Goal: Transaction & Acquisition: Purchase product/service

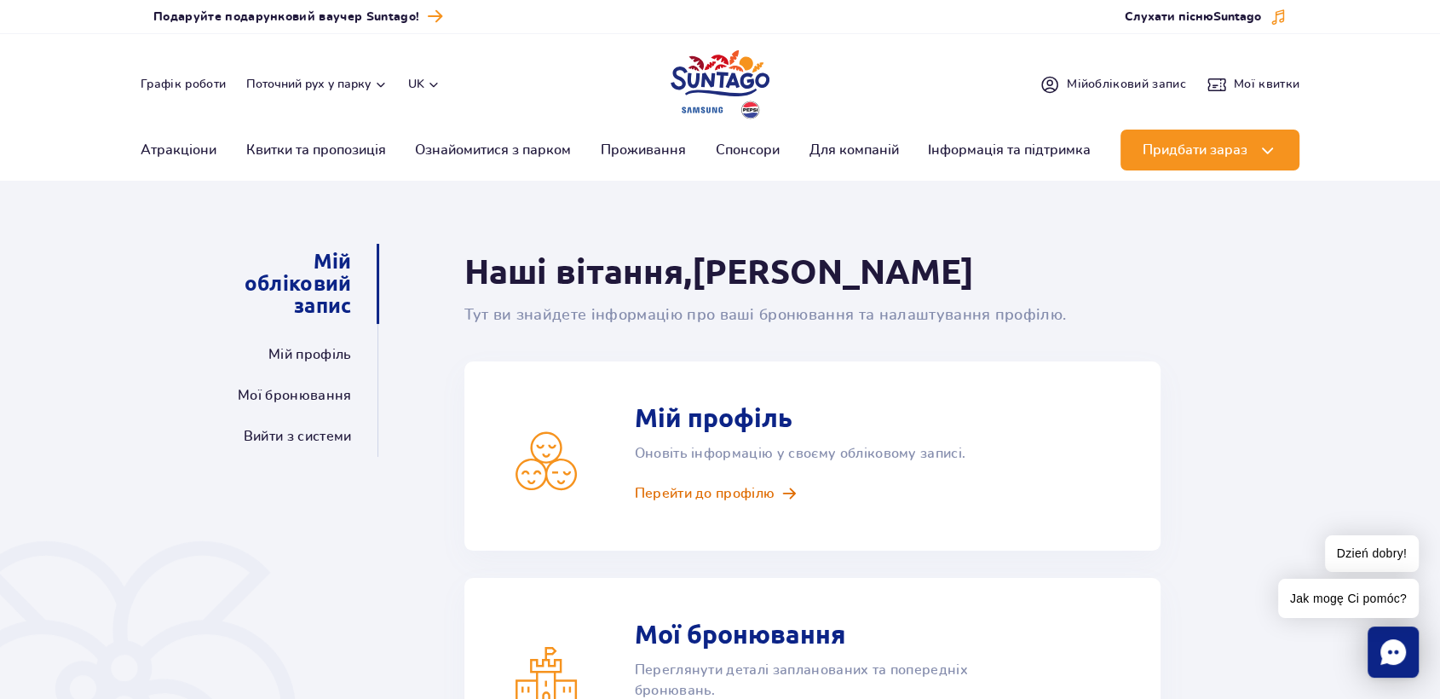
click at [735, 489] on span "Перейти до профілю" at bounding box center [705, 493] width 141 height 19
click at [1126, 84] on span "Мій обліковий запис" at bounding box center [1126, 84] width 119 height 17
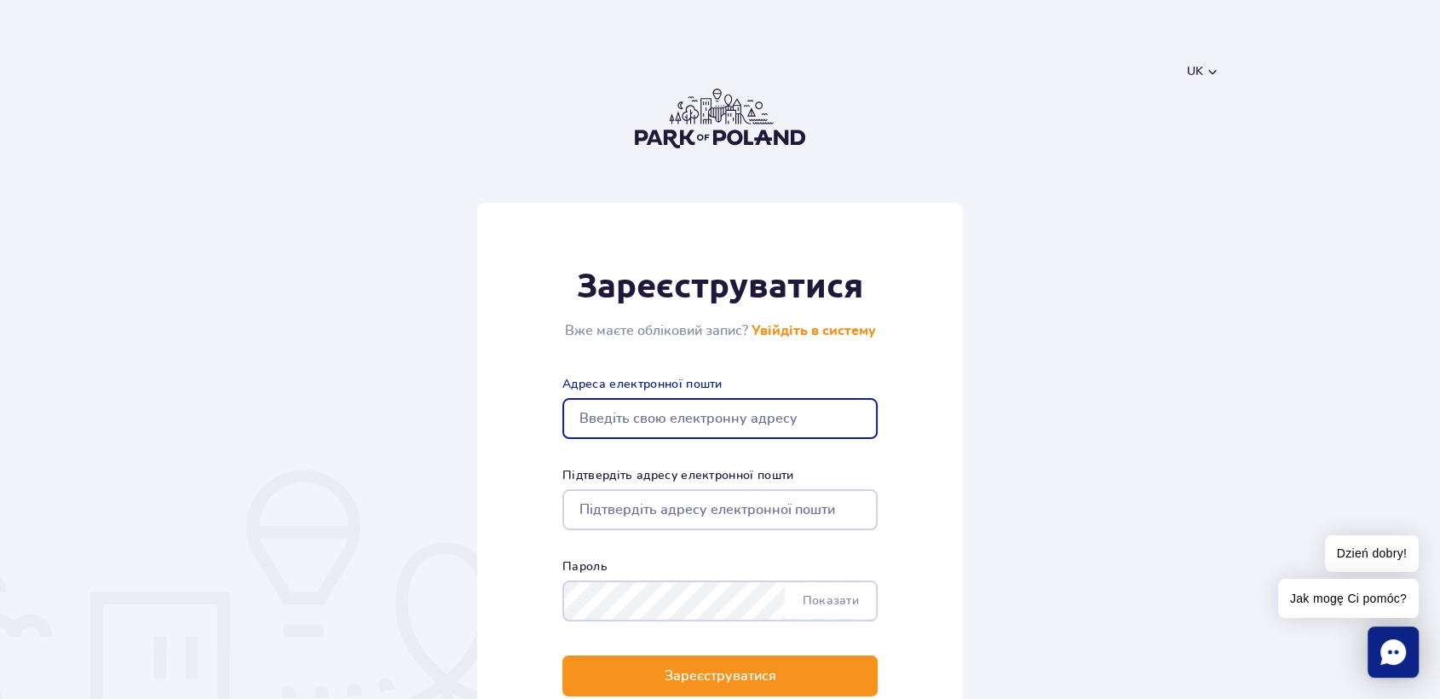
click at [726, 416] on input "Адреса електронної пошти" at bounding box center [720, 418] width 315 height 41
drag, startPoint x: 765, startPoint y: 421, endPoint x: 371, endPoint y: 438, distance: 395.0
click at [371, 438] on form "Зареєструватися Вже маєте обліковий запис? Увійдіть в систему vostapchenkov@gma…" at bounding box center [721, 494] width 998 height 582
type input "vostapchenkov@gmail.com"
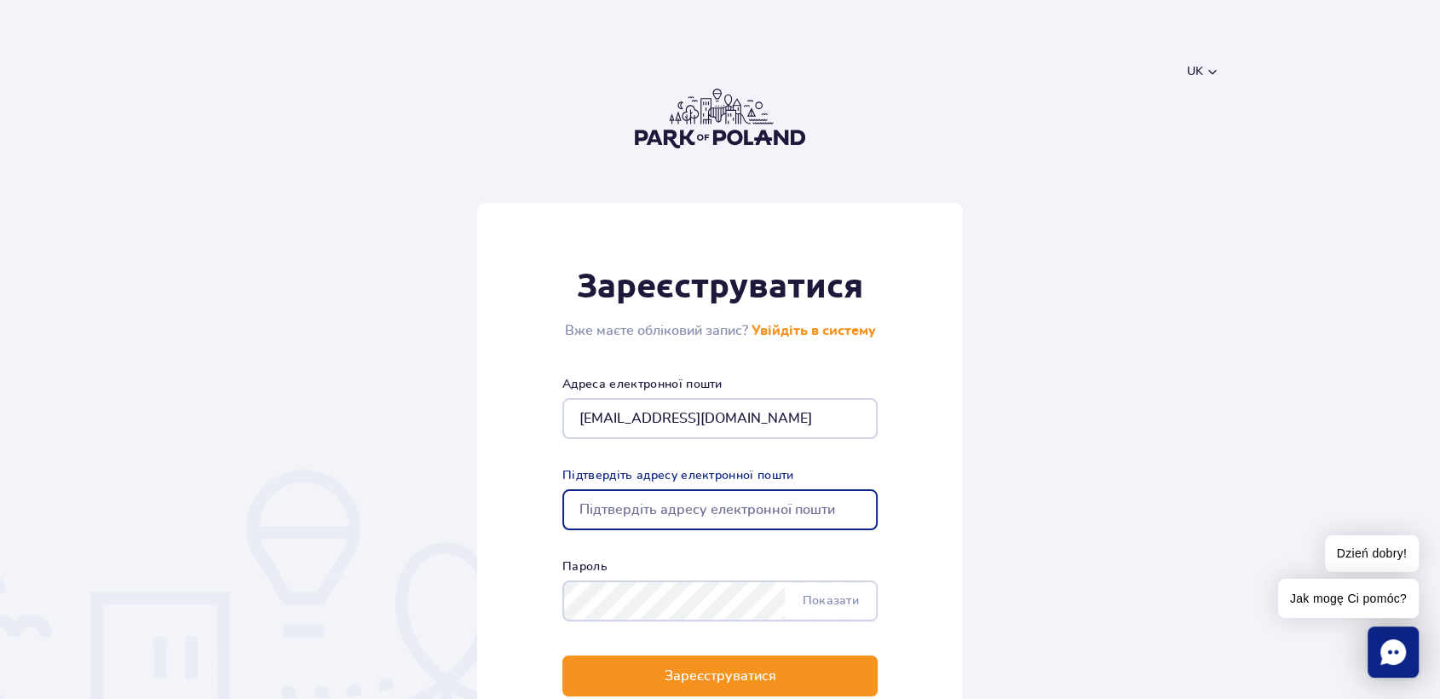
click at [606, 513] on input "Підтвердіть адресу електронної пошти" at bounding box center [720, 509] width 315 height 41
paste input "[EMAIL_ADDRESS][DOMAIN_NAME]"
type input "[EMAIL_ADDRESS][DOMAIN_NAME]"
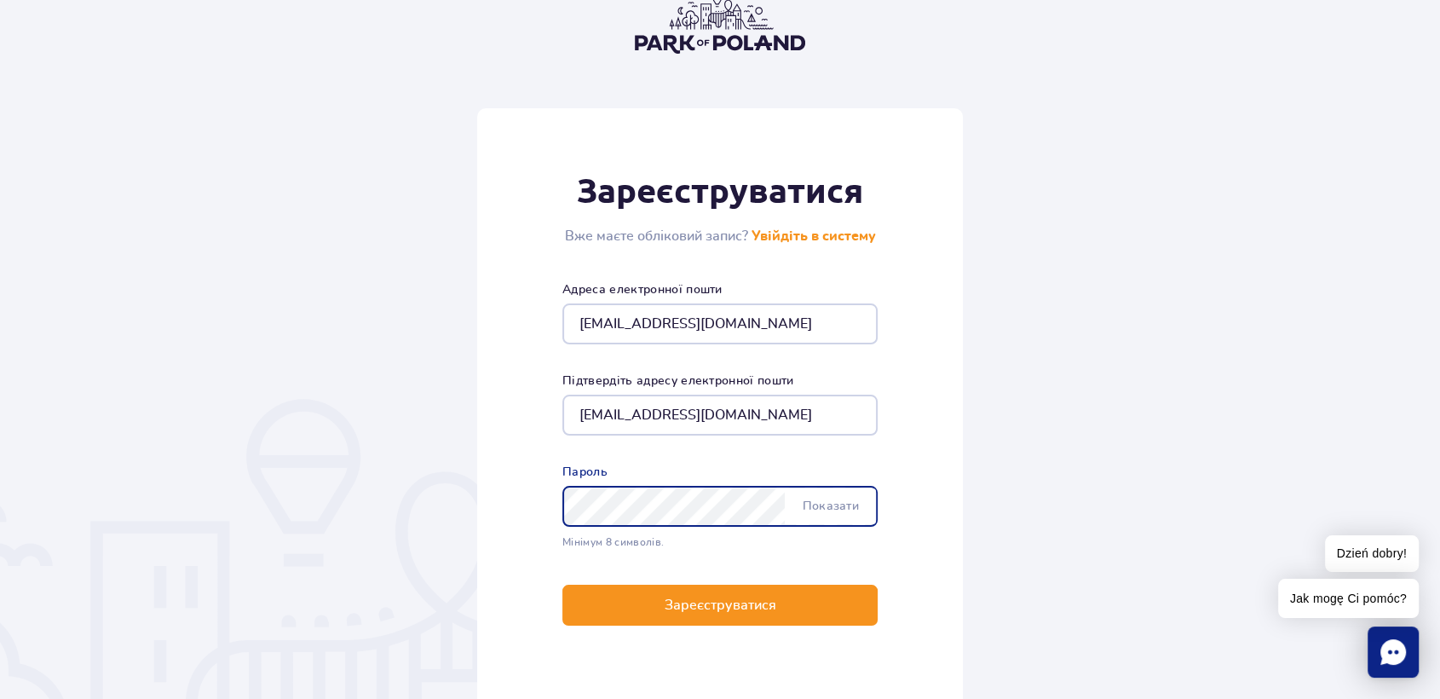
scroll to position [189, 0]
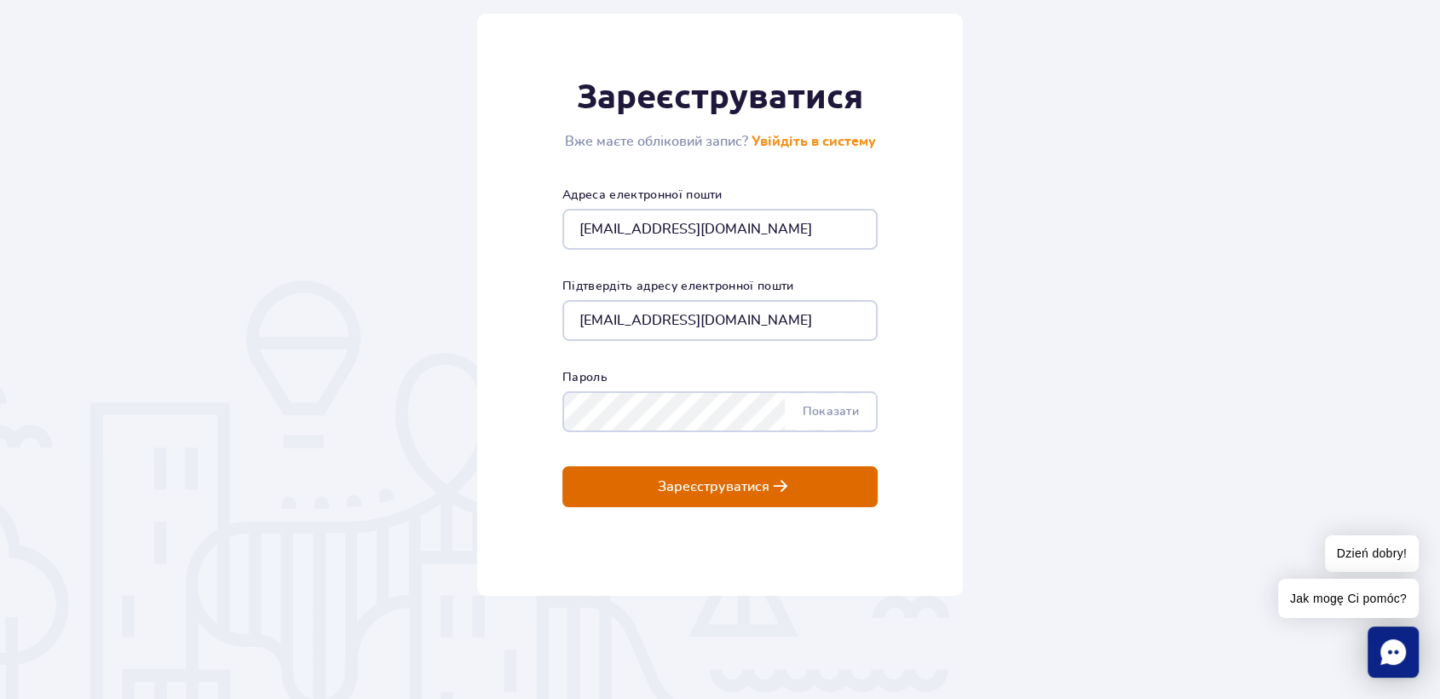
click at [730, 503] on button "Зареєструватися" at bounding box center [720, 486] width 315 height 41
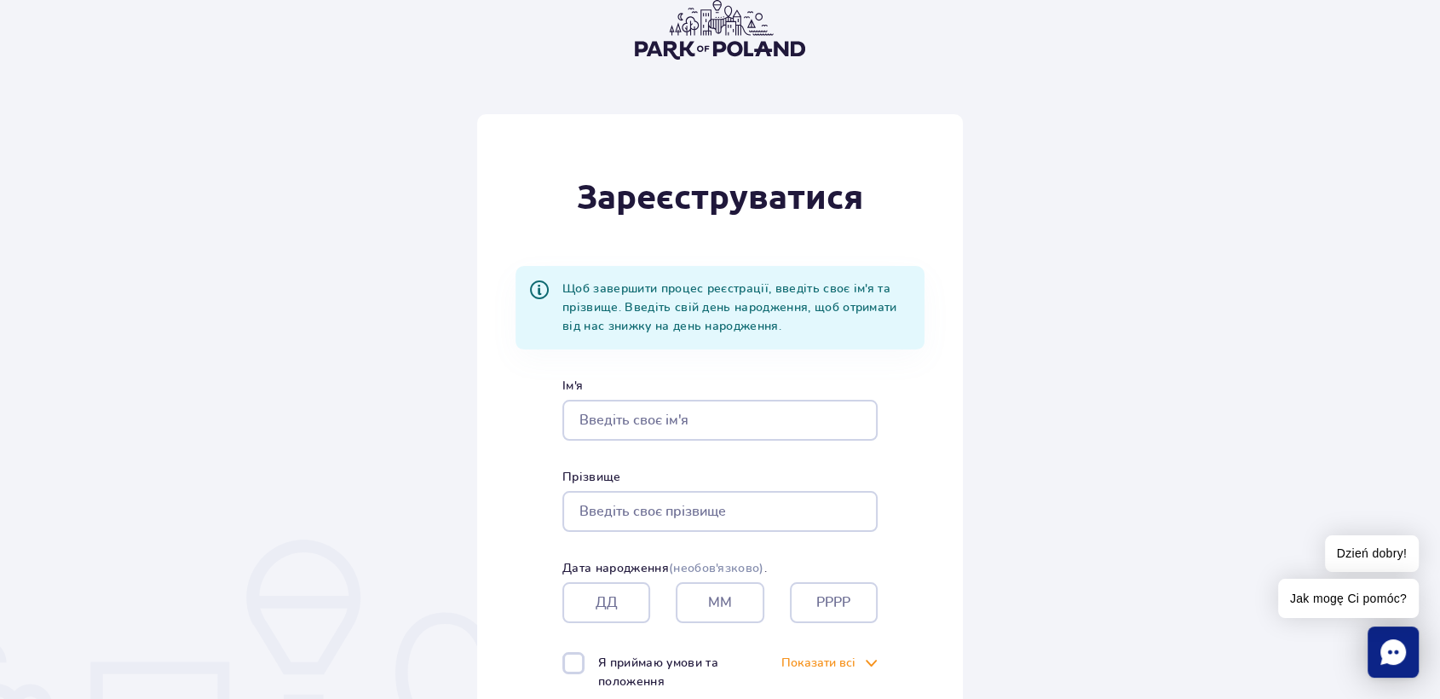
scroll to position [189, 0]
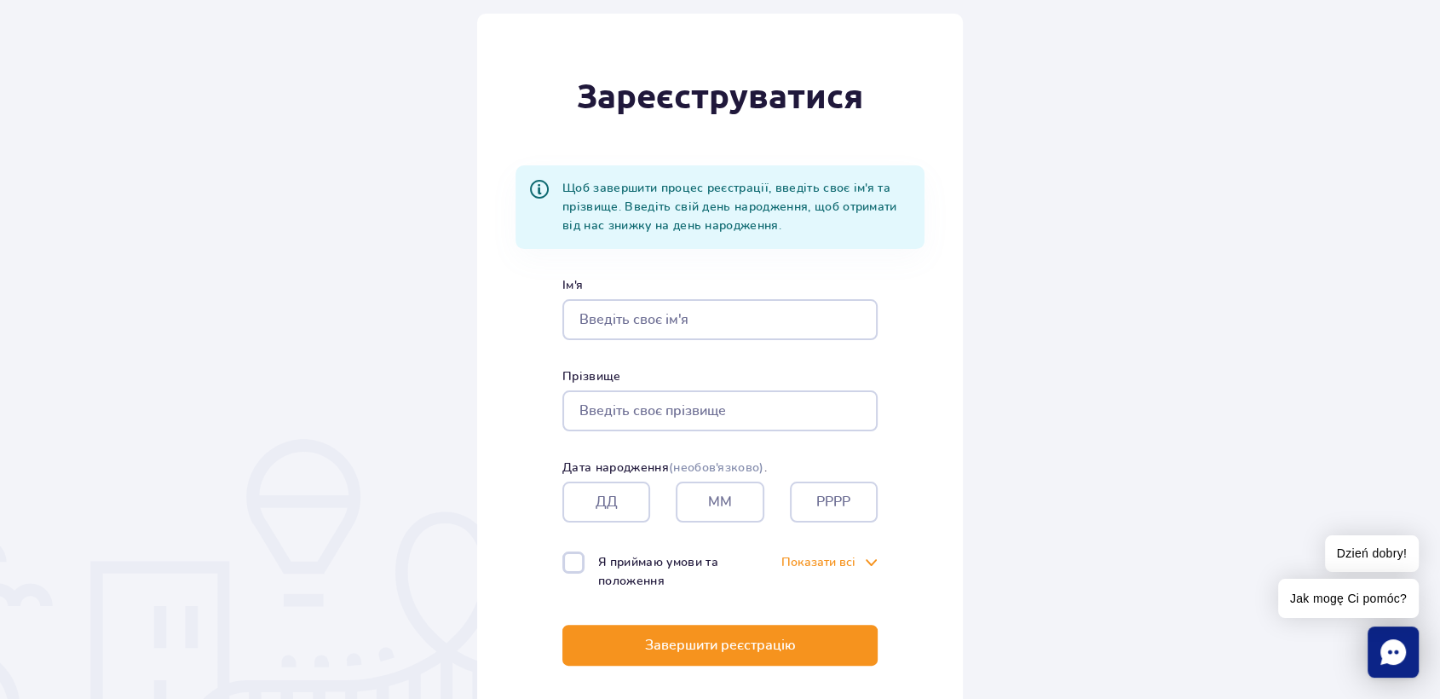
click at [680, 311] on input "Ім'я" at bounding box center [720, 319] width 315 height 41
type input "Volodymyr"
type input "Ostapchenko"
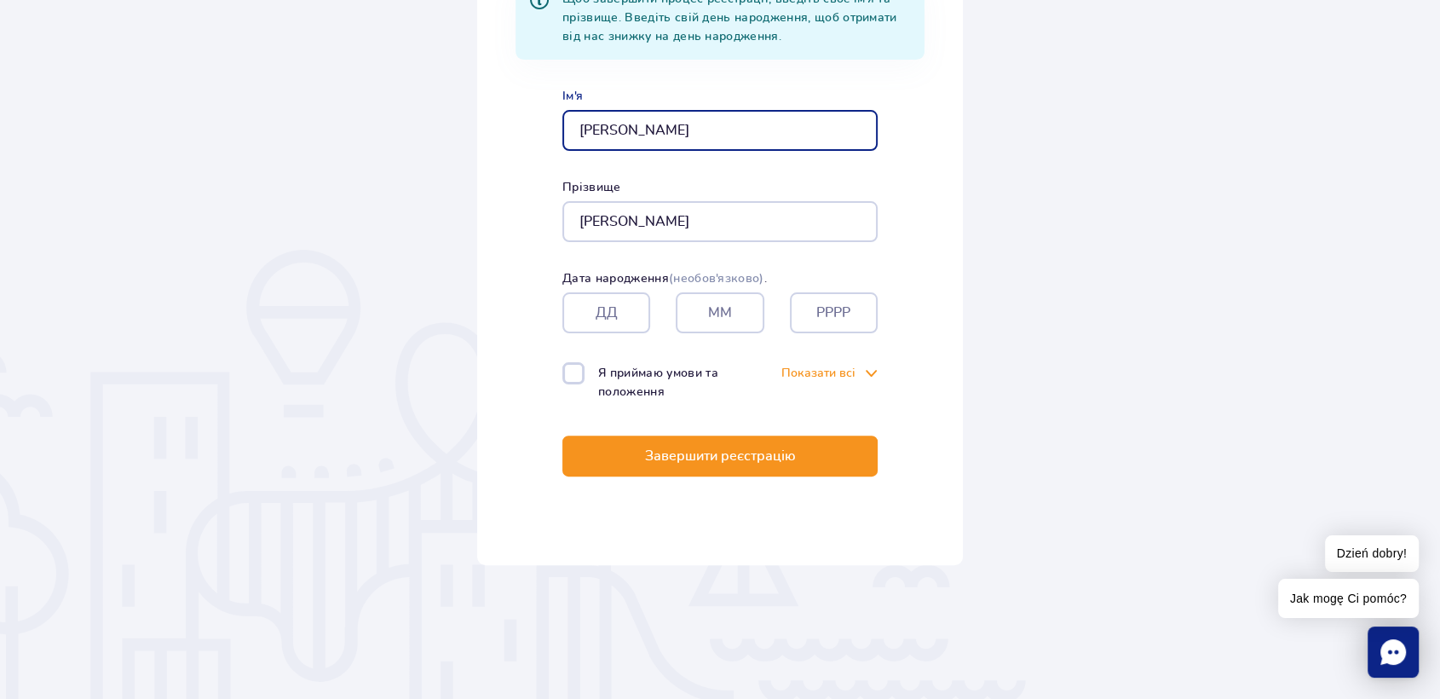
click at [616, 309] on input "text" at bounding box center [607, 312] width 88 height 41
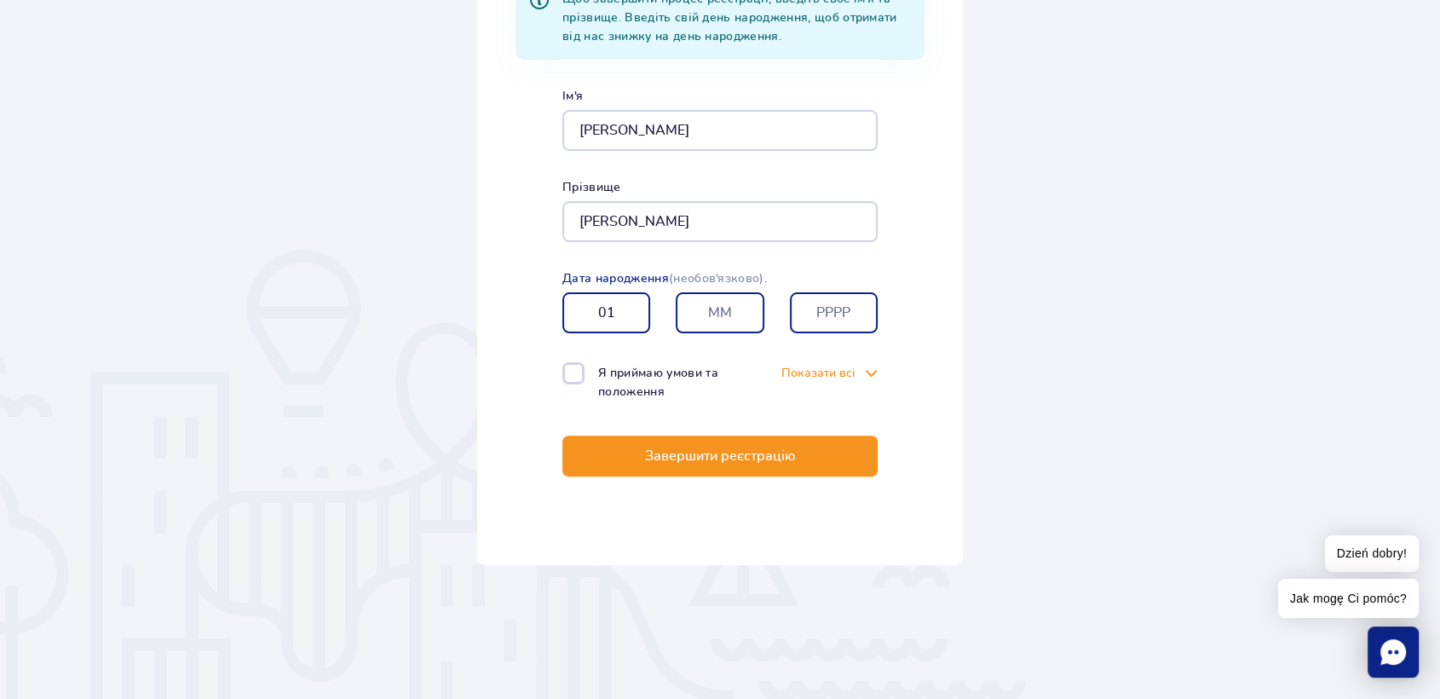
type input "01"
click at [710, 297] on input "text" at bounding box center [720, 312] width 88 height 41
type input "10"
click at [797, 313] on input "text" at bounding box center [834, 312] width 88 height 41
type input "1975"
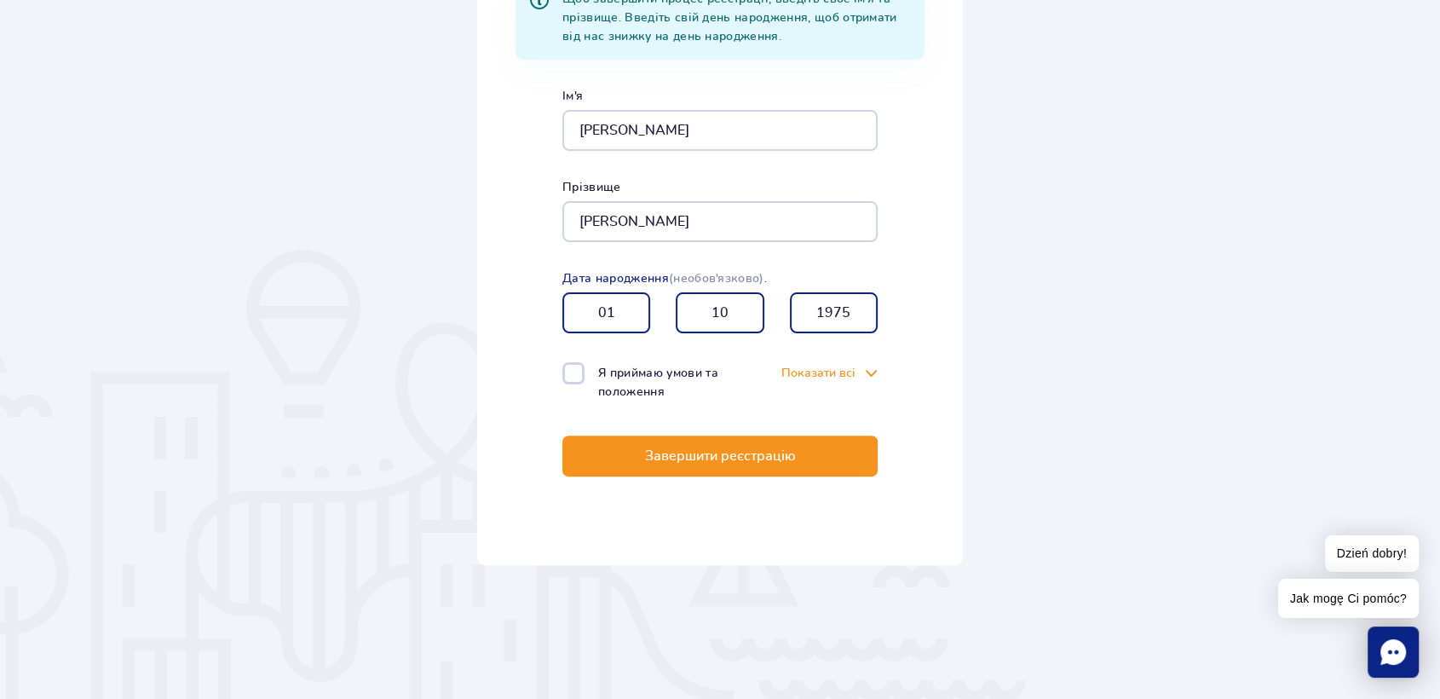
click at [573, 370] on label "Я приймаю умови та положення" at bounding box center [642, 381] width 158 height 39
click at [573, 366] on input "Я приймаю умови та положення" at bounding box center [572, 363] width 19 height 3
checkbox input "true"
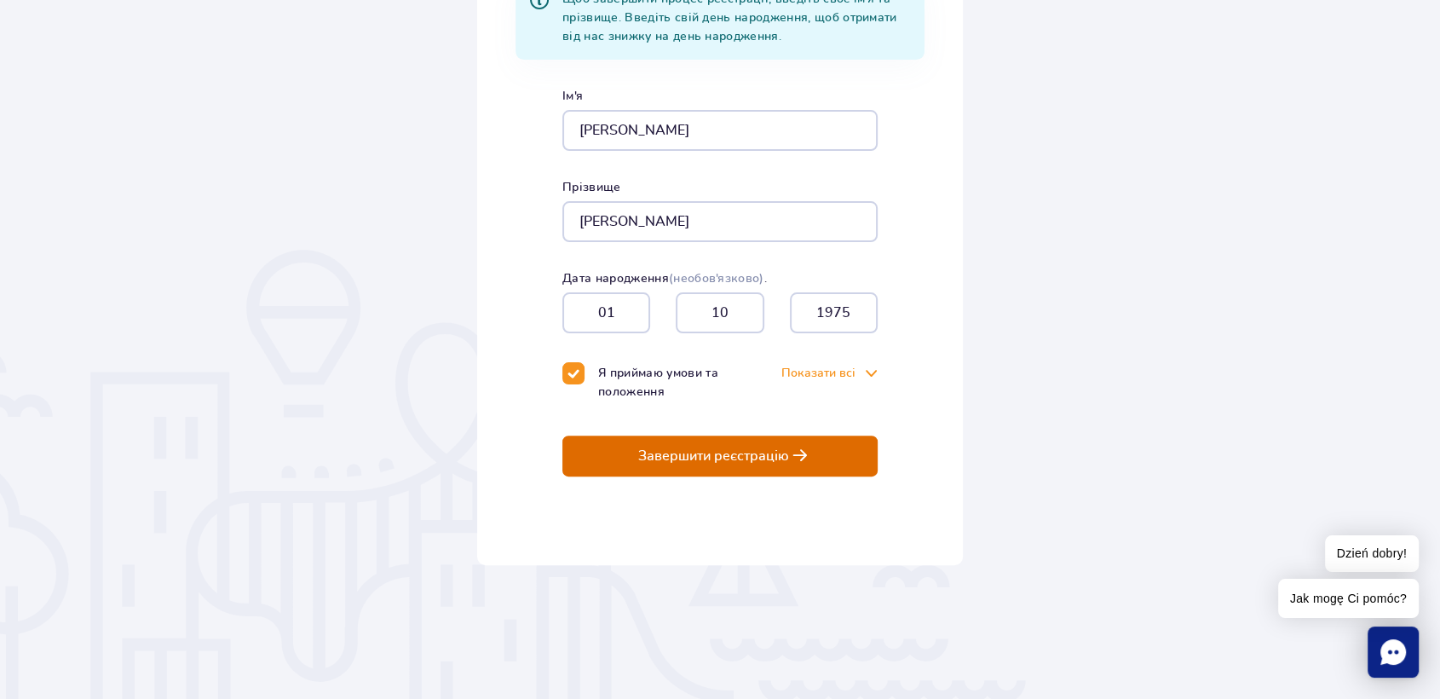
click at [706, 455] on p "Завершити реєстрацію" at bounding box center [713, 455] width 151 height 15
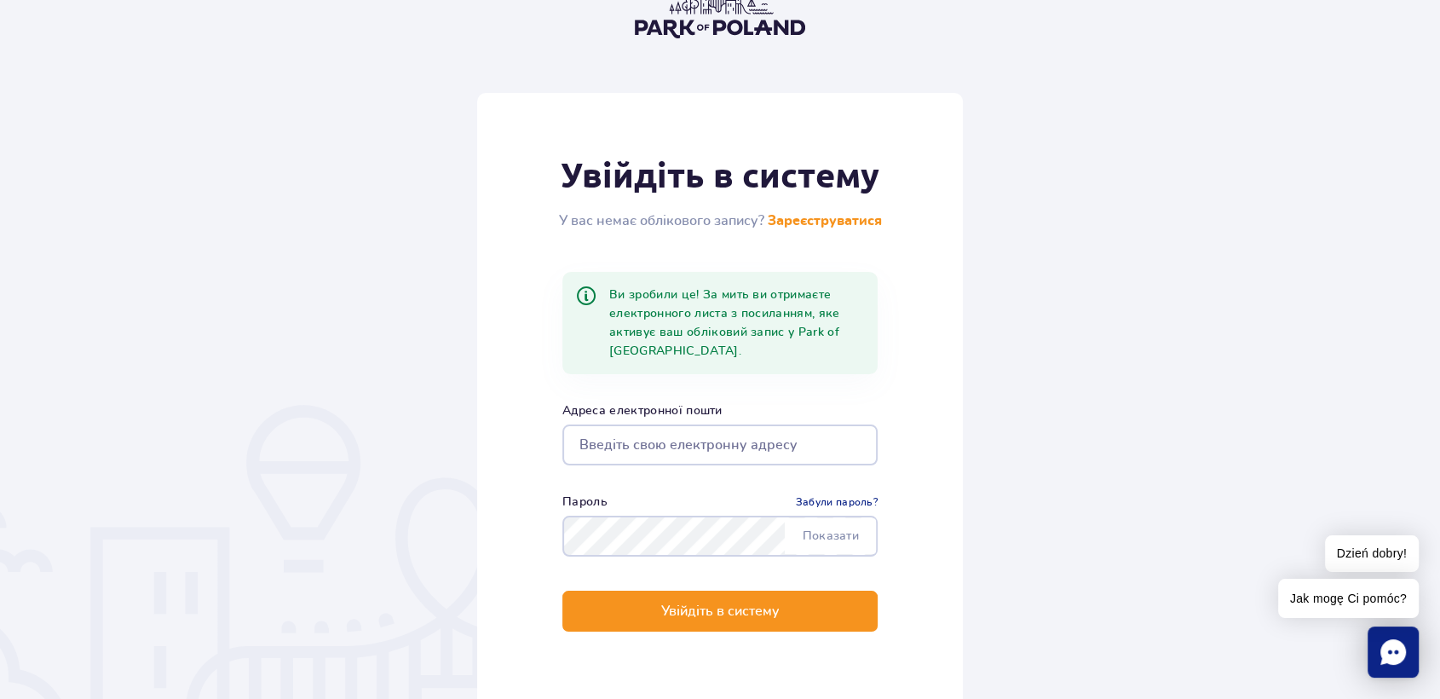
scroll to position [284, 0]
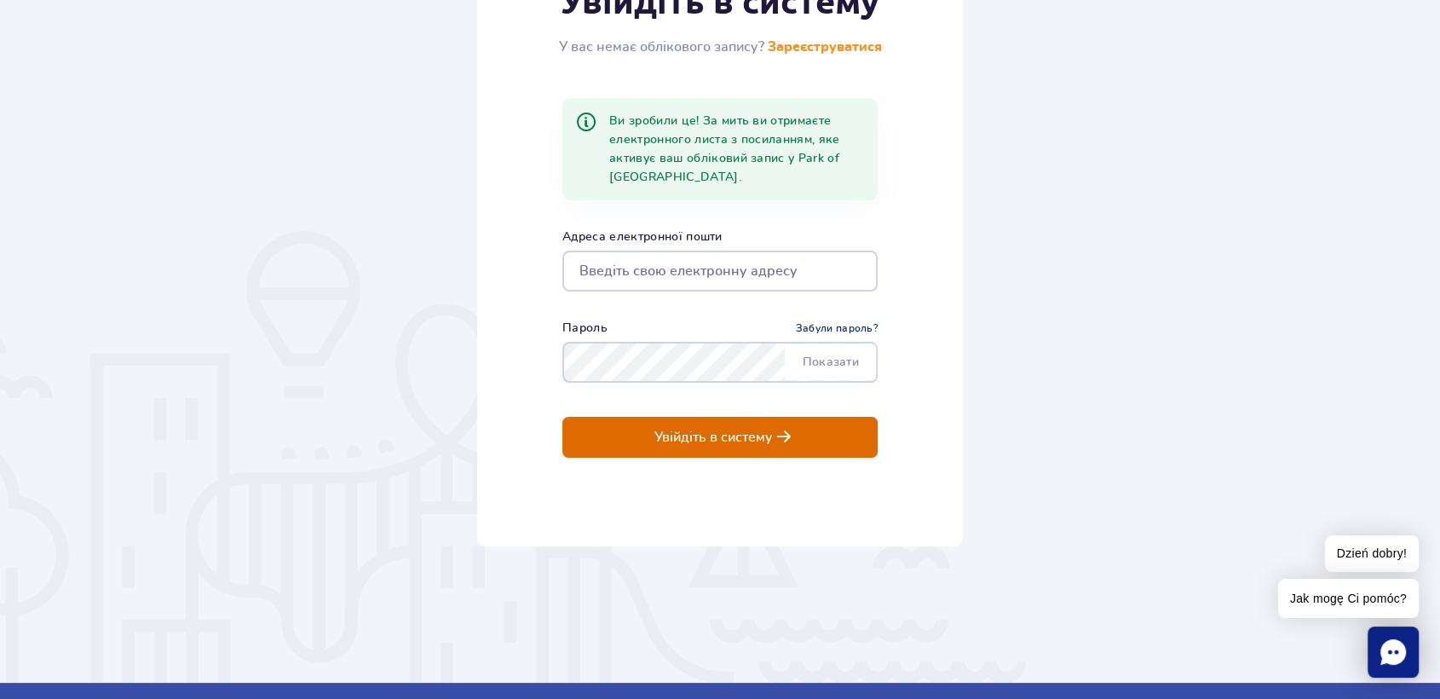
type input "[EMAIL_ADDRESS][DOMAIN_NAME]"
click at [735, 430] on p "Увійдіть в систему" at bounding box center [714, 437] width 118 height 15
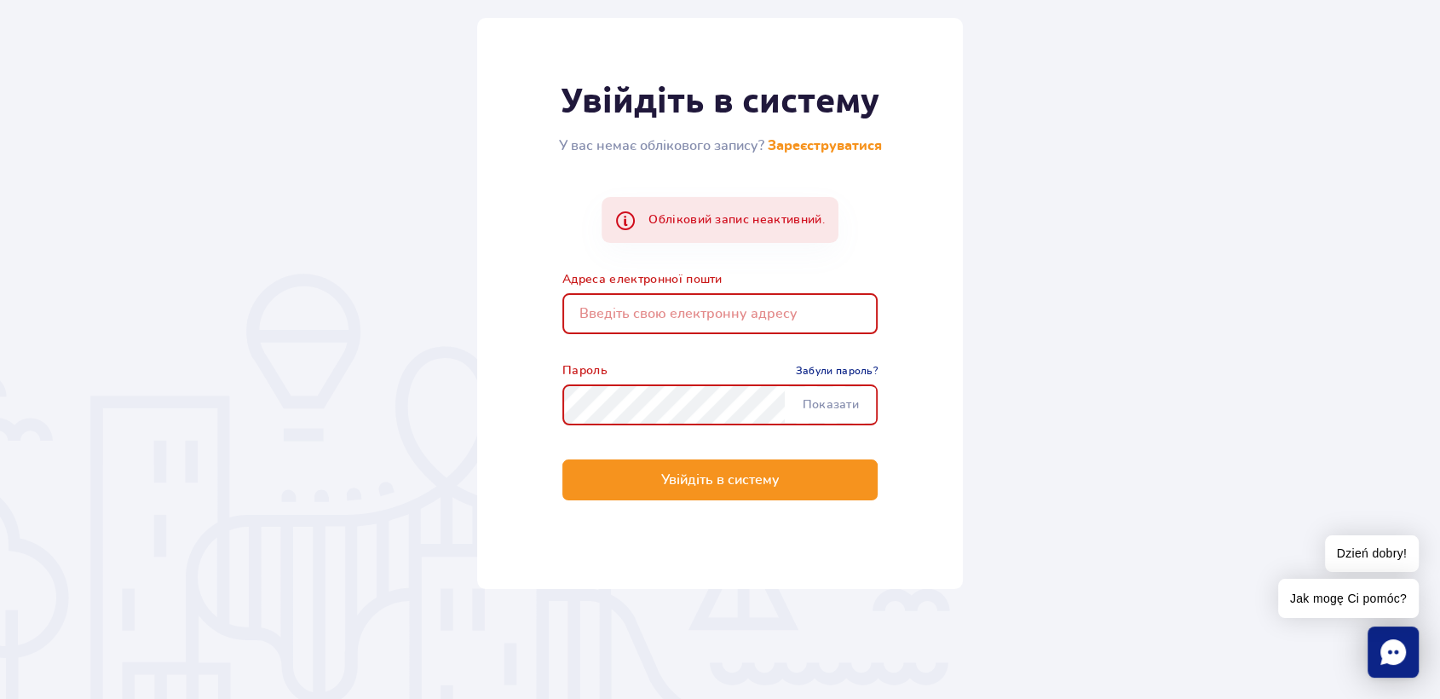
scroll to position [189, 0]
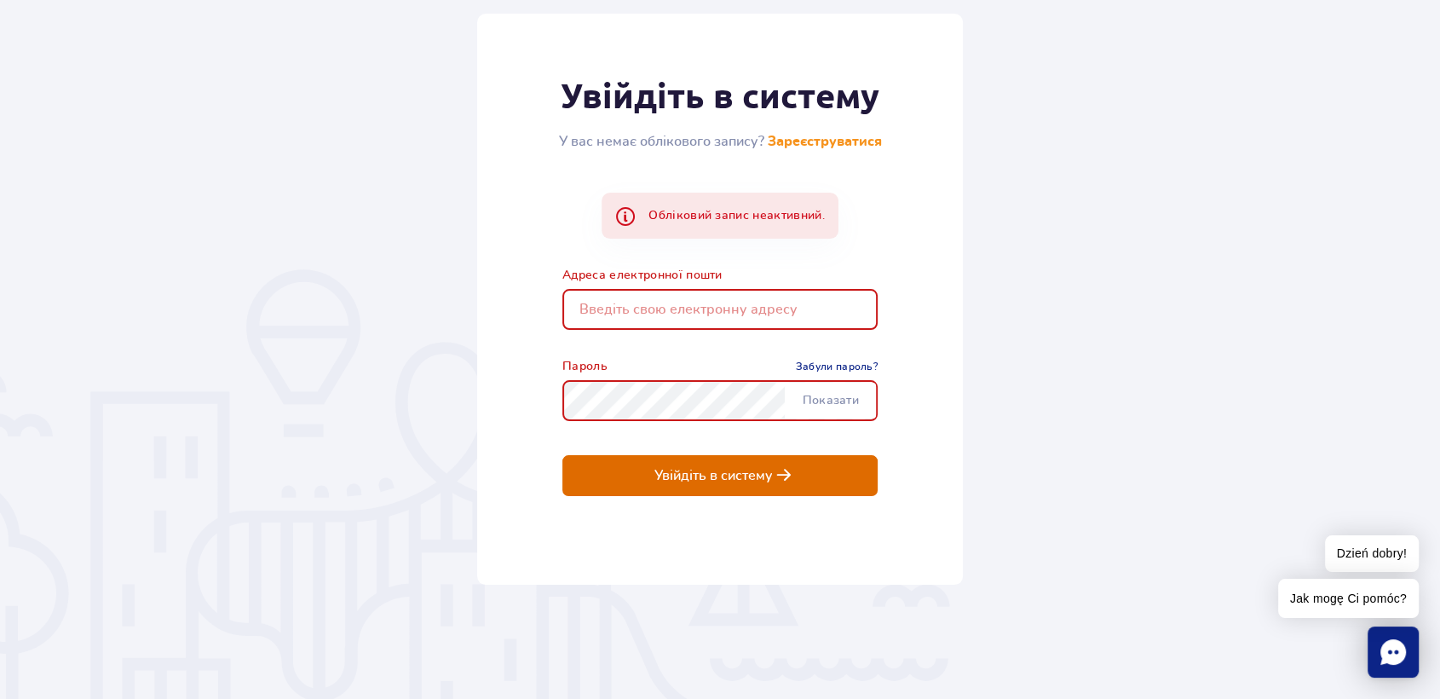
type input "vostapchenkov@gmail.com"
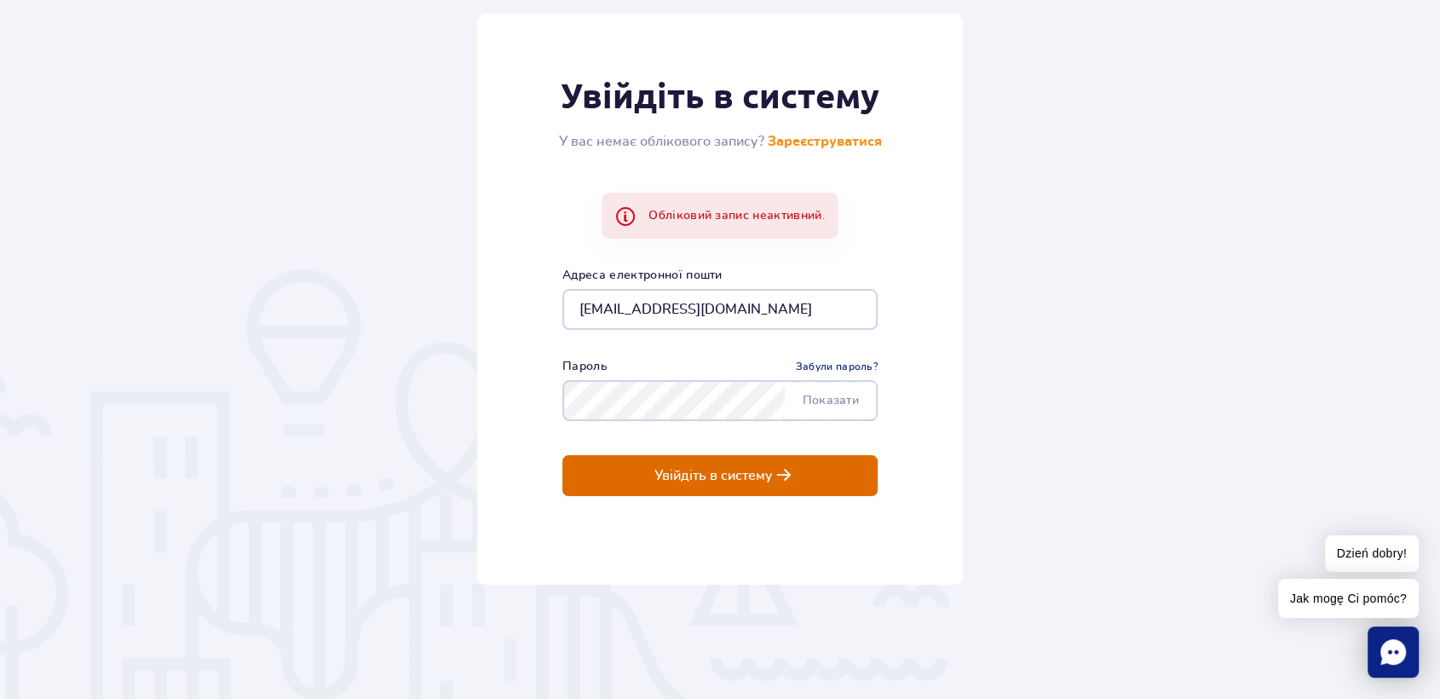
click at [764, 473] on p "Увійдіть в систему" at bounding box center [714, 475] width 118 height 15
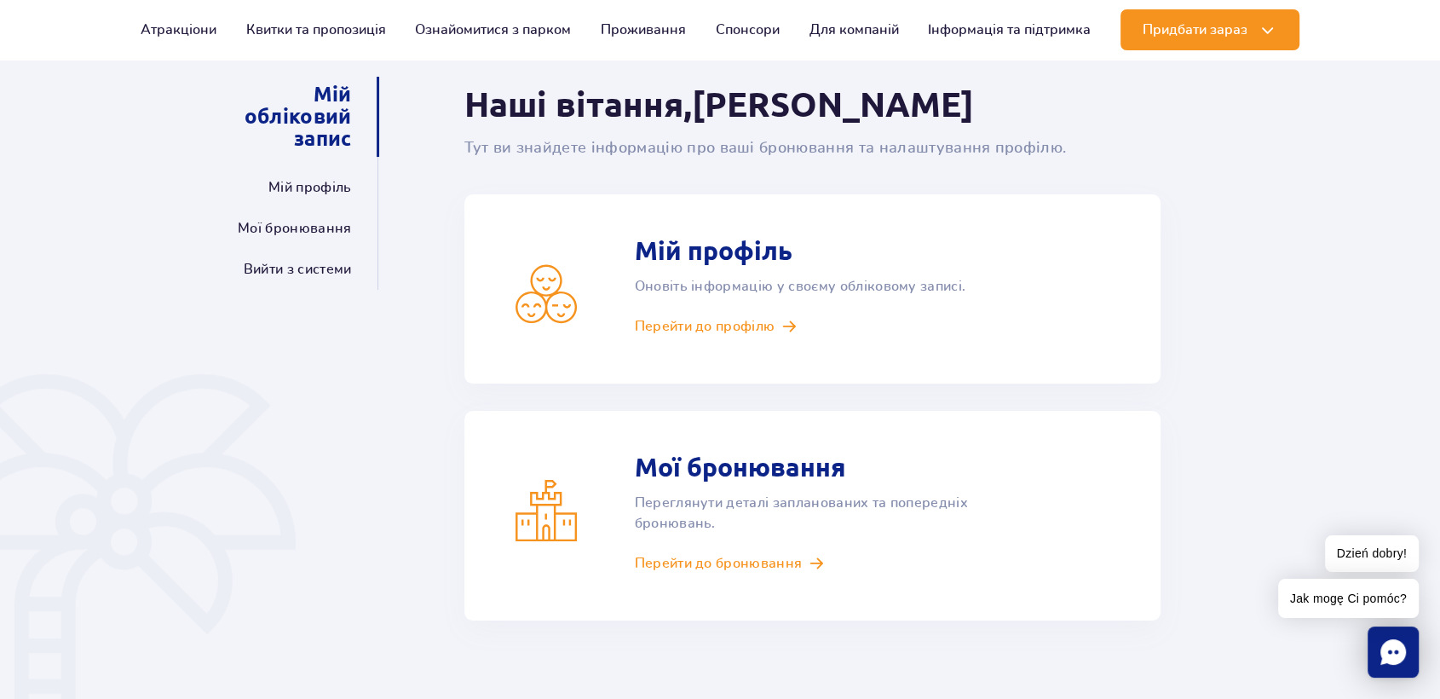
scroll to position [189, 0]
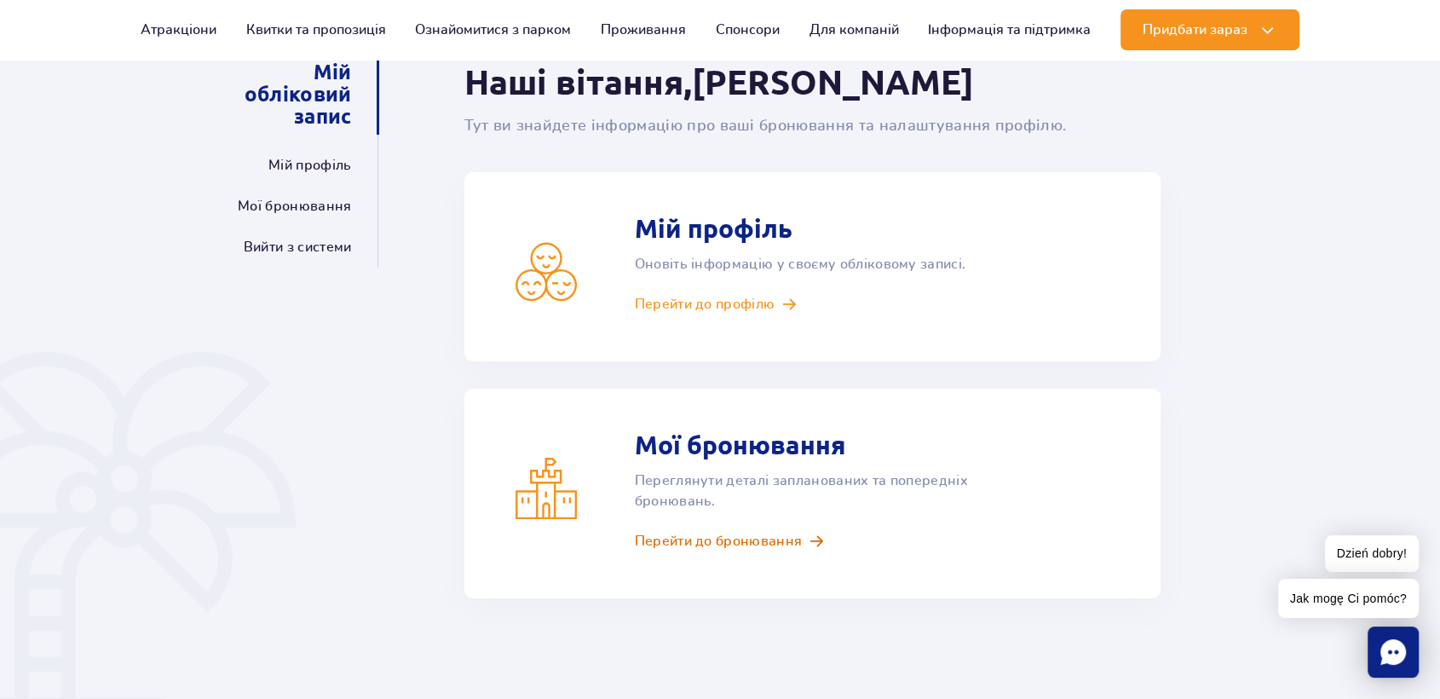
click at [718, 534] on span "Перейти до бронювання" at bounding box center [719, 541] width 168 height 19
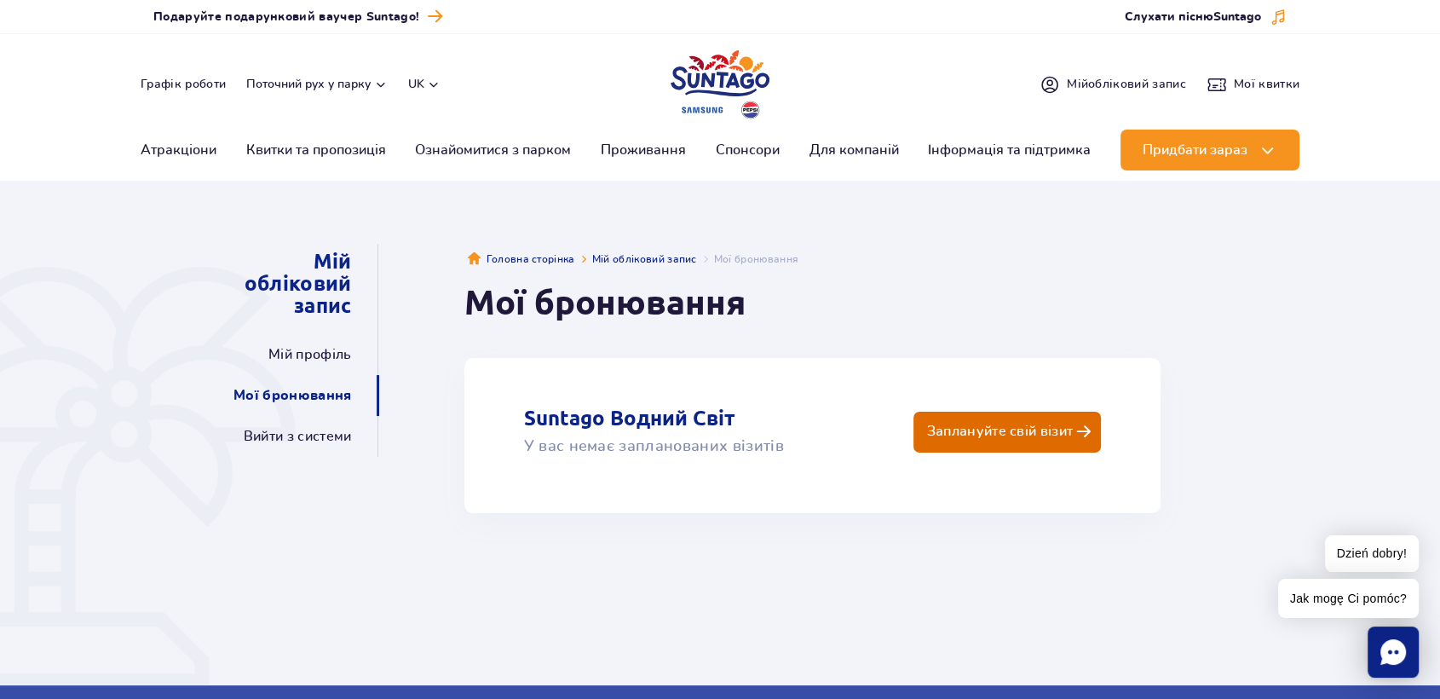
click at [983, 430] on p "Заплануйте свій візит" at bounding box center [999, 432] width 147 height 16
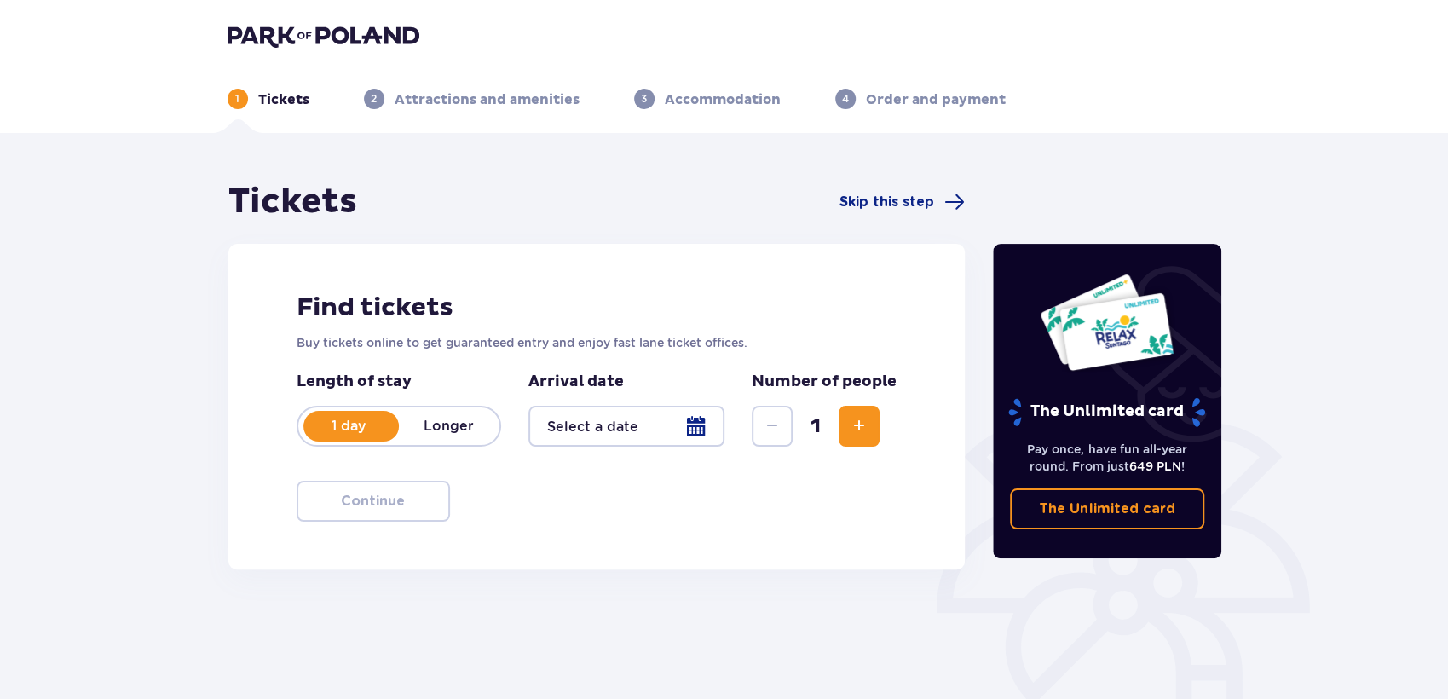
click at [259, 20] on header "1 Tickets 2 Attractions and amenities 3 Accommodation 4 Order and payment" at bounding box center [724, 66] width 1448 height 133
click at [259, 33] on img at bounding box center [324, 36] width 192 height 24
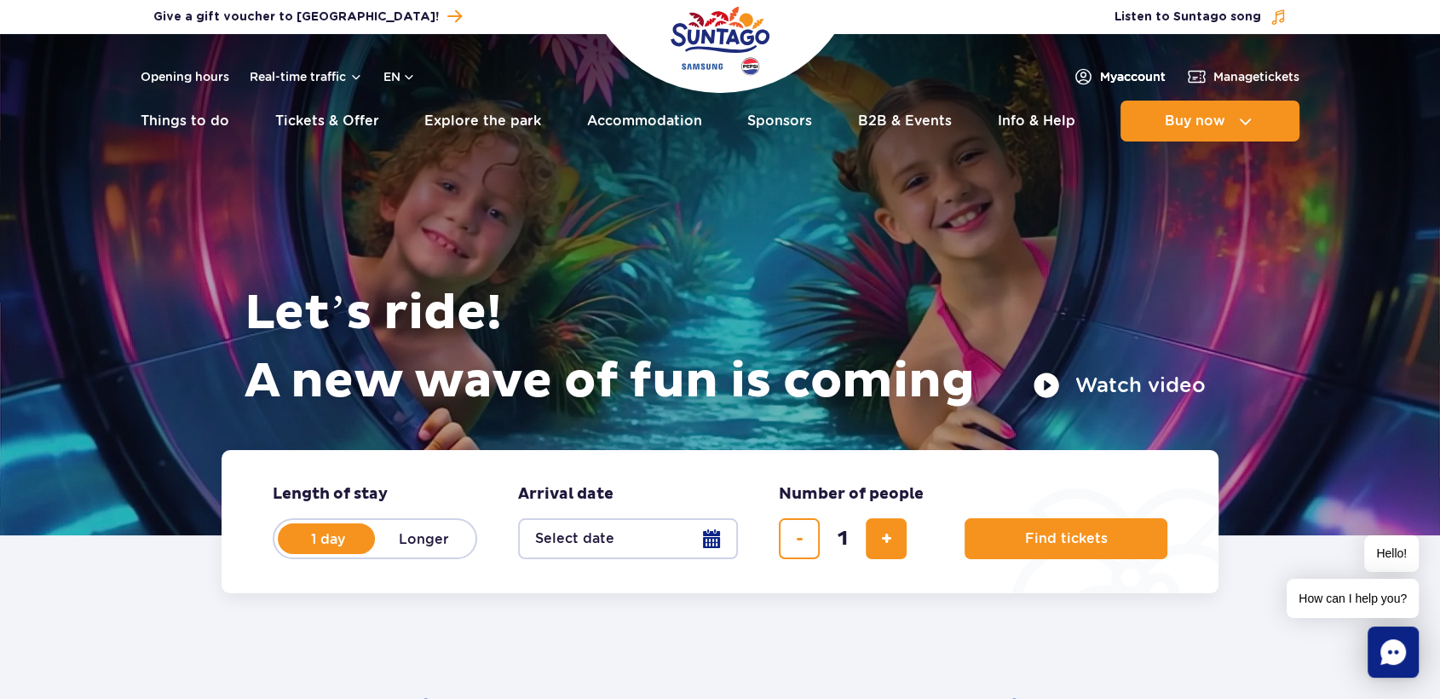
click at [1122, 66] on link "My account" at bounding box center [1119, 76] width 93 height 20
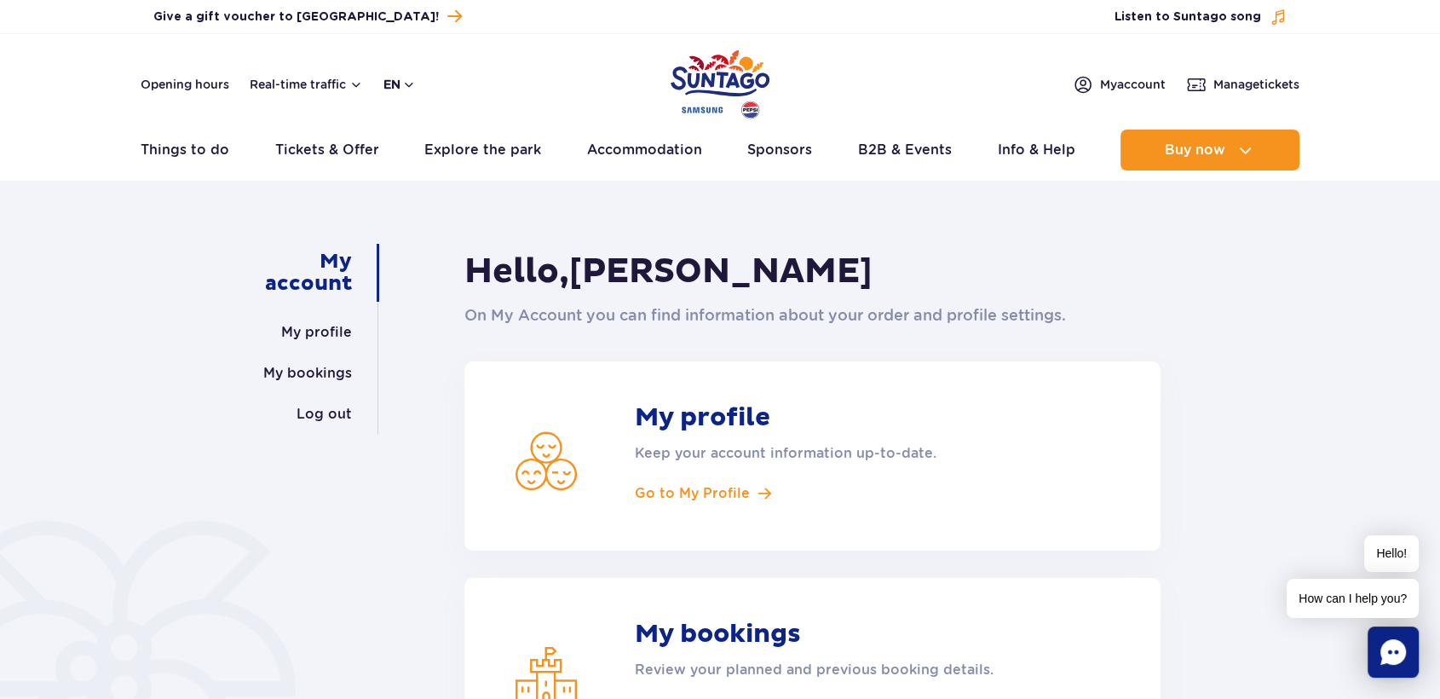
click at [408, 87] on button "en" at bounding box center [400, 84] width 32 height 17
click at [421, 193] on span "UA" at bounding box center [426, 186] width 19 height 17
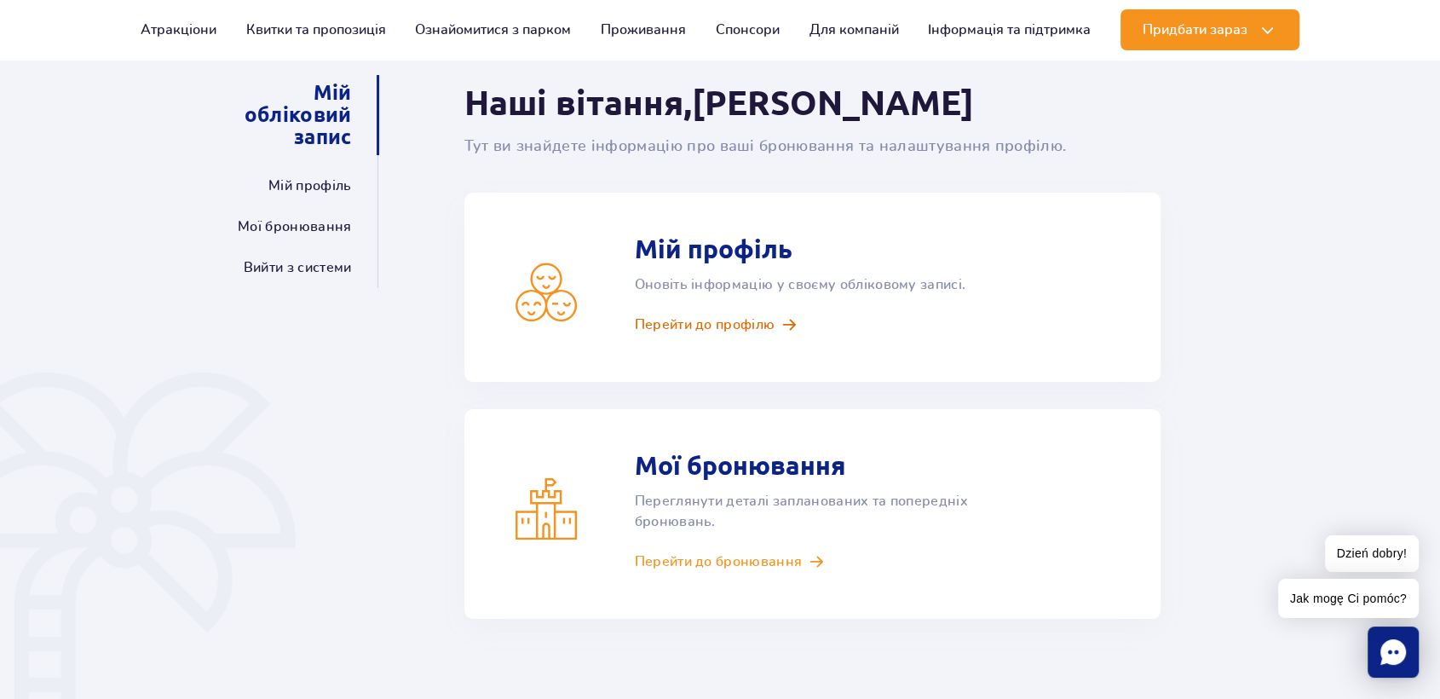
scroll to position [284, 0]
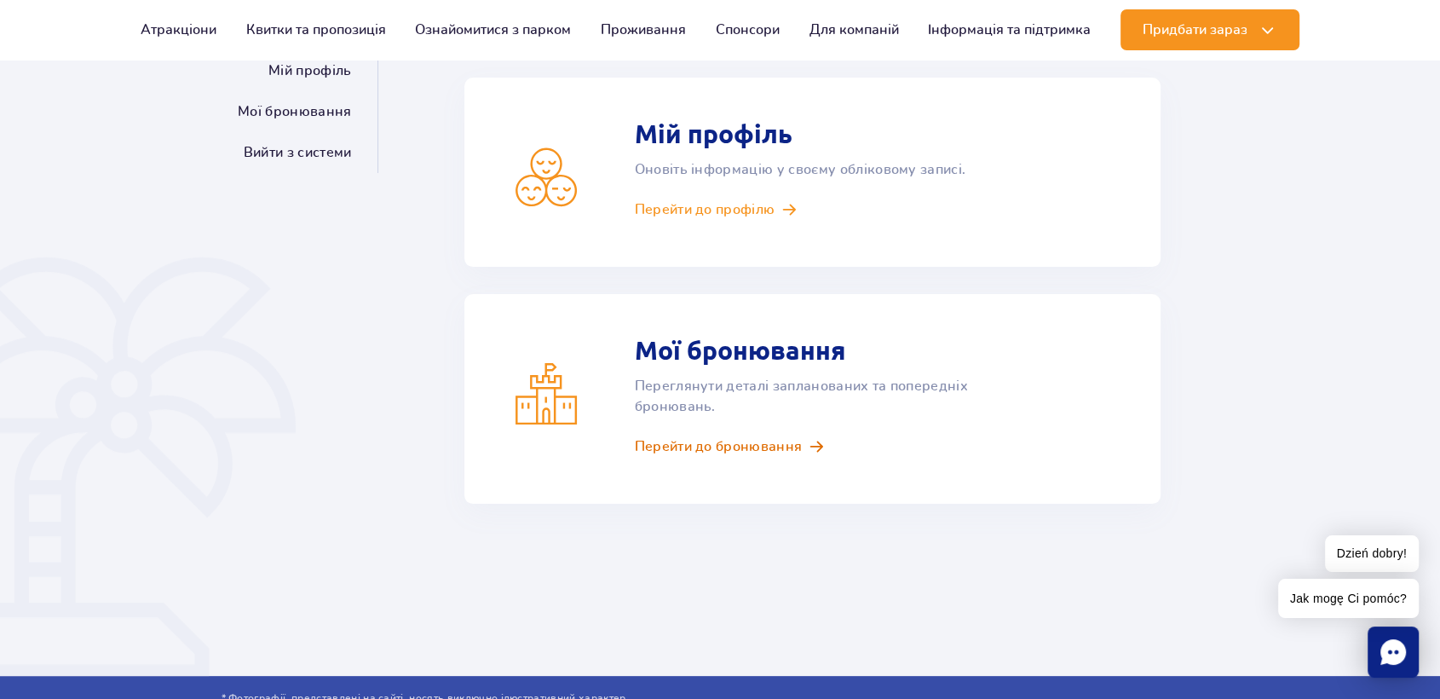
click at [714, 448] on span "Перейти до бронювання" at bounding box center [719, 446] width 168 height 19
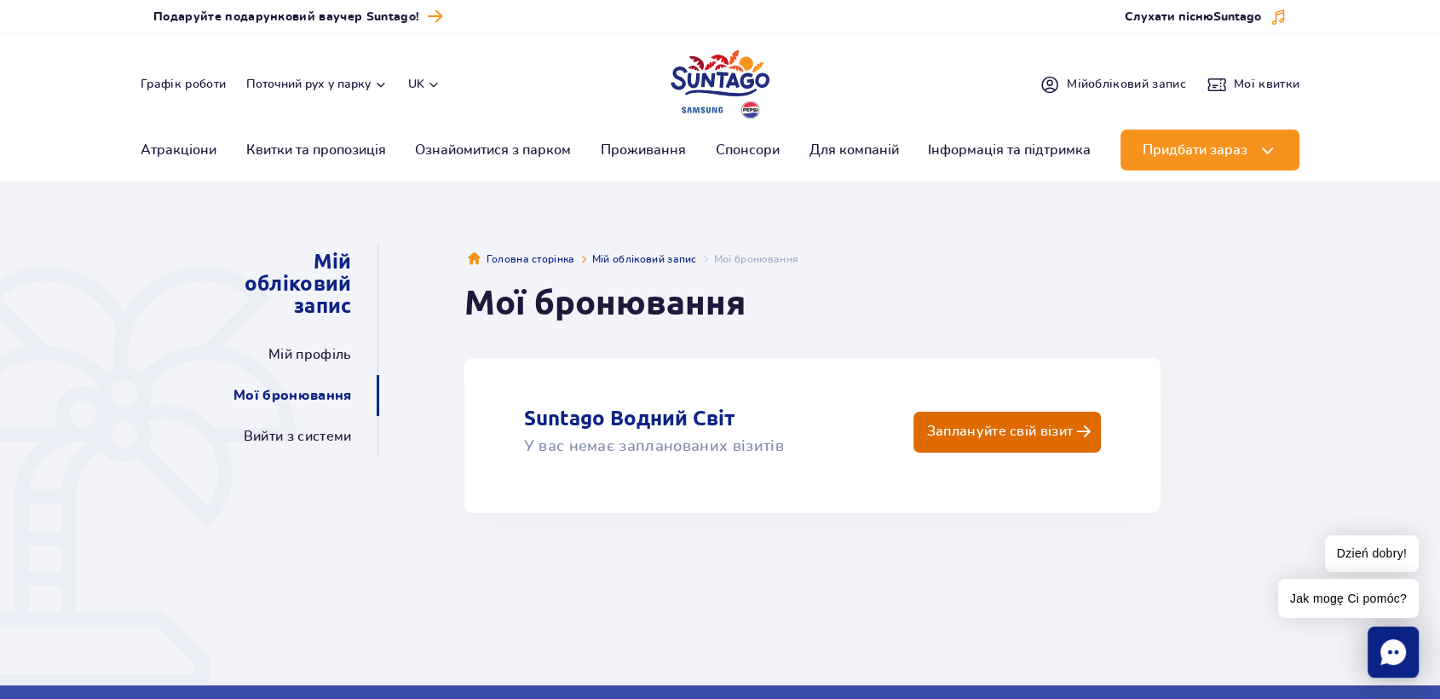
click at [1008, 433] on p "Заплануйте свій візит" at bounding box center [999, 432] width 147 height 16
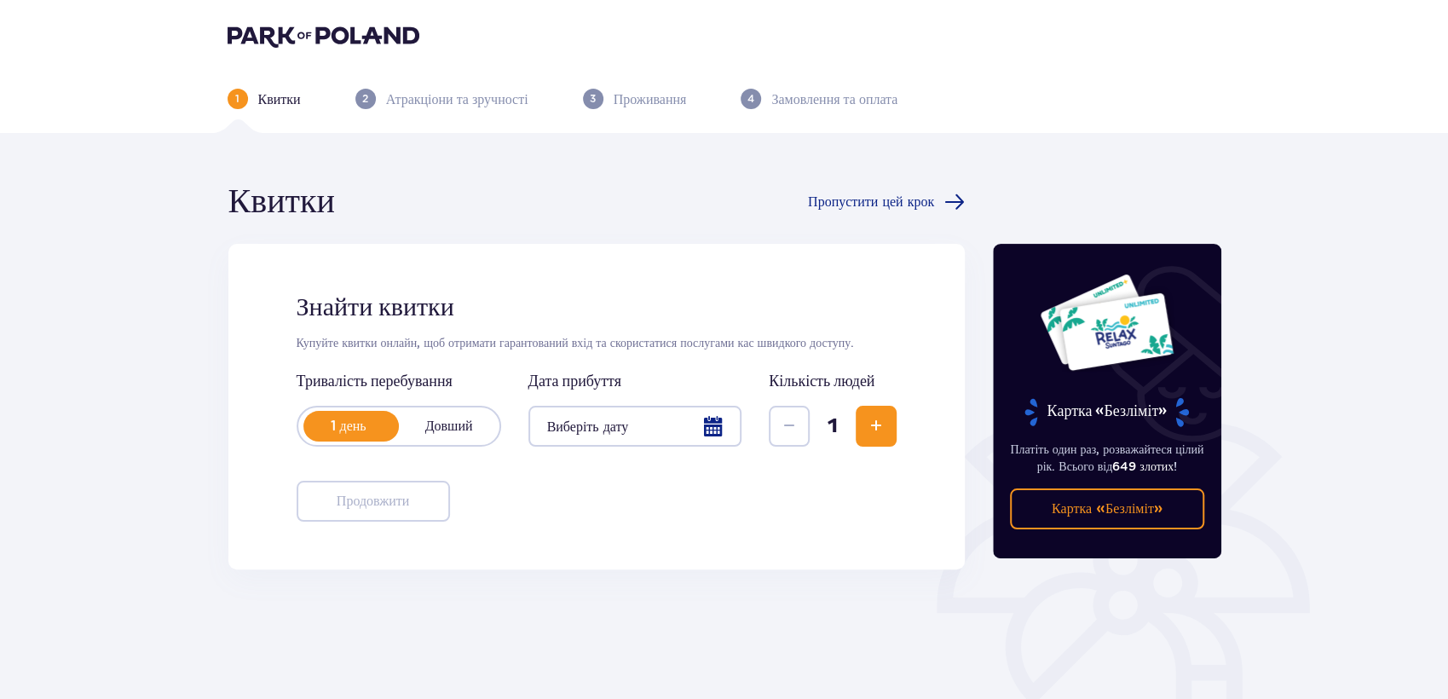
click at [705, 420] on div at bounding box center [635, 426] width 214 height 41
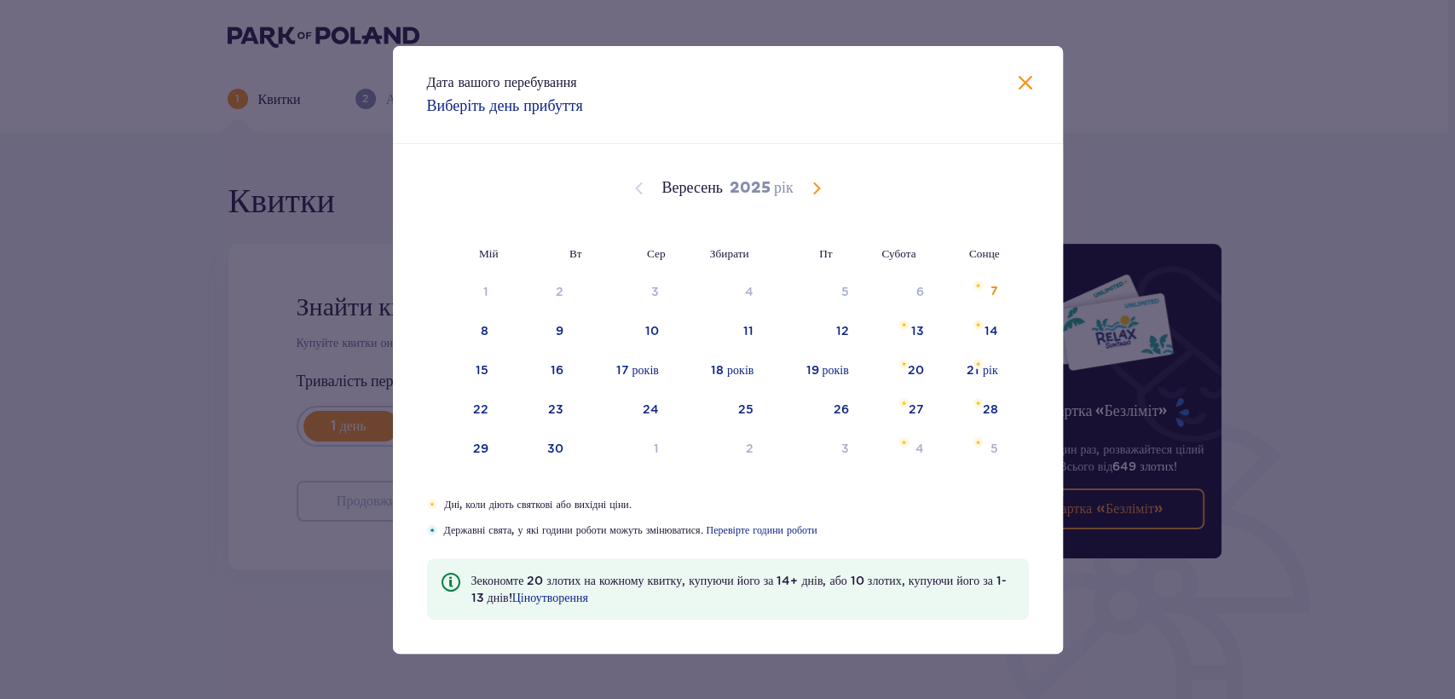
click at [812, 182] on span "Календар" at bounding box center [816, 188] width 20 height 20
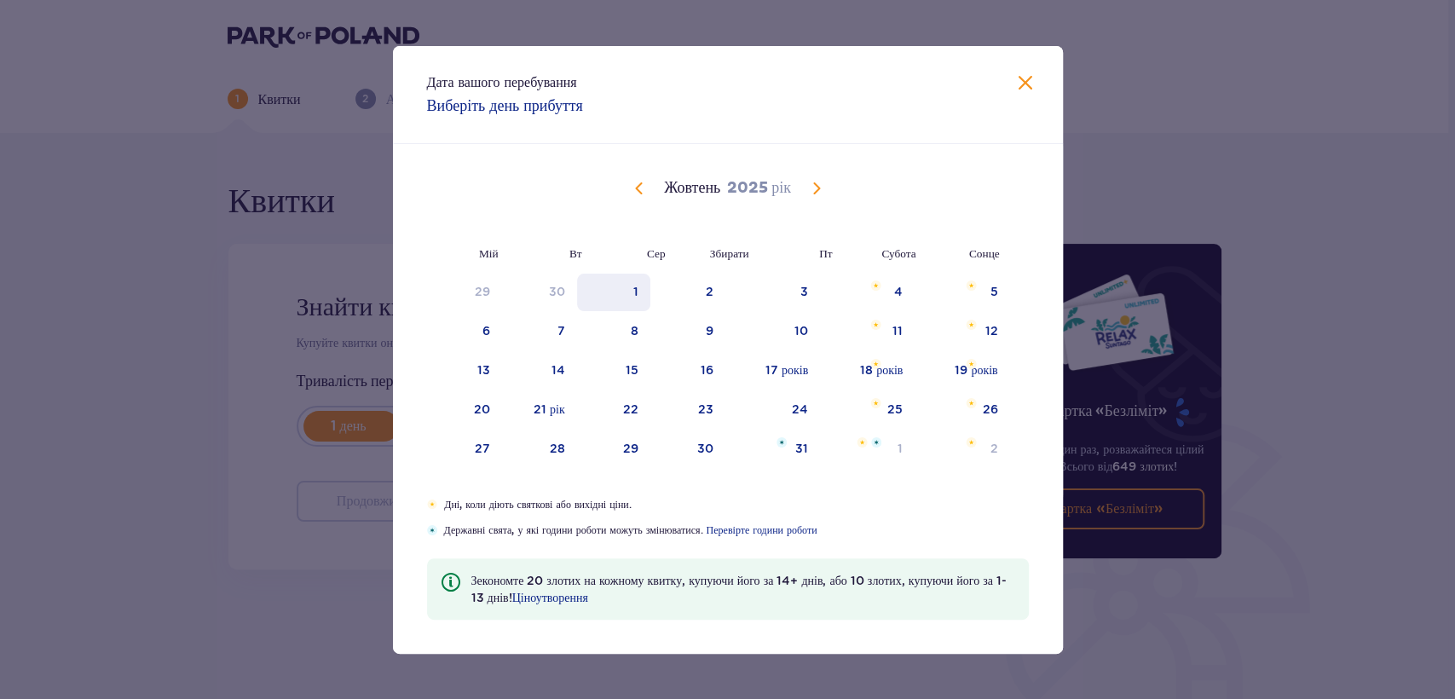
click at [641, 281] on div "1" at bounding box center [613, 293] width 73 height 38
type input "01.10.25"
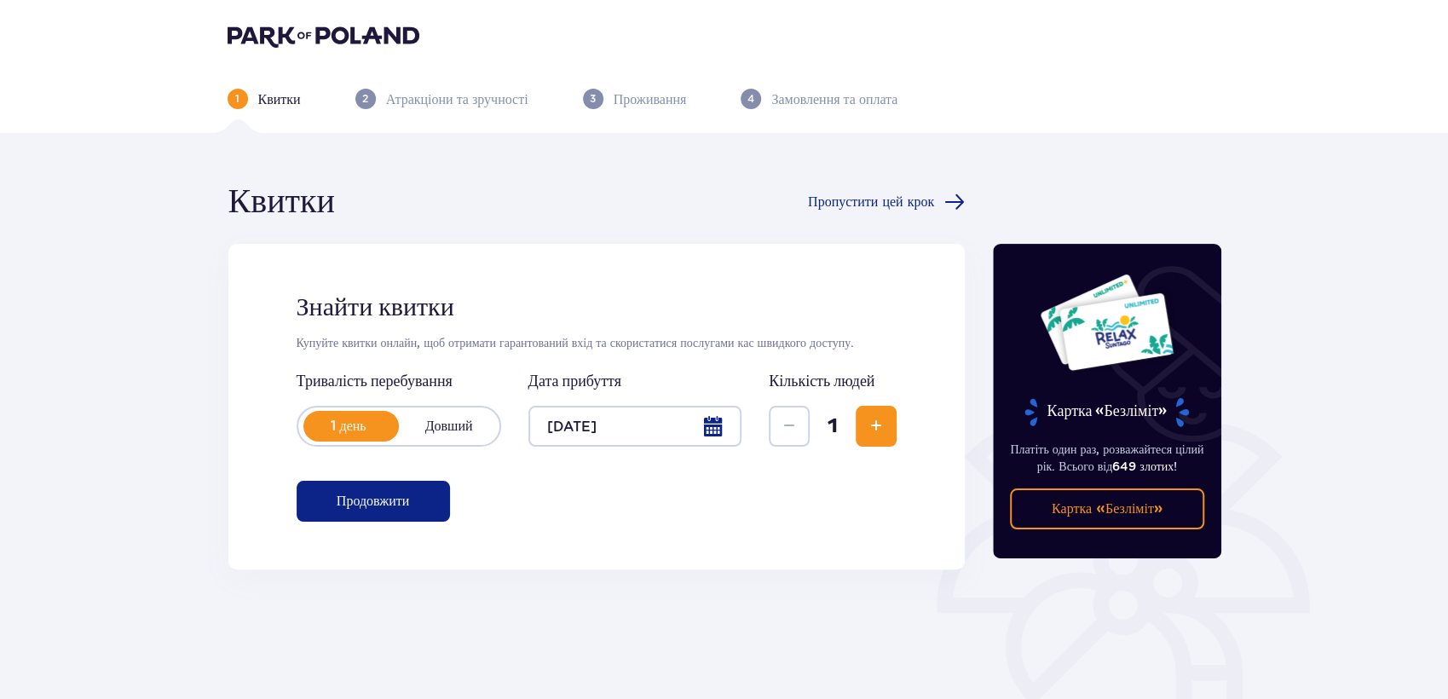
click at [874, 425] on span "Збільшення" at bounding box center [876, 426] width 20 height 20
click at [390, 502] on font "Продовжити" at bounding box center [373, 501] width 73 height 14
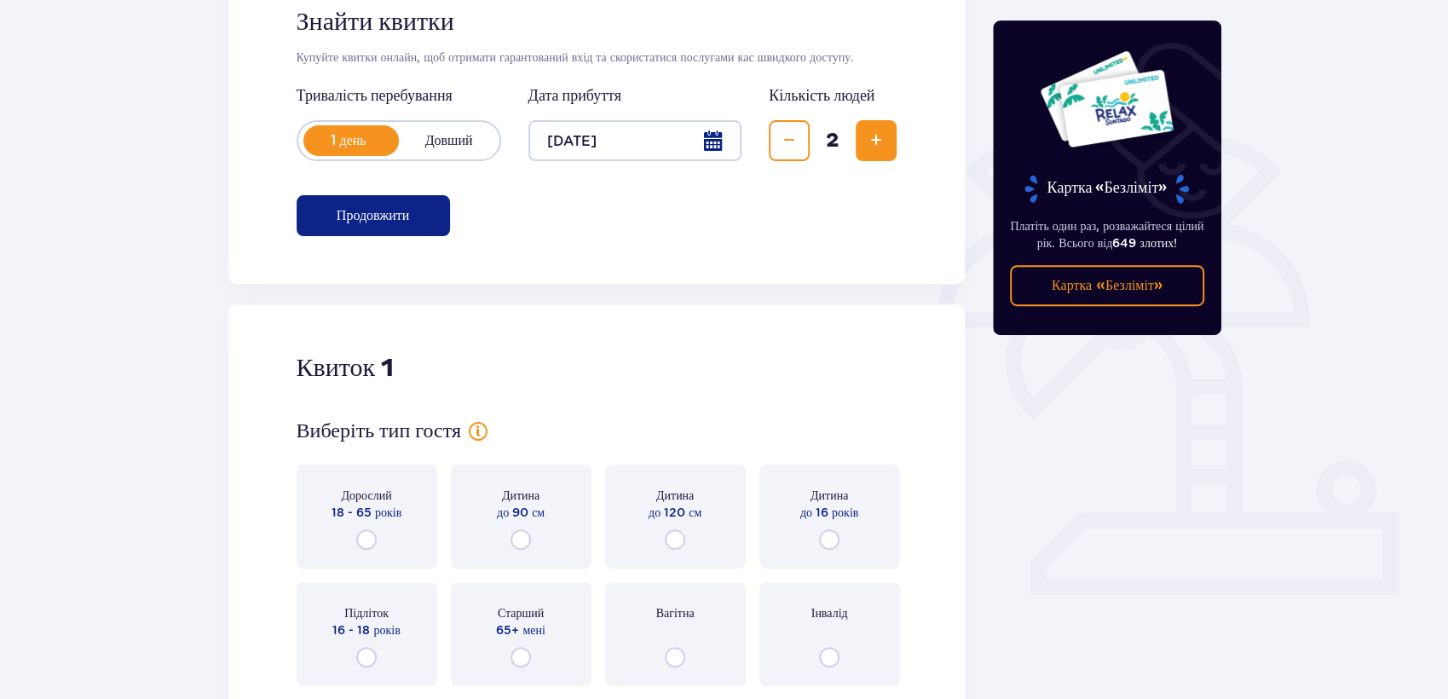
scroll to position [475, 0]
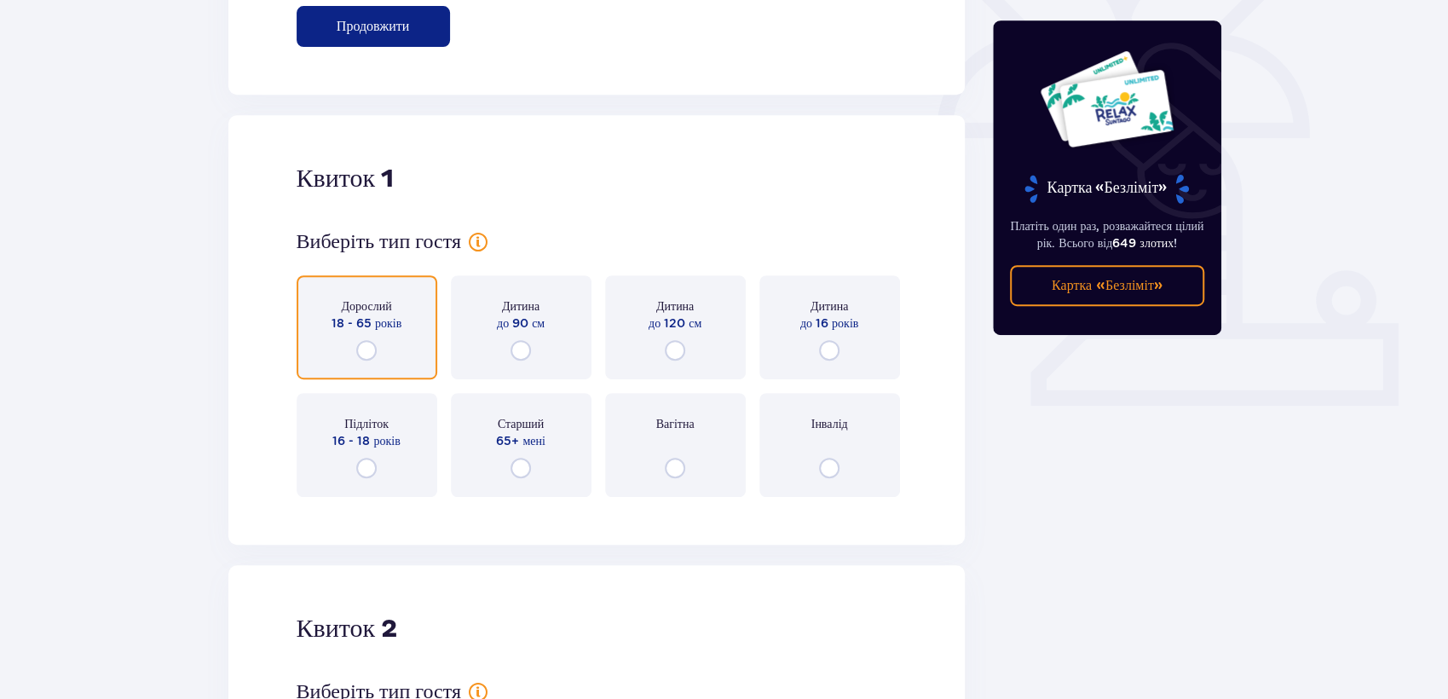
click at [362, 346] on input "radio" at bounding box center [366, 350] width 20 height 20
radio input "true"
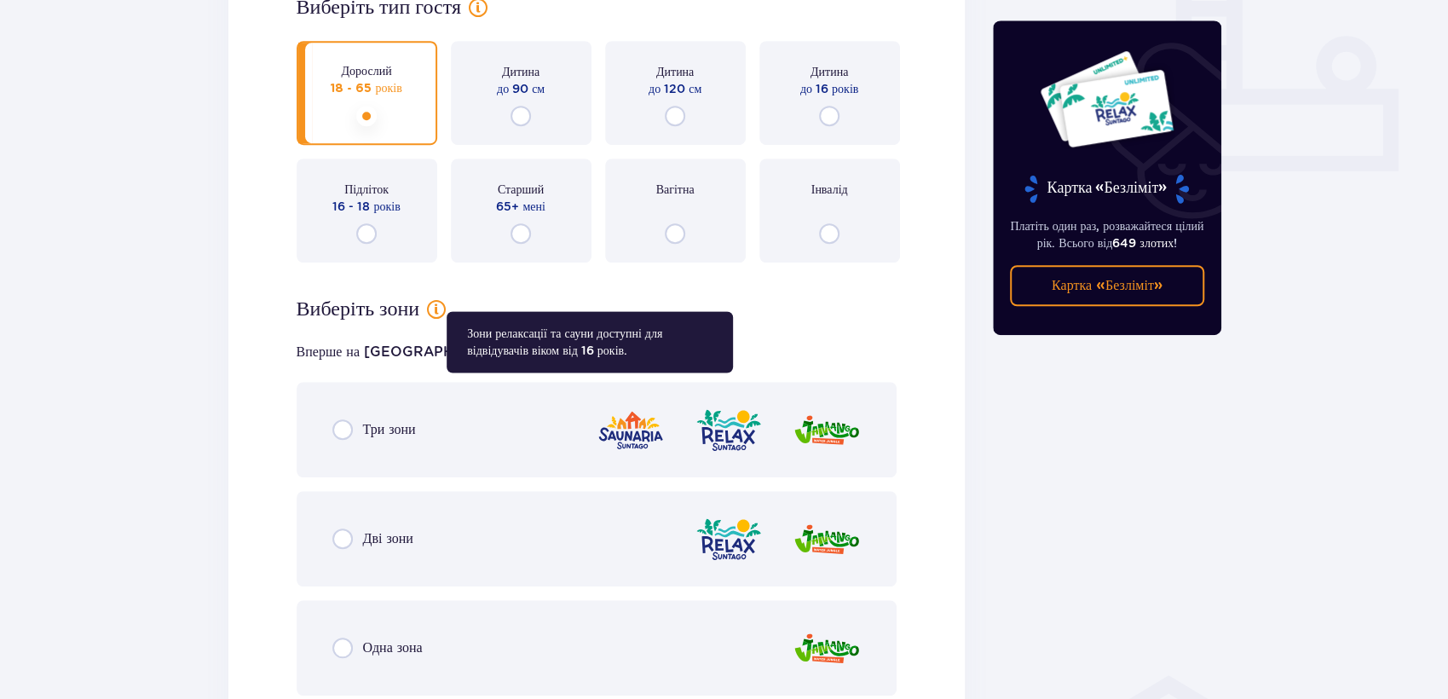
scroll to position [985, 0]
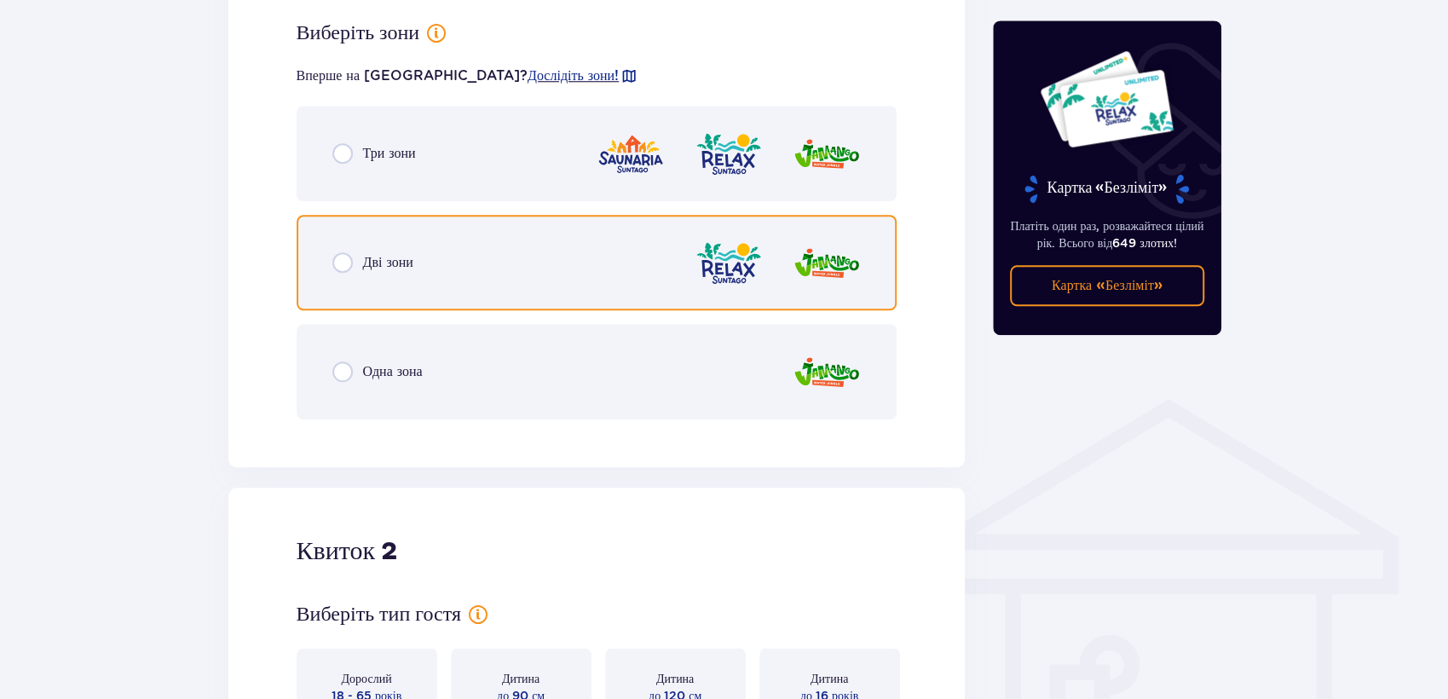
drag, startPoint x: 349, startPoint y: 261, endPoint x: 400, endPoint y: 280, distance: 53.7
click at [350, 261] on input "radio" at bounding box center [342, 262] width 20 height 20
radio input "true"
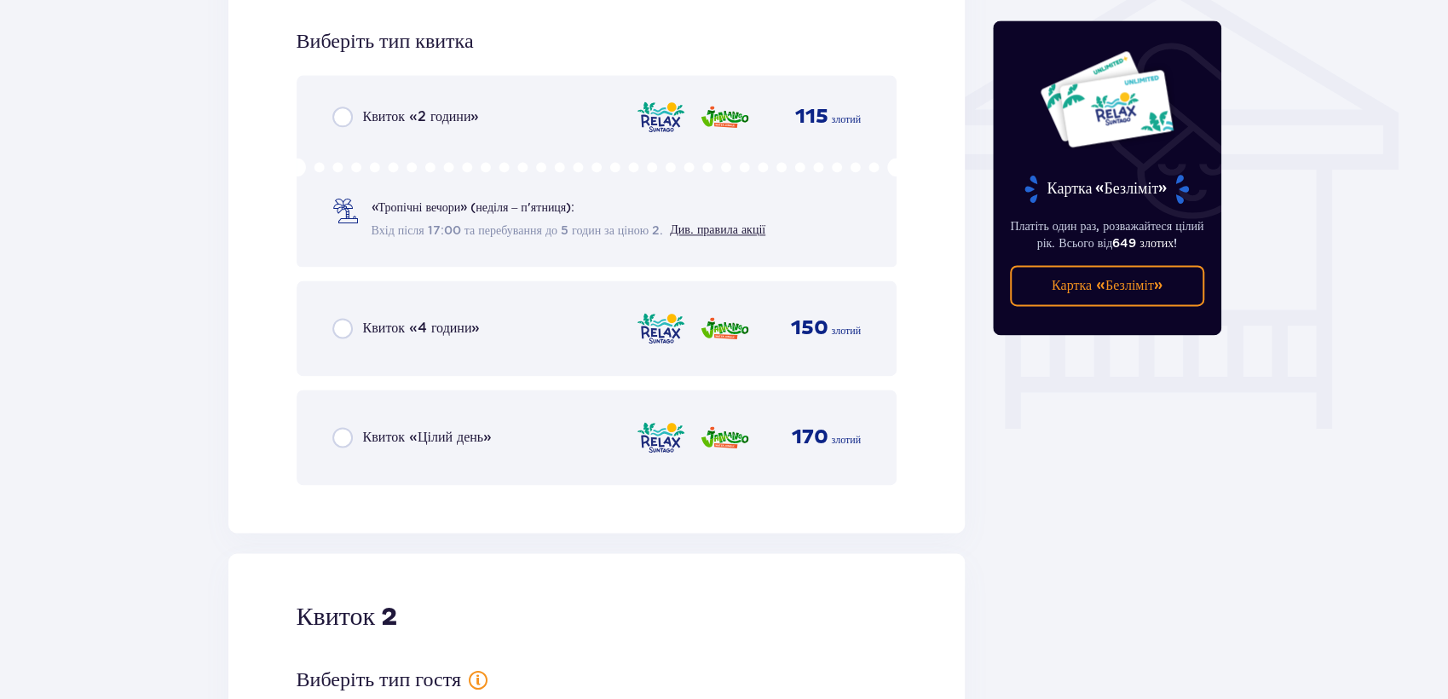
scroll to position [1418, 0]
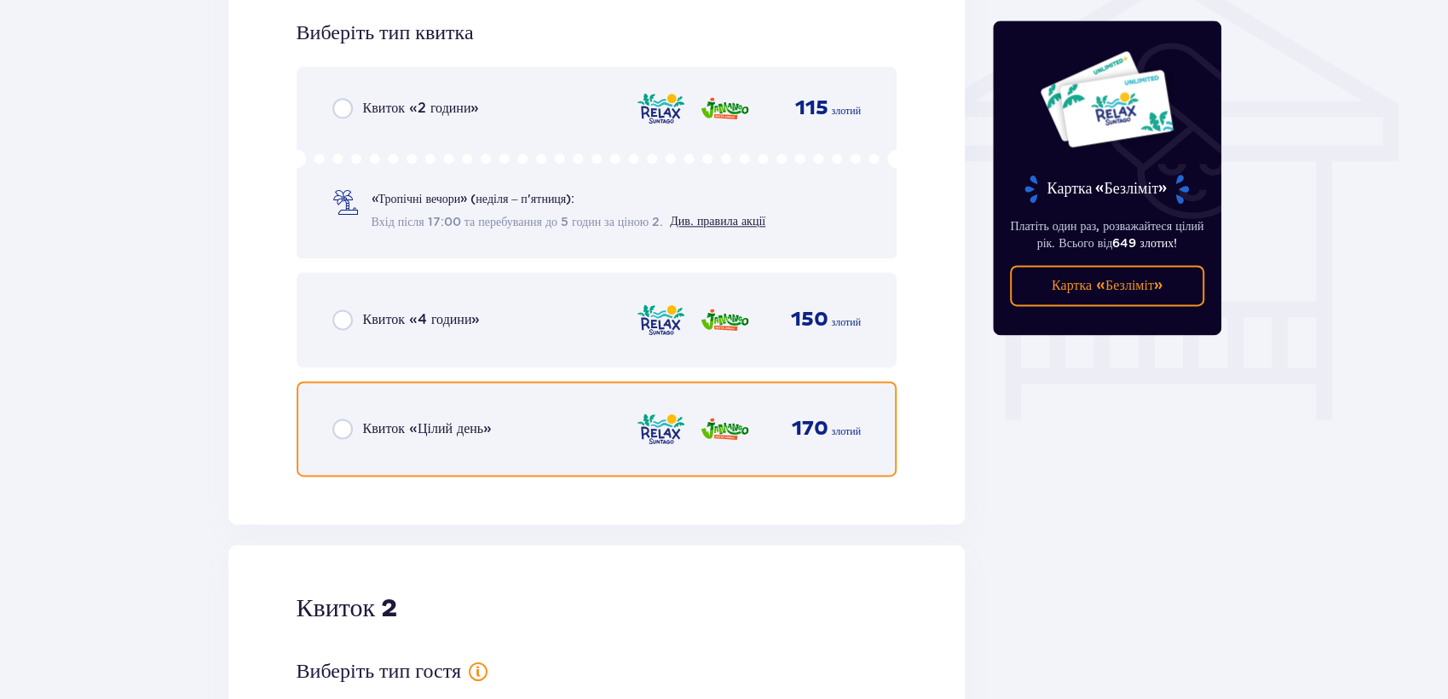
click at [336, 428] on input "radio" at bounding box center [342, 428] width 20 height 20
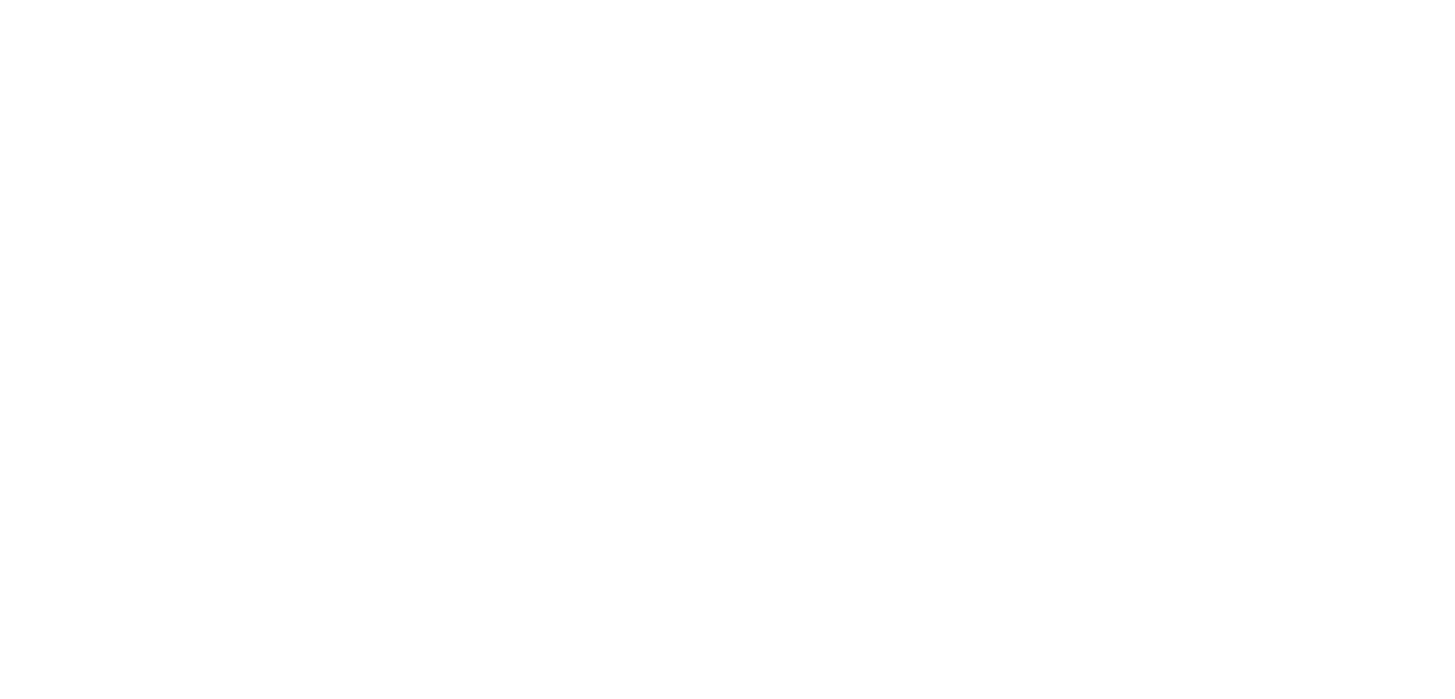
scroll to position [0, 0]
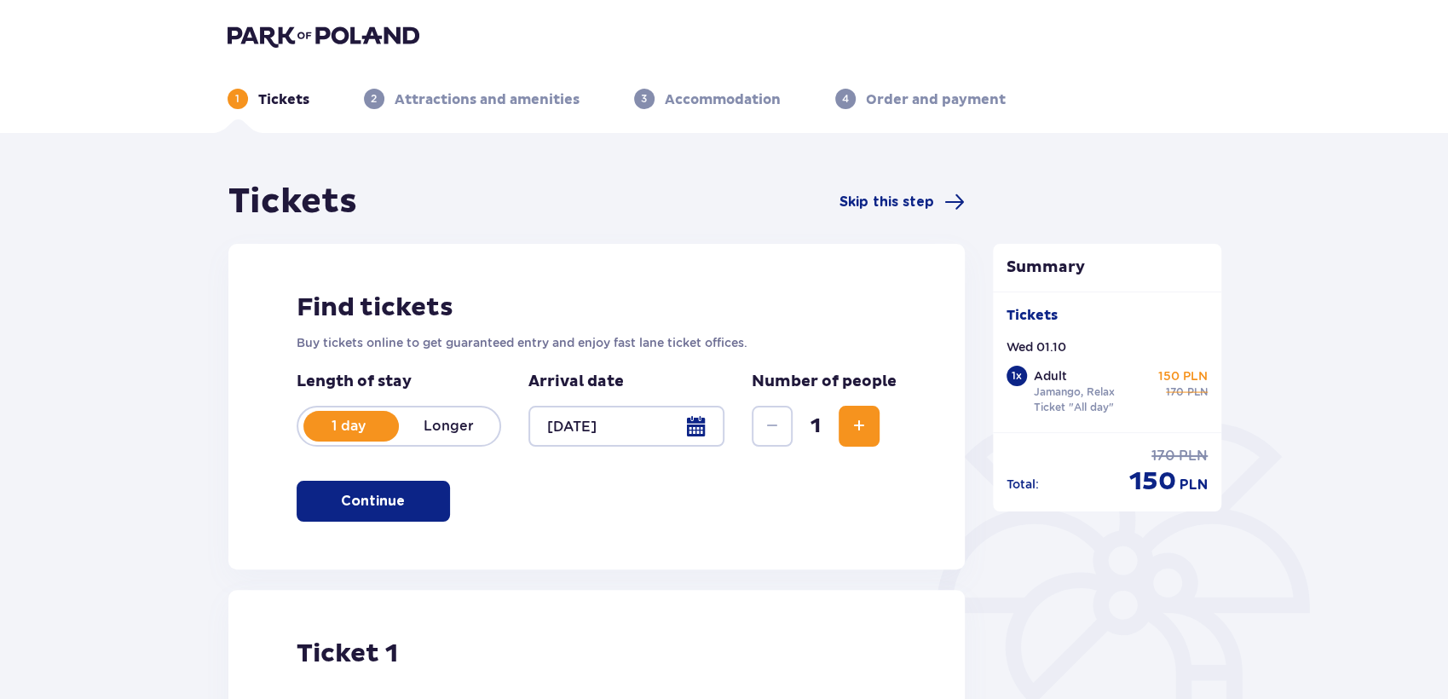
click at [846, 410] on button "Increase" at bounding box center [859, 426] width 41 height 41
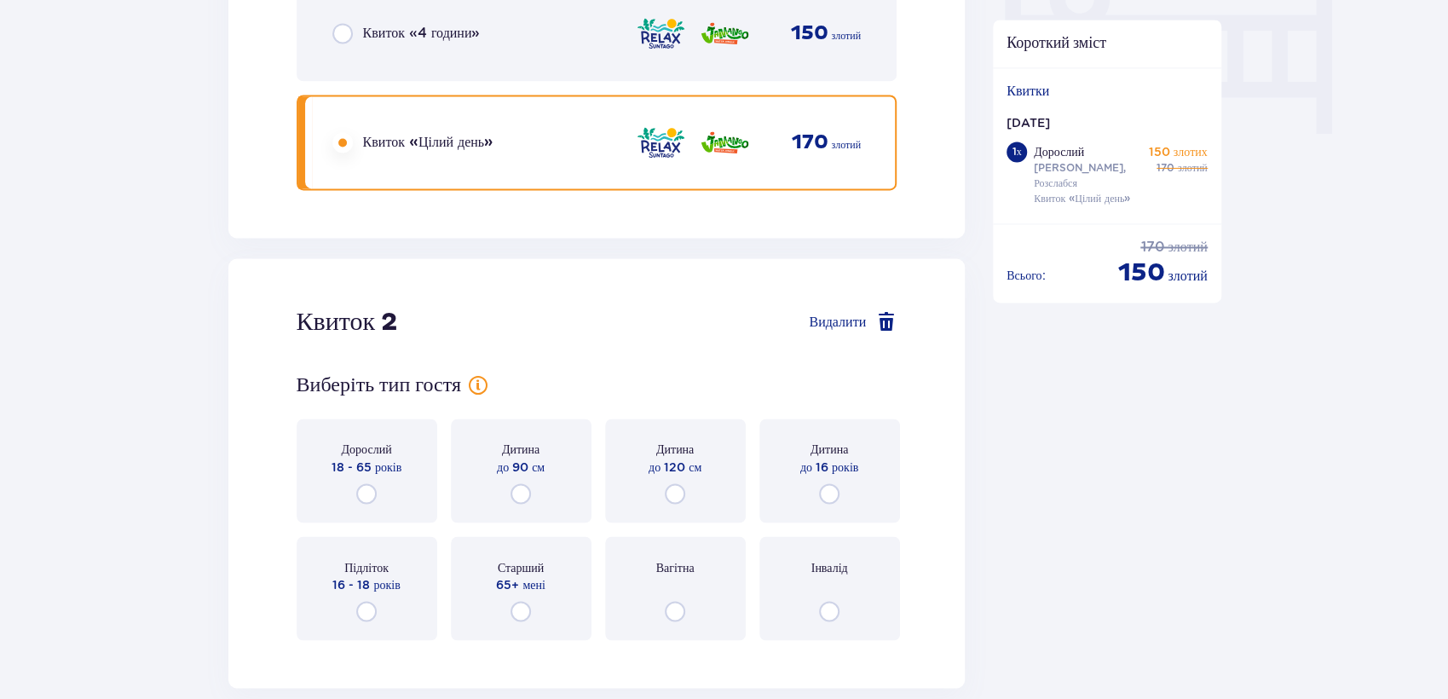
scroll to position [1878, 0]
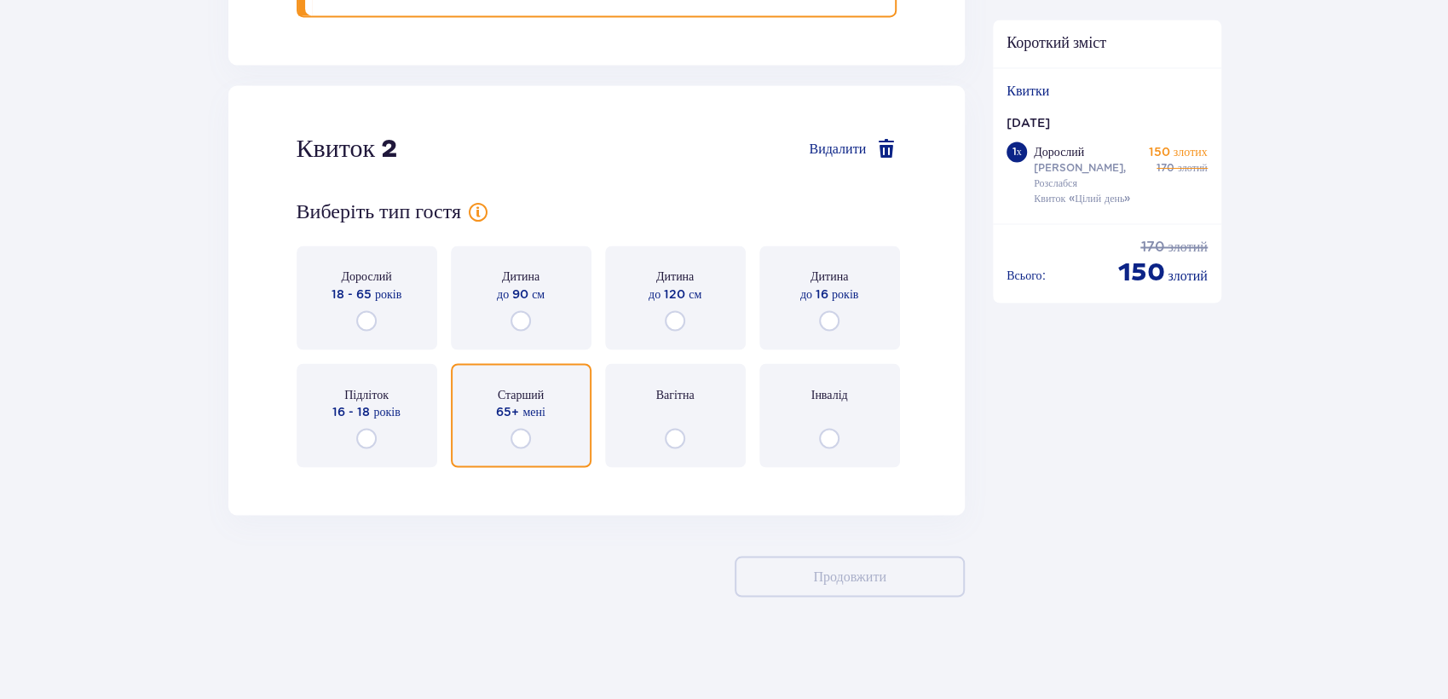
click at [519, 438] on input "radio" at bounding box center [521, 438] width 20 height 20
radio input "true"
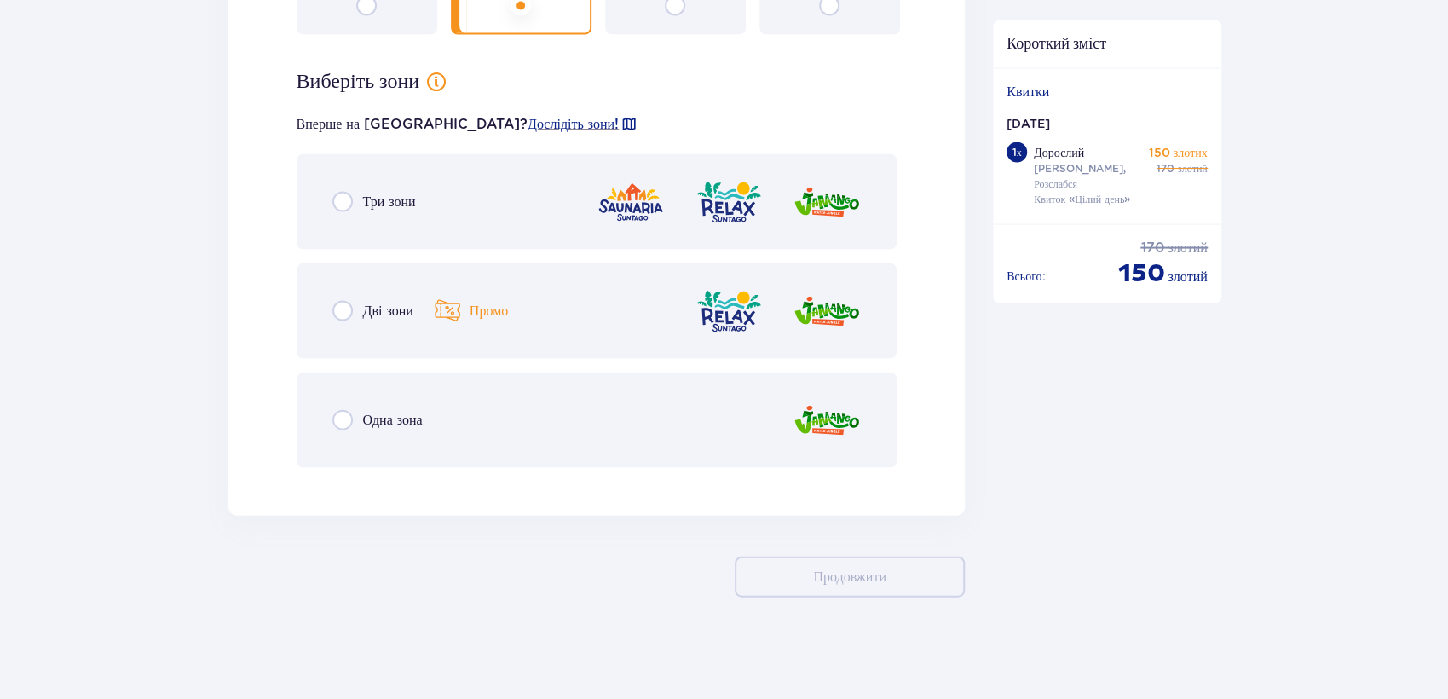
scroll to position [2311, 0]
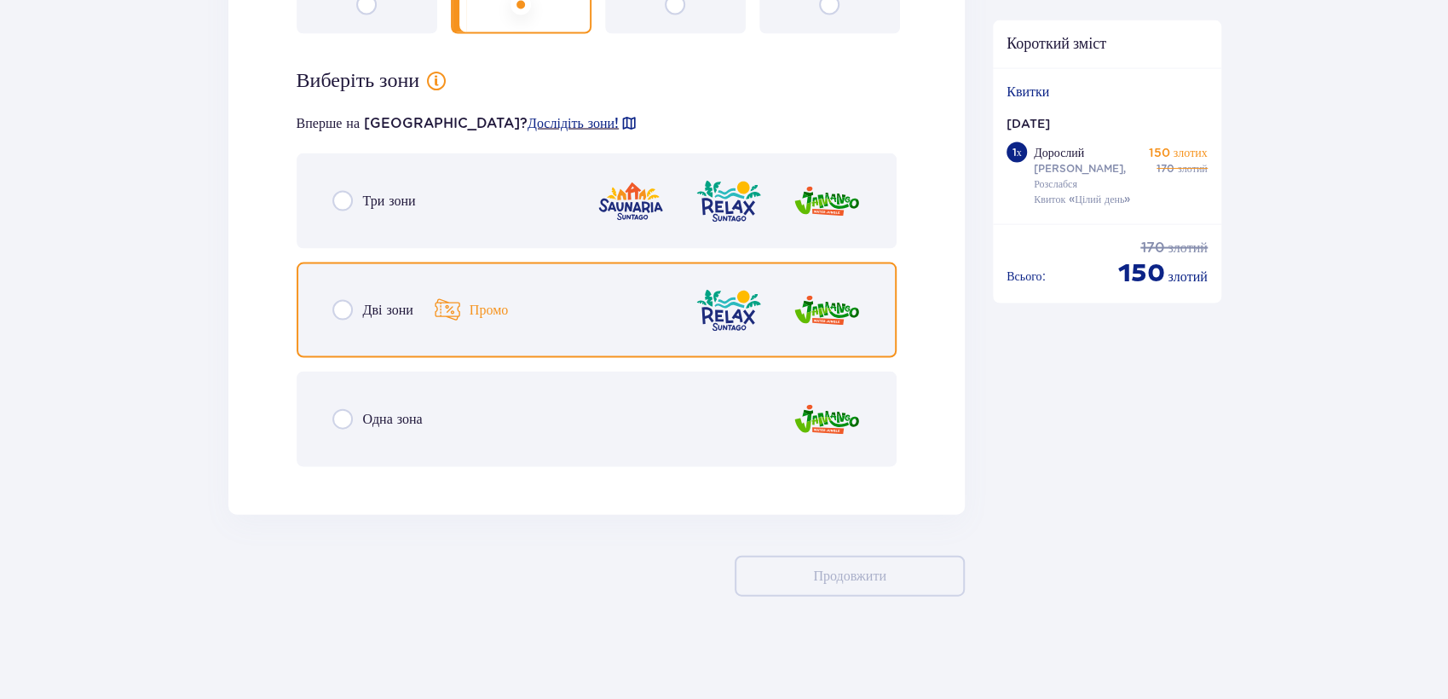
click at [334, 317] on input "radio" at bounding box center [342, 310] width 20 height 20
radio input "true"
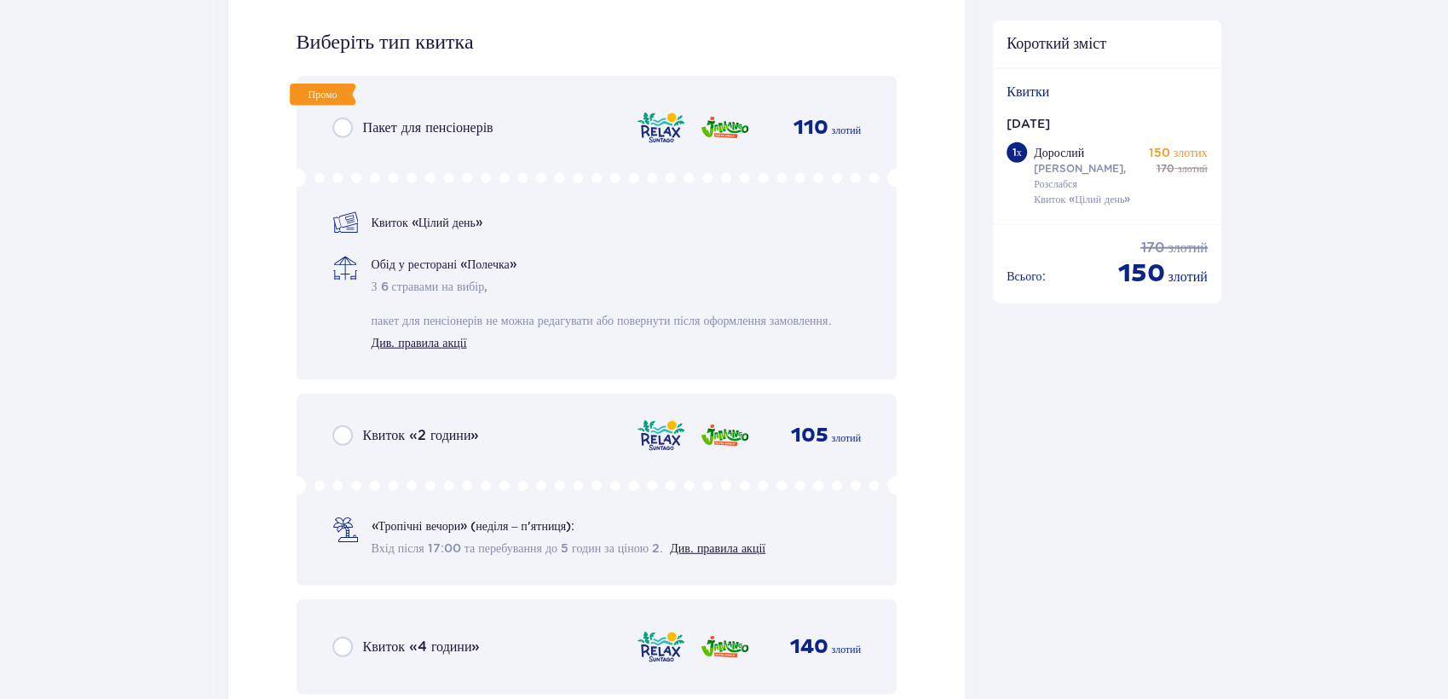
scroll to position [2790, 0]
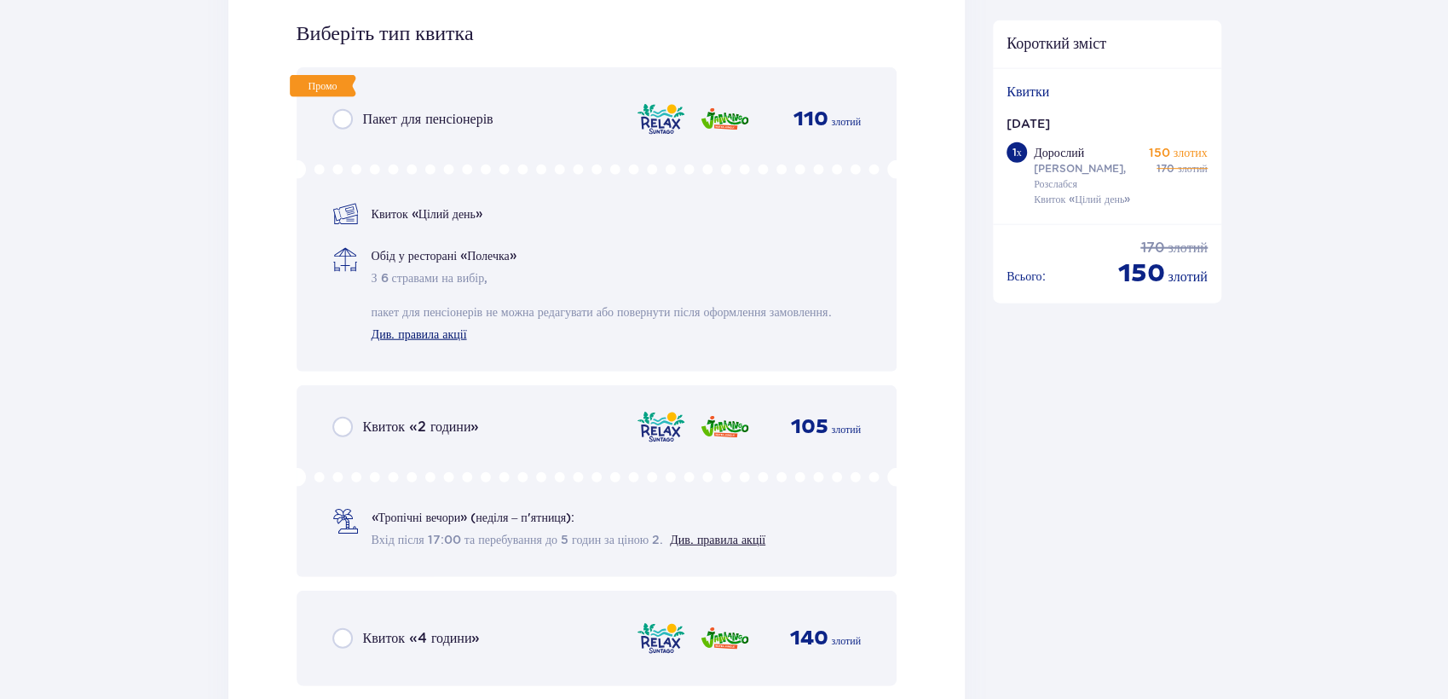
click at [433, 335] on font "Див. правила акції" at bounding box center [419, 334] width 95 height 14
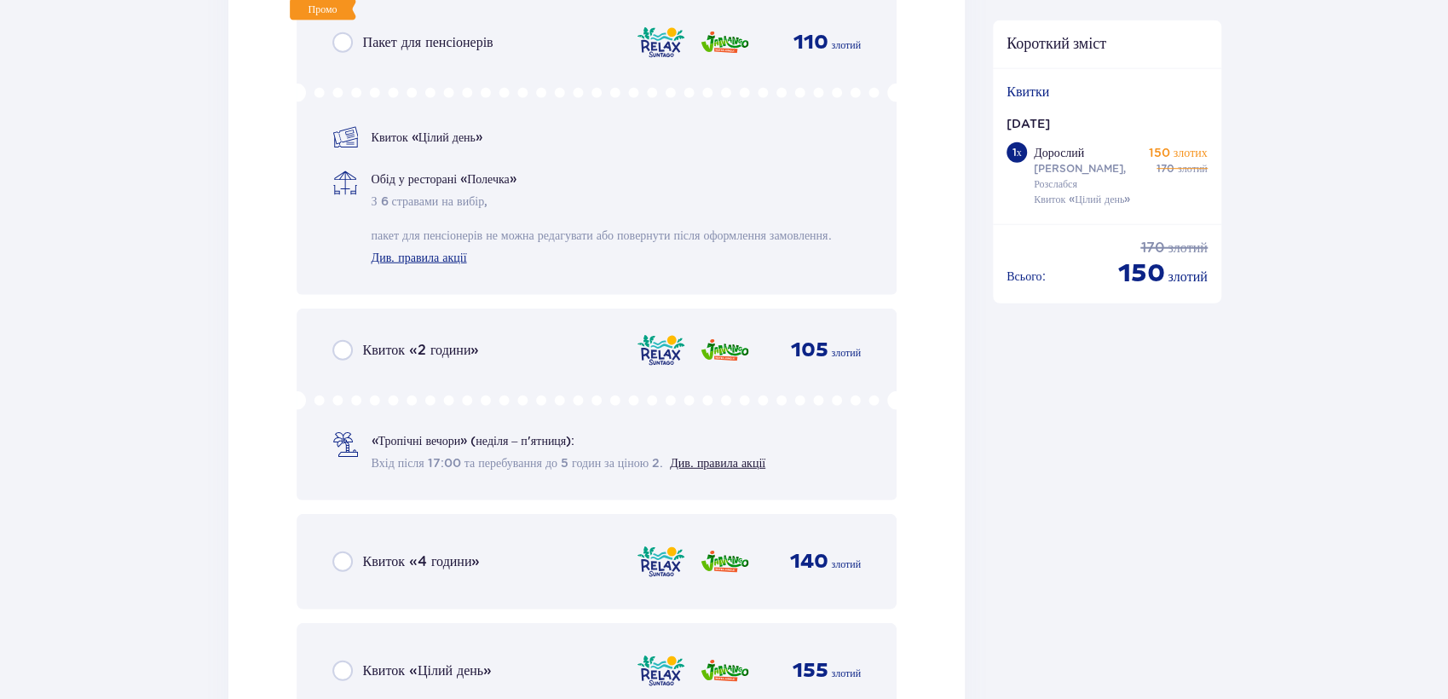
scroll to position [2696, 0]
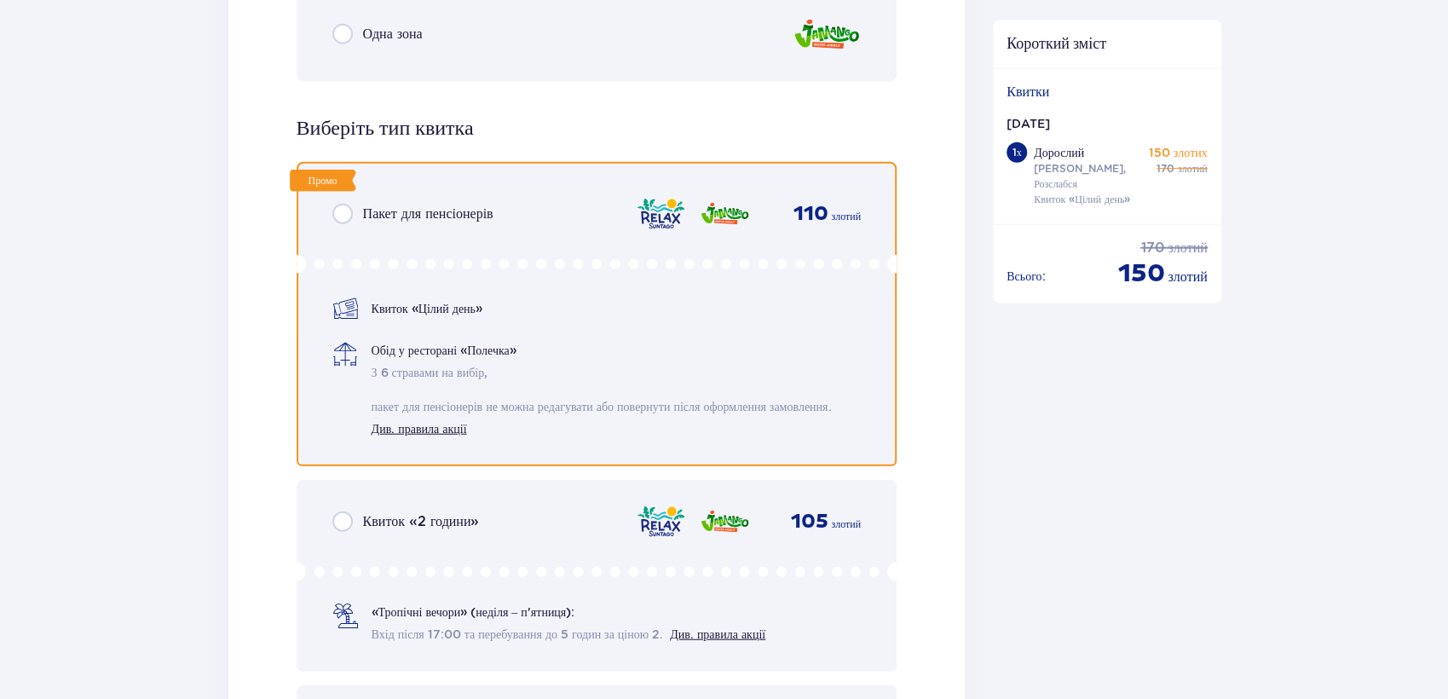
click at [341, 208] on input "radio" at bounding box center [342, 214] width 20 height 20
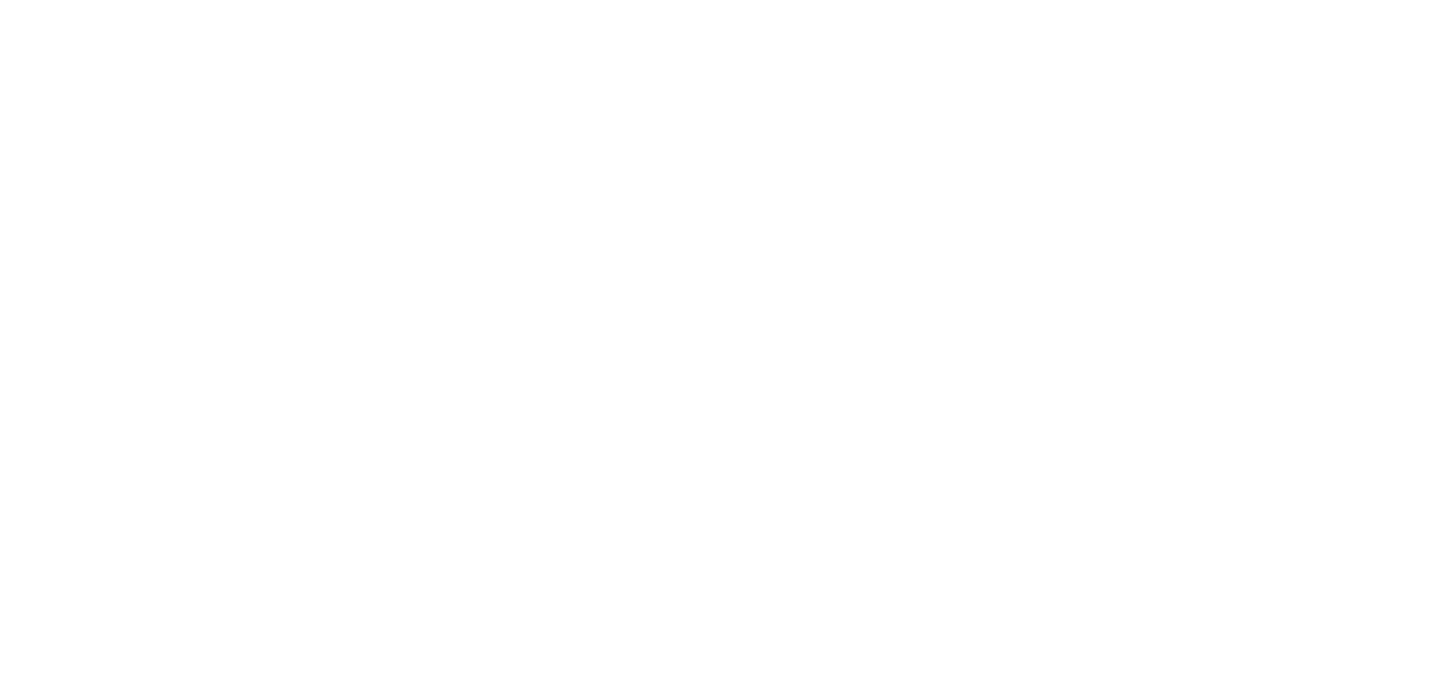
scroll to position [0, 0]
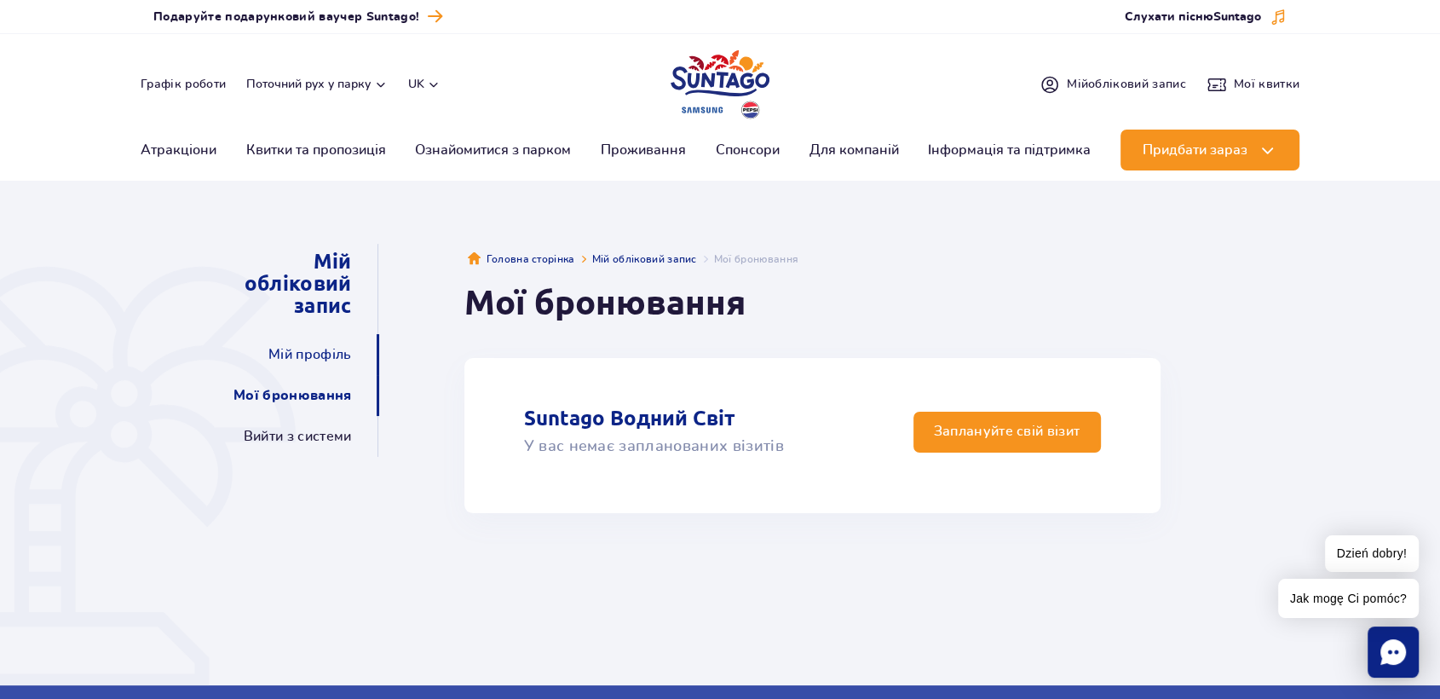
click at [309, 346] on link "Мій профіль" at bounding box center [310, 354] width 84 height 41
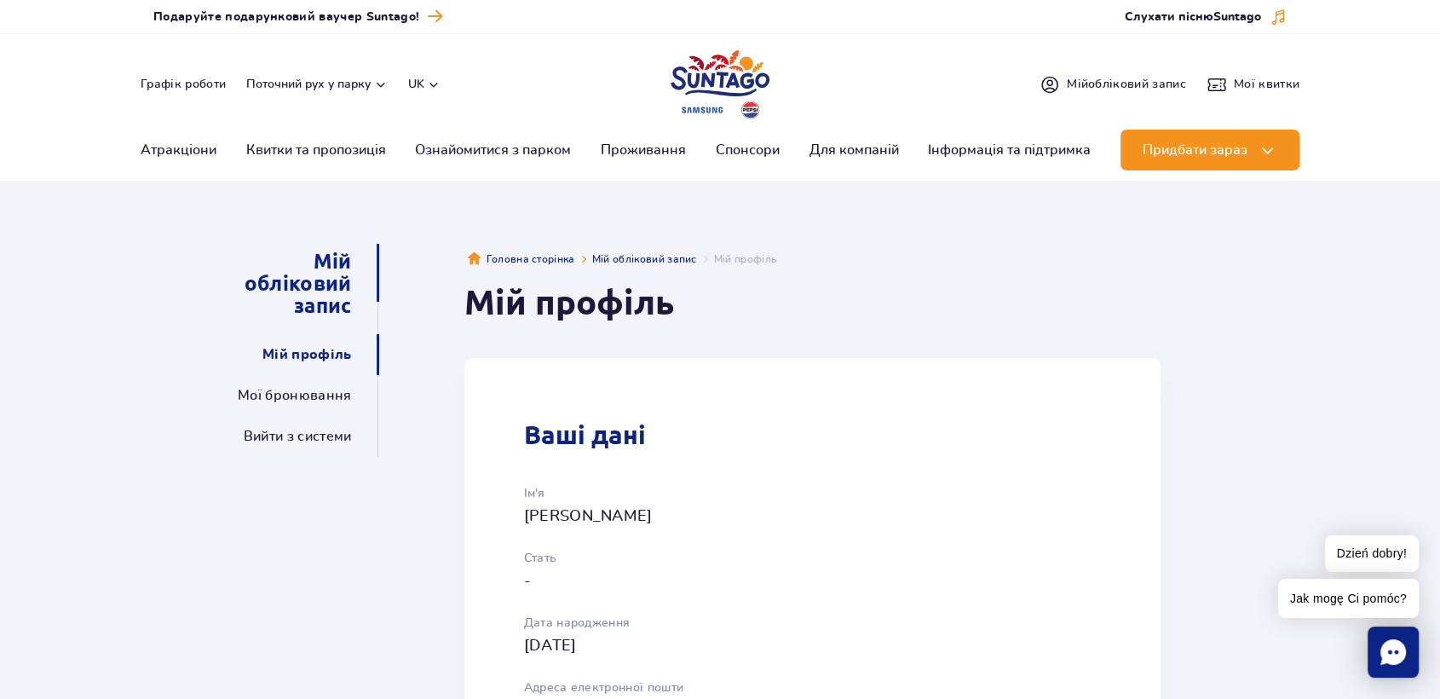
click at [318, 281] on link "Мій обліковий запис" at bounding box center [296, 284] width 111 height 80
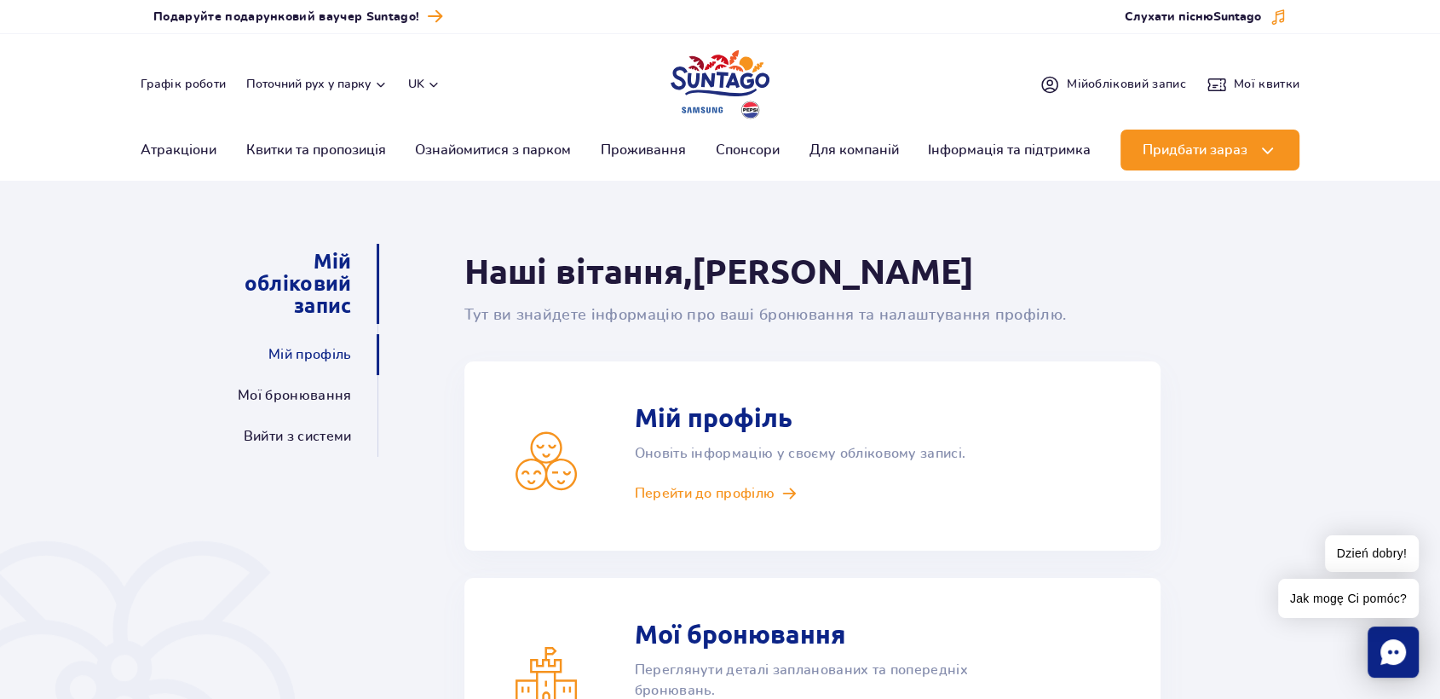
click at [303, 349] on link "Мій профіль" at bounding box center [310, 354] width 84 height 41
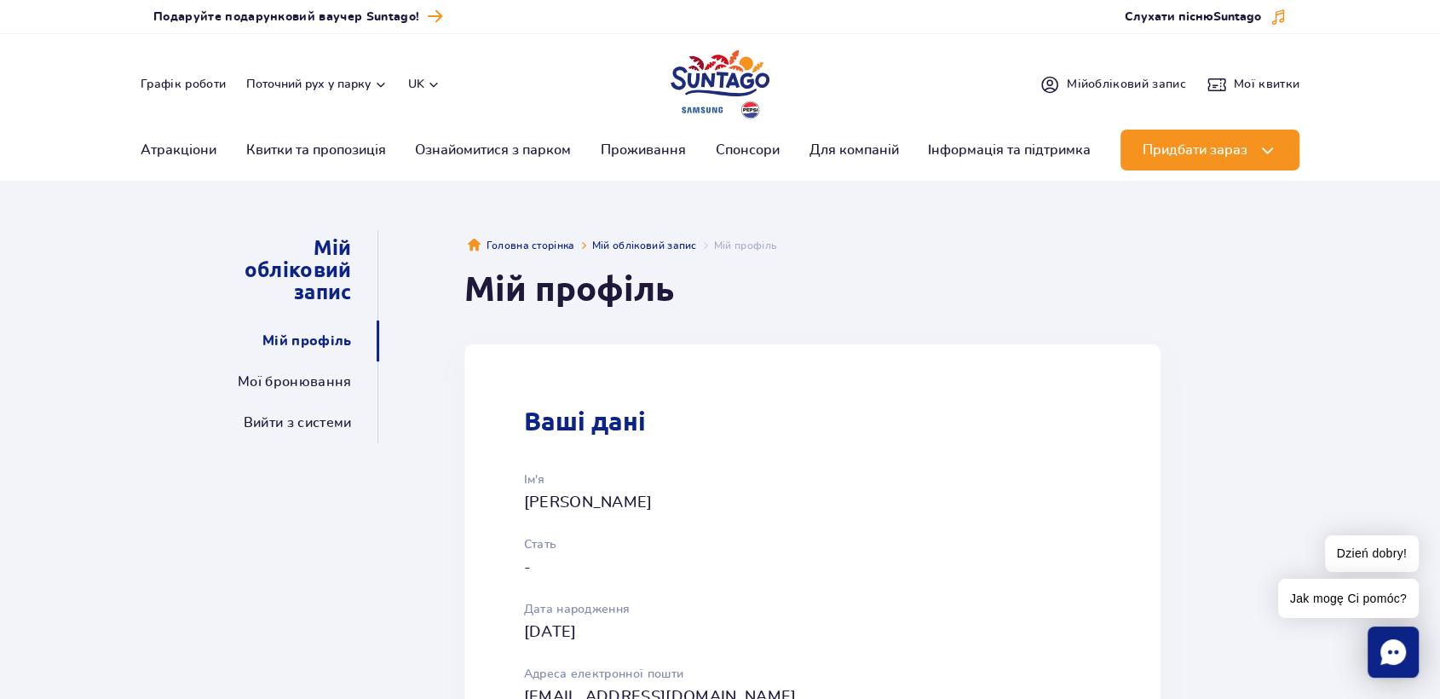
scroll to position [189, 0]
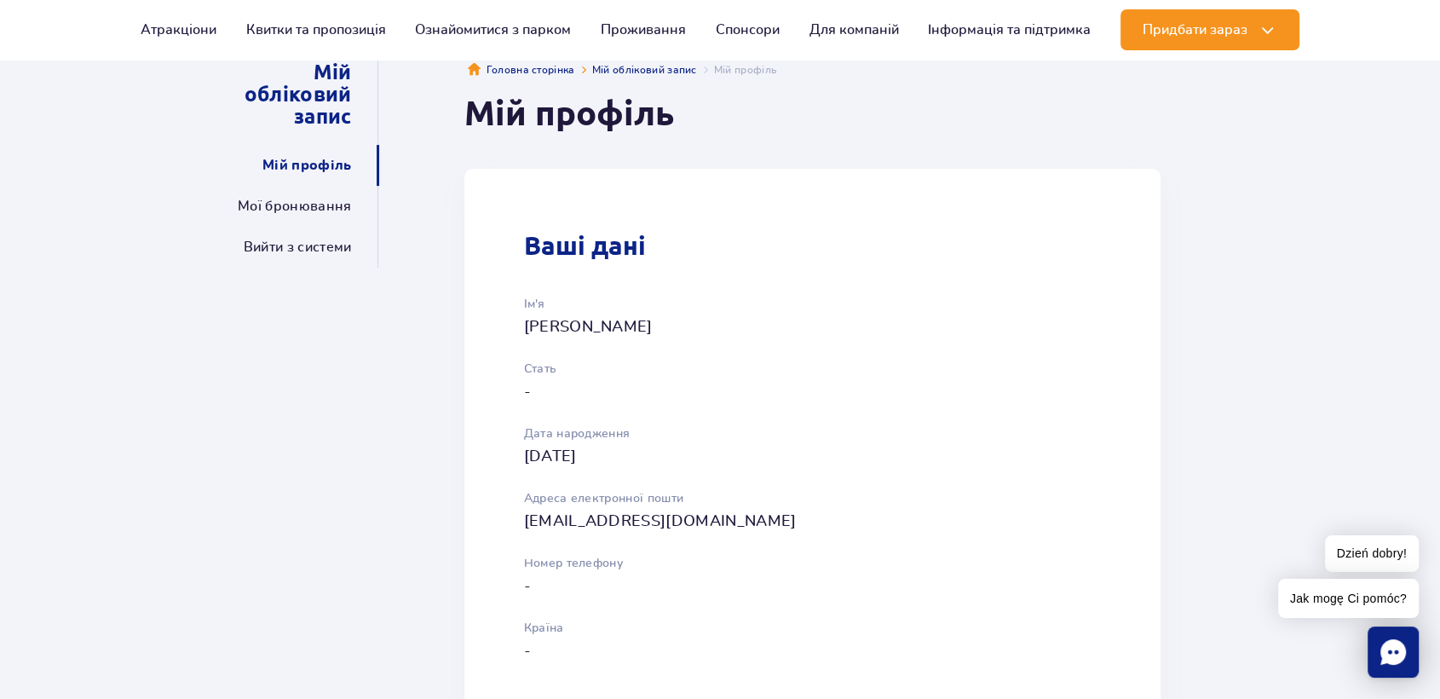
click at [619, 318] on p "Volodymyr Ostapchenko" at bounding box center [746, 327] width 445 height 24
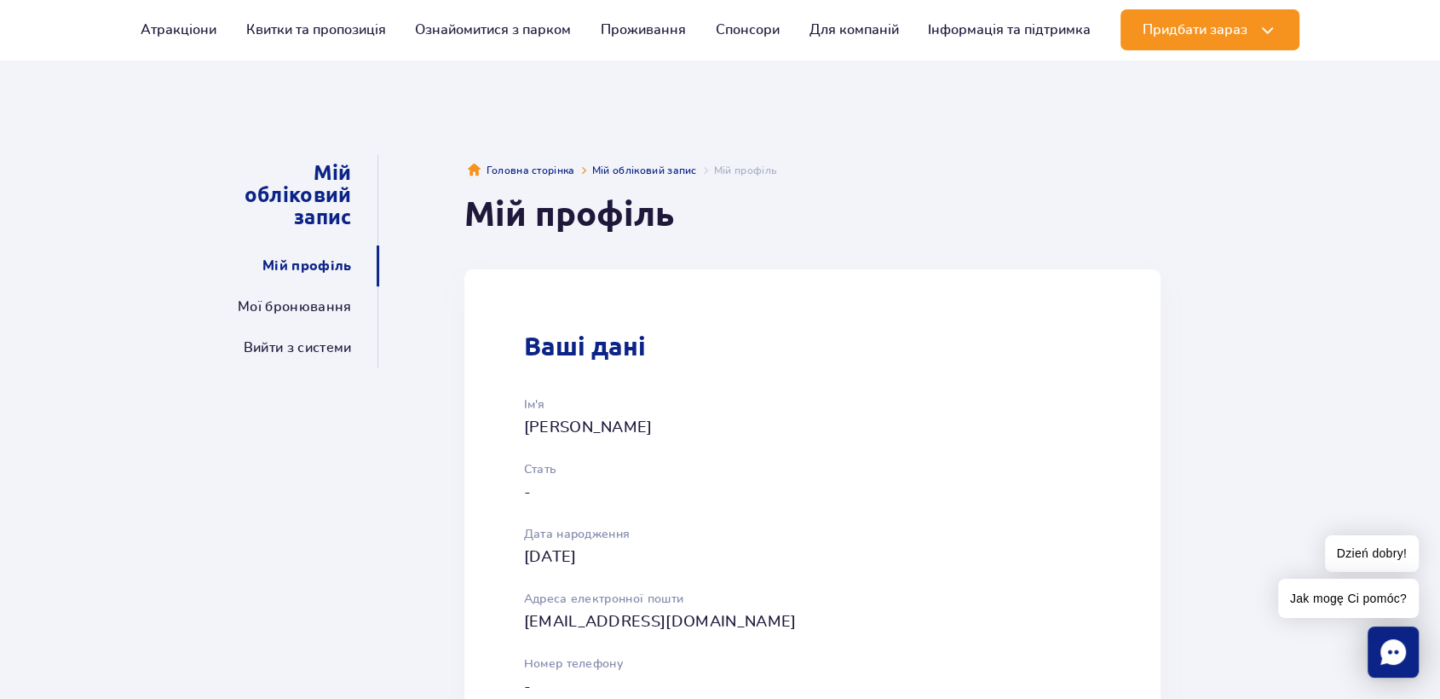
scroll to position [0, 0]
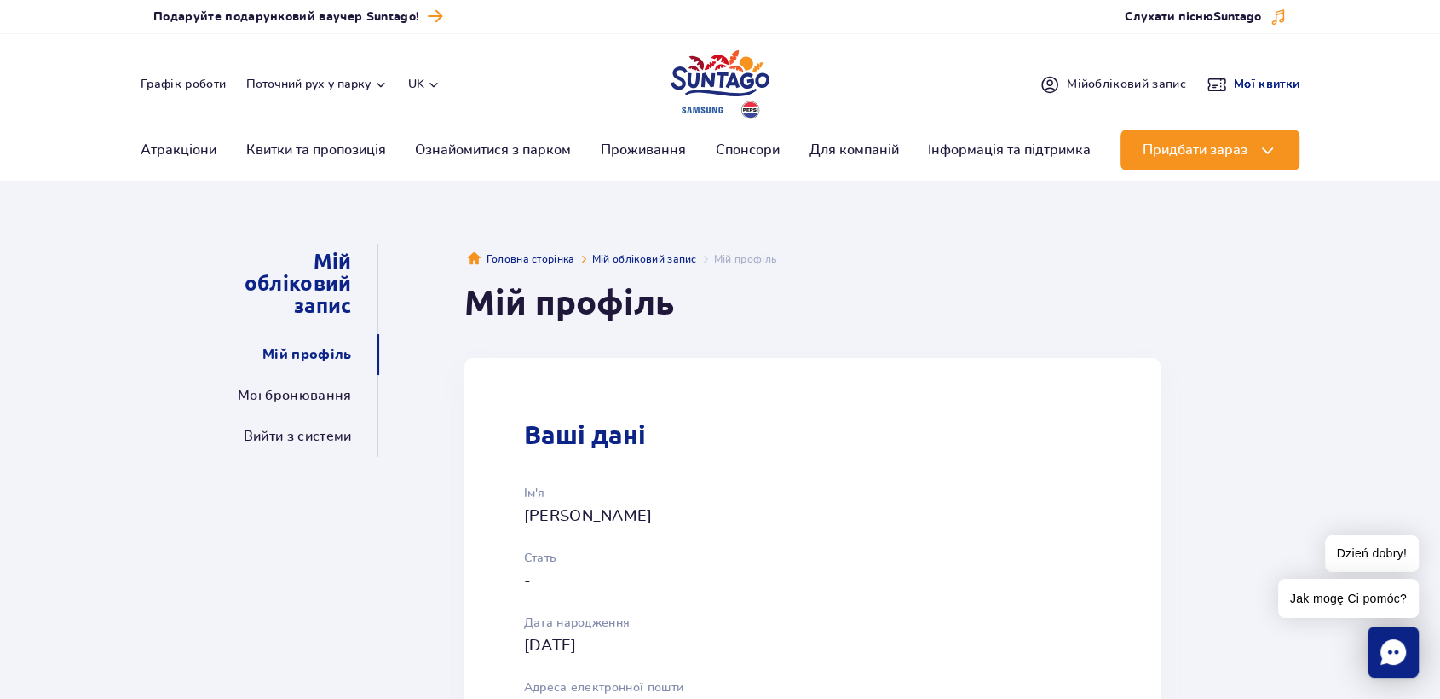
click at [1266, 79] on span "Мої квитки" at bounding box center [1267, 84] width 66 height 17
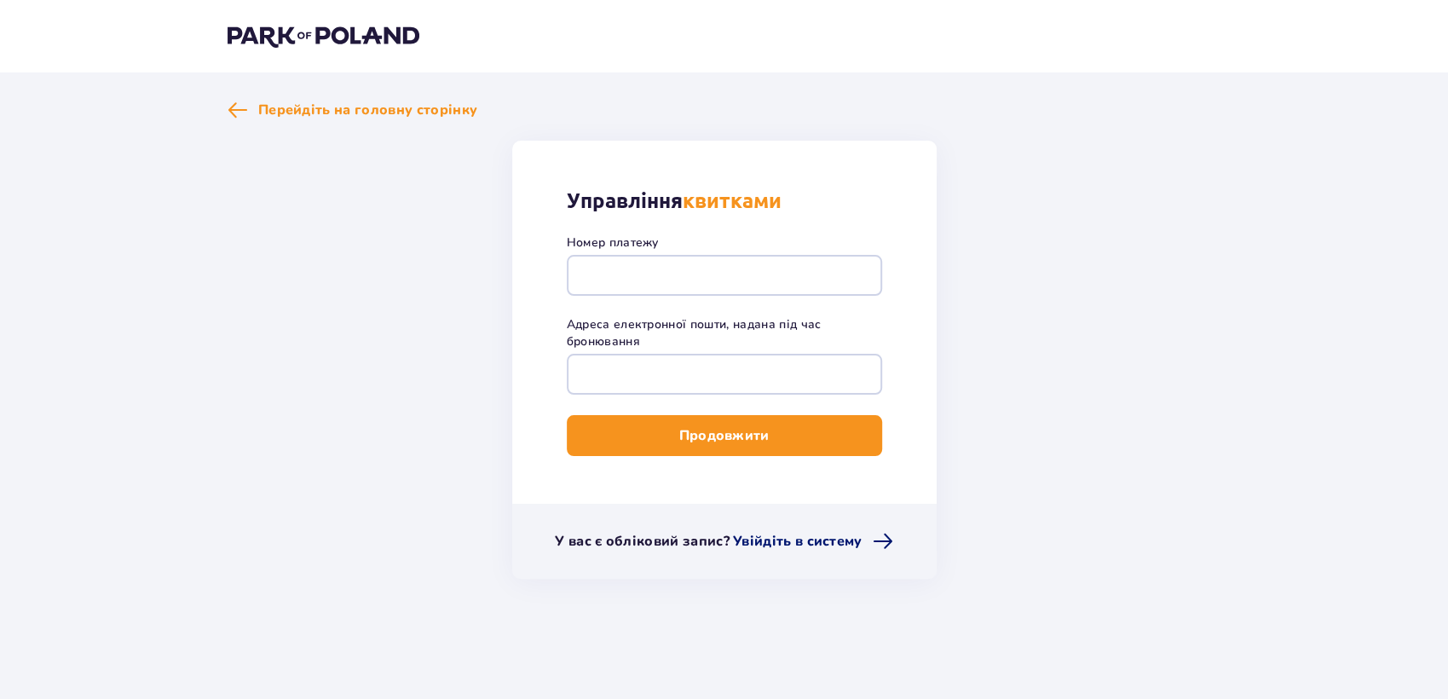
click at [791, 539] on span "Увійдіть в систему" at bounding box center [798, 541] width 130 height 19
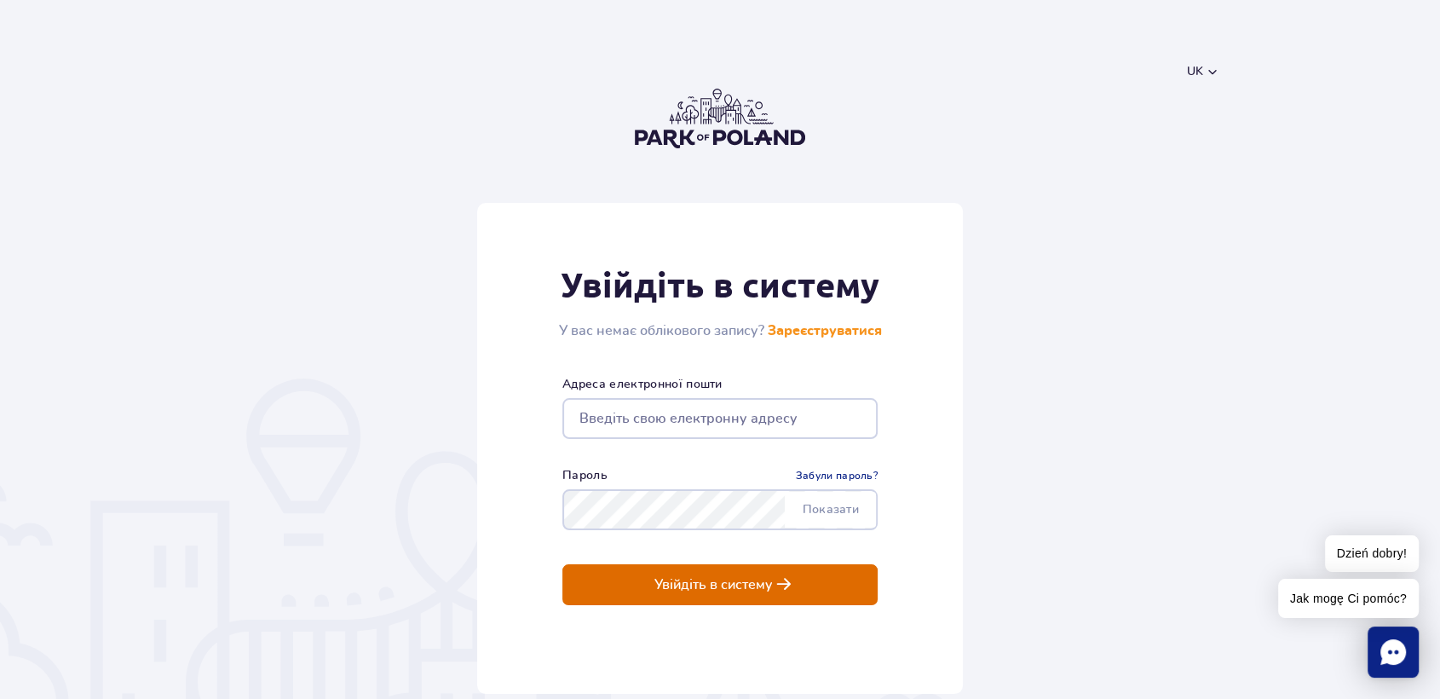
type input "[EMAIL_ADDRESS][DOMAIN_NAME]"
click at [733, 572] on button "Увійдіть в систему" at bounding box center [720, 584] width 315 height 41
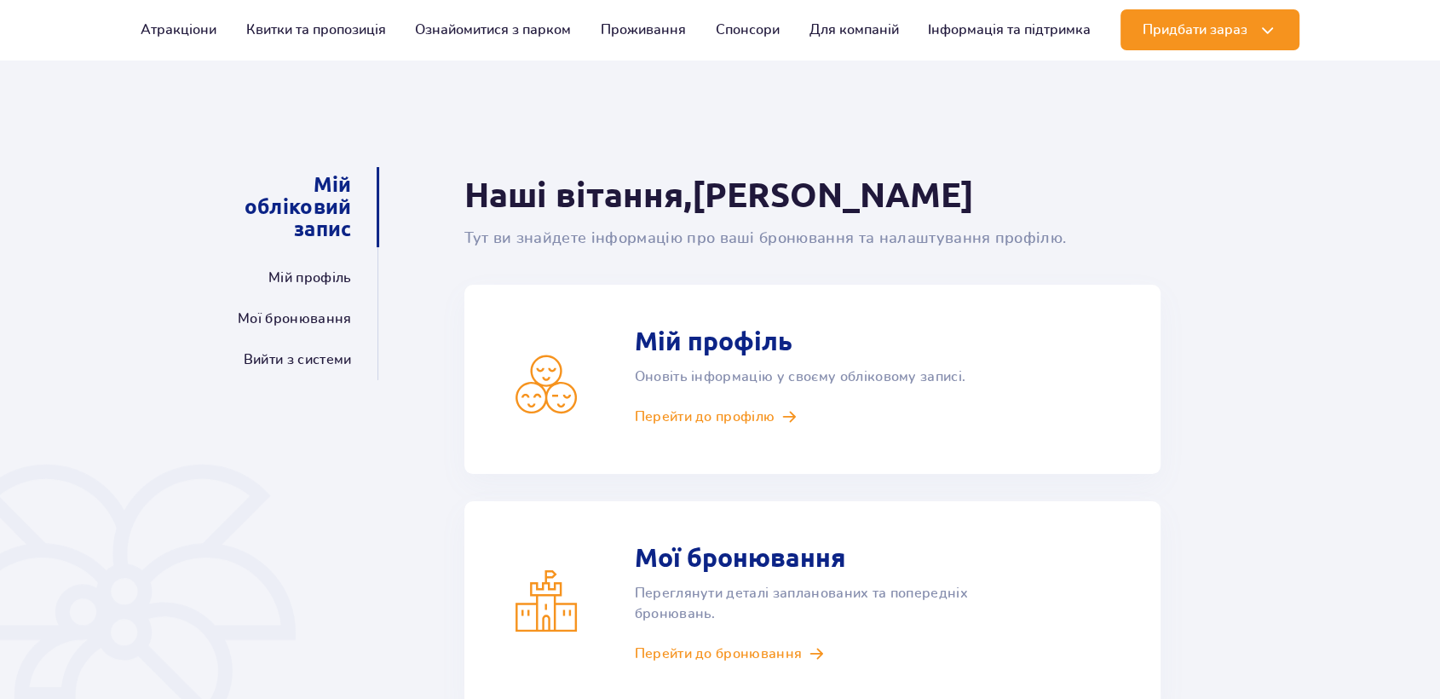
scroll to position [378, 0]
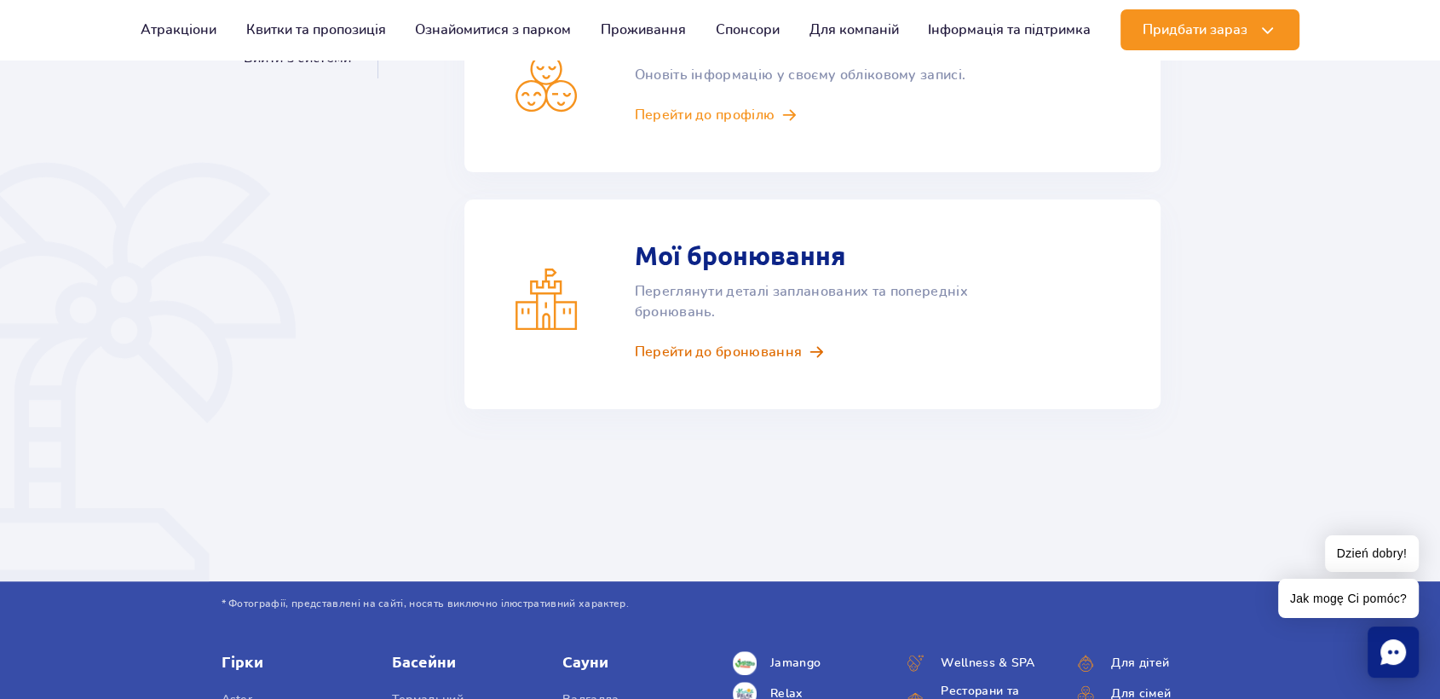
click at [768, 345] on span "Перейти до бронювання" at bounding box center [719, 352] width 168 height 19
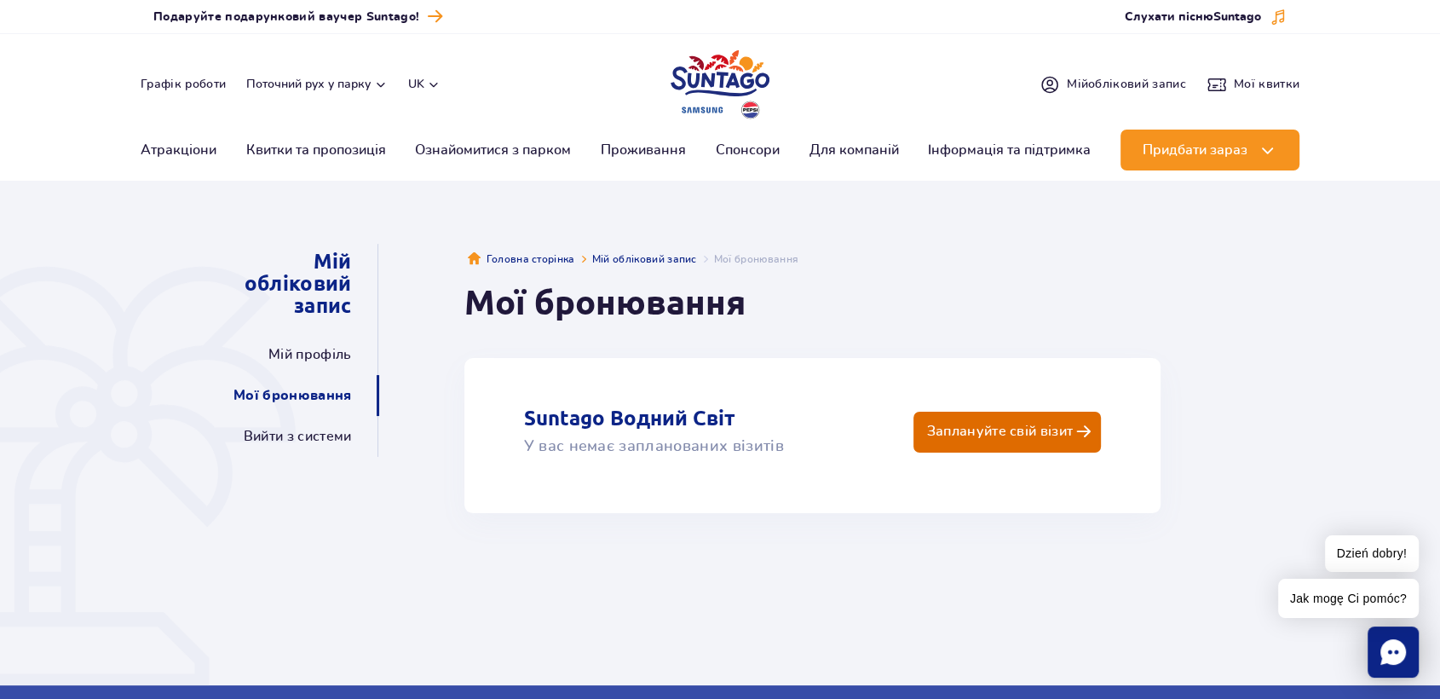
click at [974, 431] on p "Заплануйте свій візит" at bounding box center [999, 432] width 147 height 16
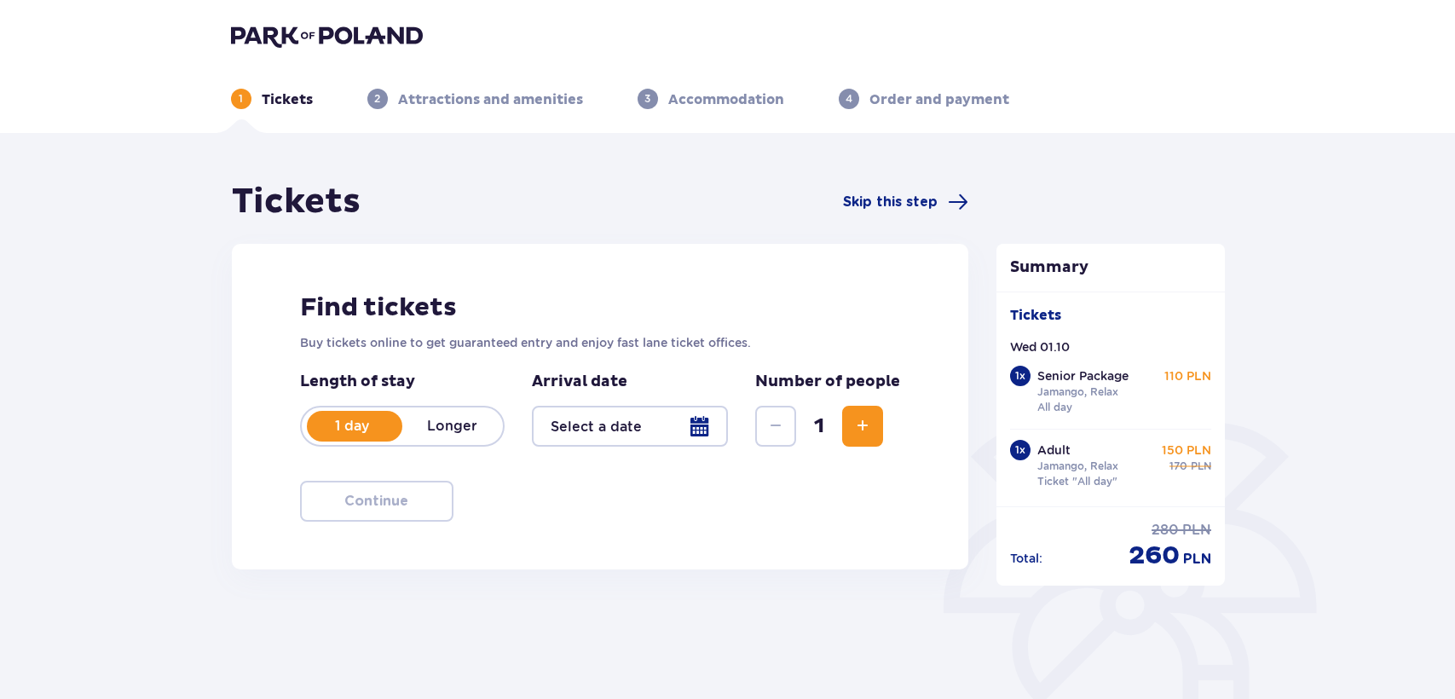
type input "[DATE]"
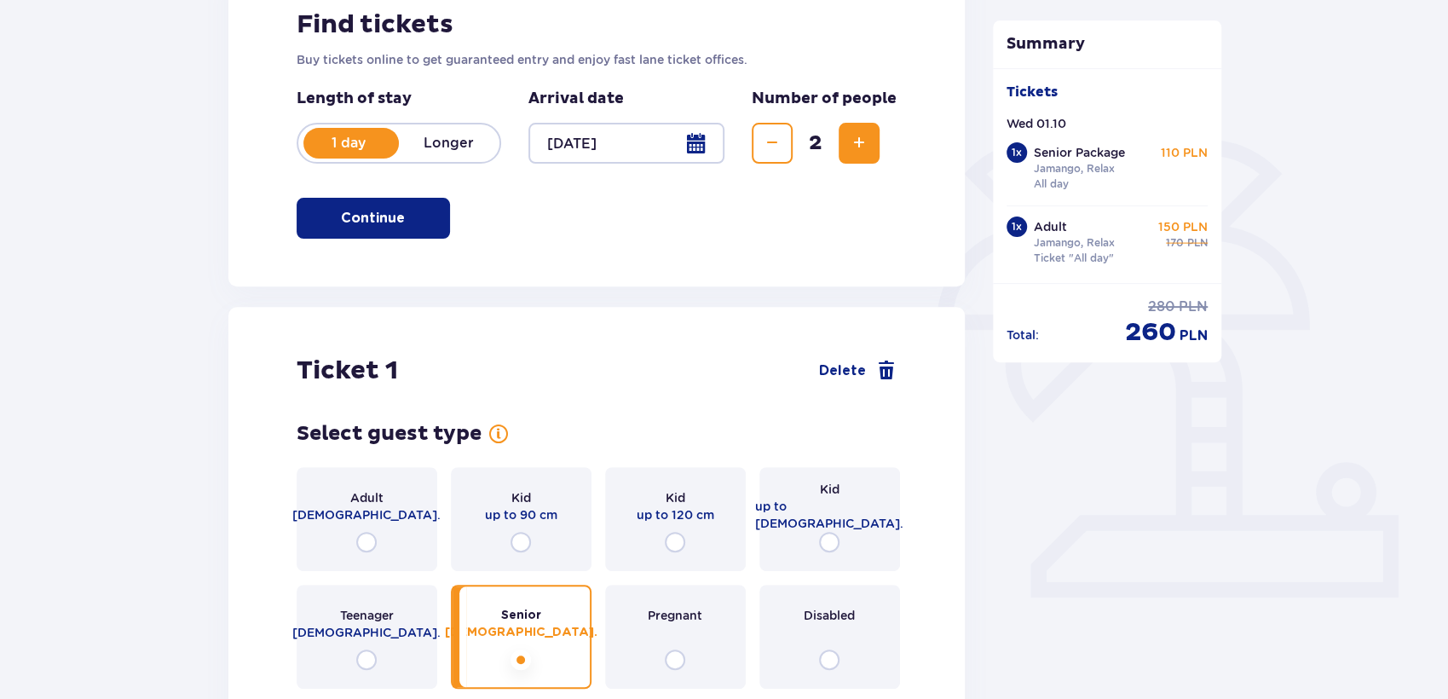
scroll to position [473, 0]
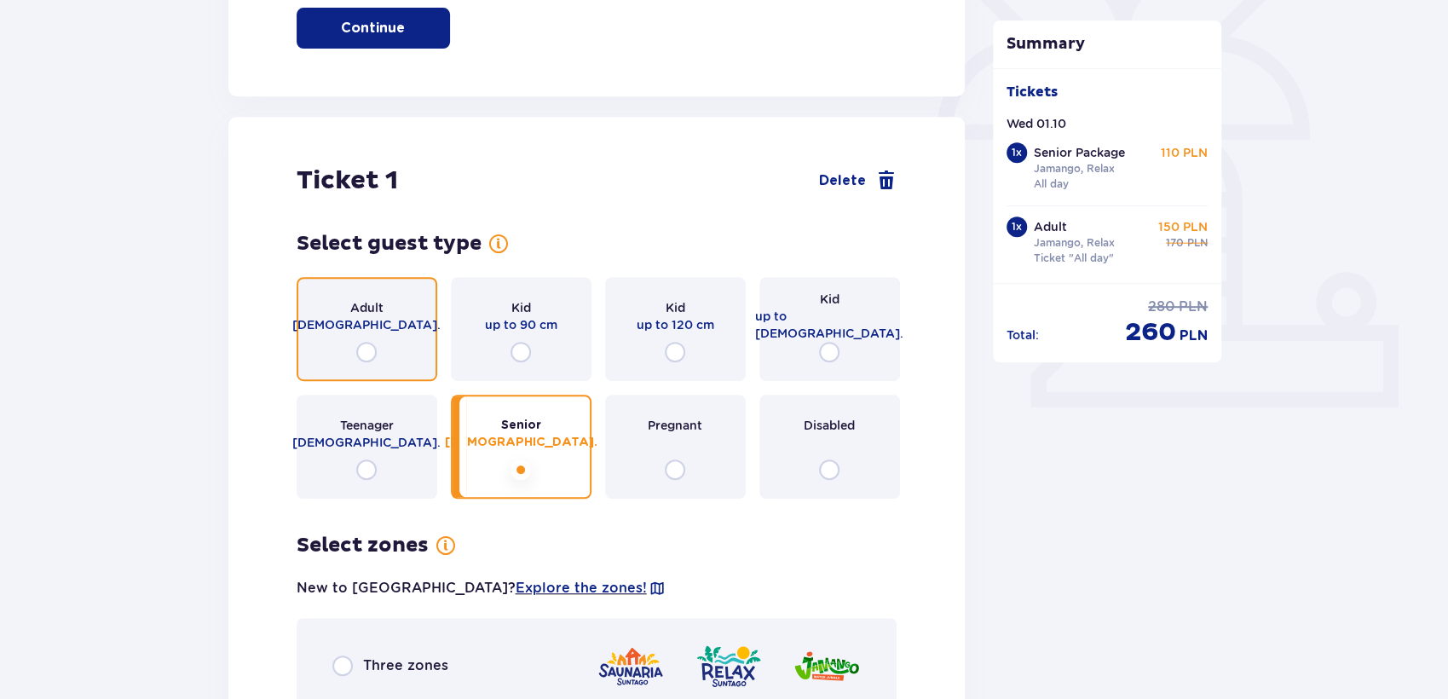
click at [365, 350] on input "radio" at bounding box center [366, 352] width 20 height 20
radio input "true"
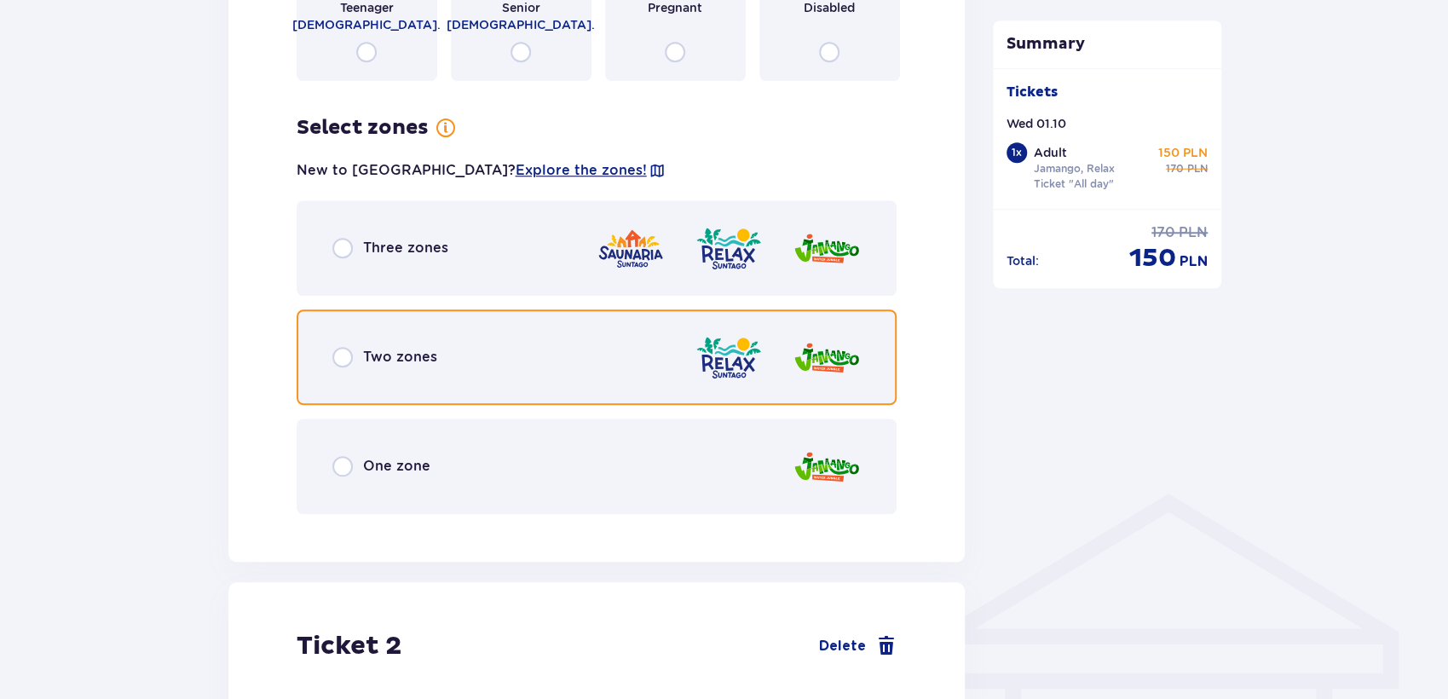
drag, startPoint x: 339, startPoint y: 347, endPoint x: 374, endPoint y: 359, distance: 36.9
click at [341, 349] on input "radio" at bounding box center [342, 357] width 20 height 20
radio input "true"
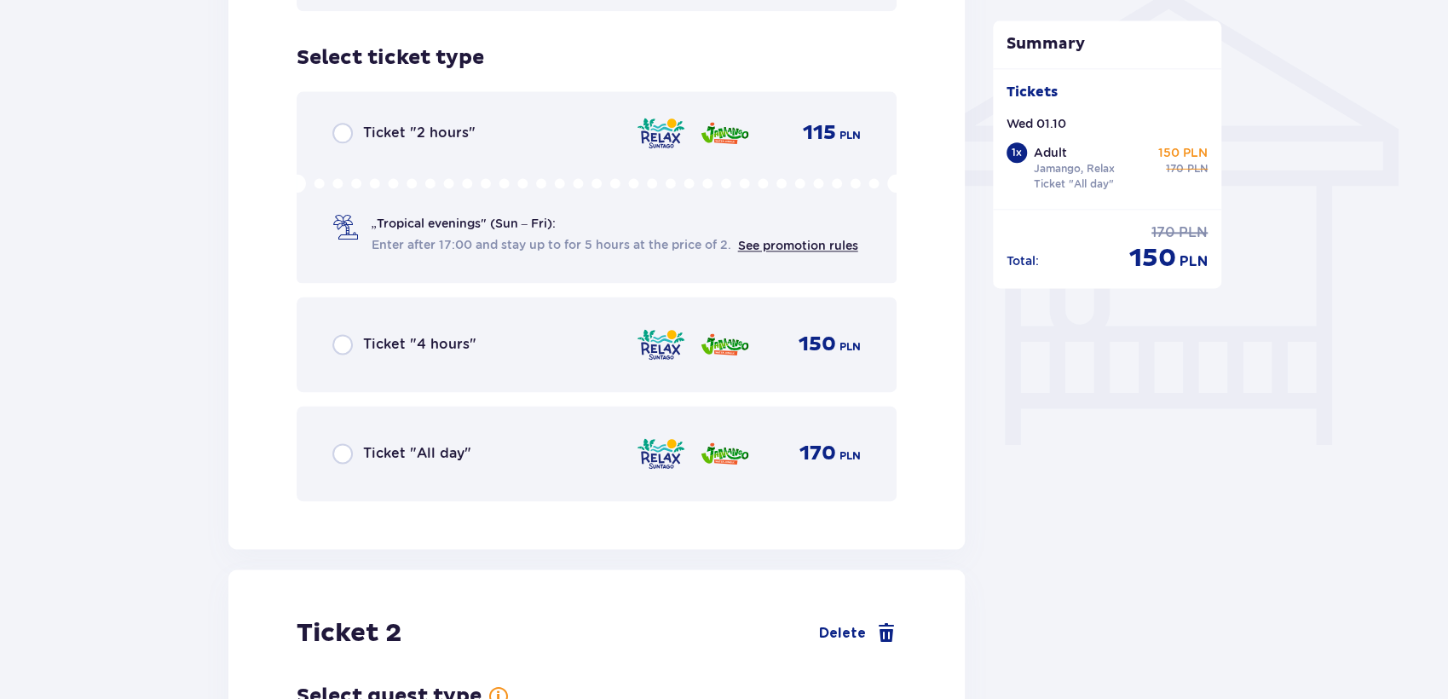
scroll to position [1418, 0]
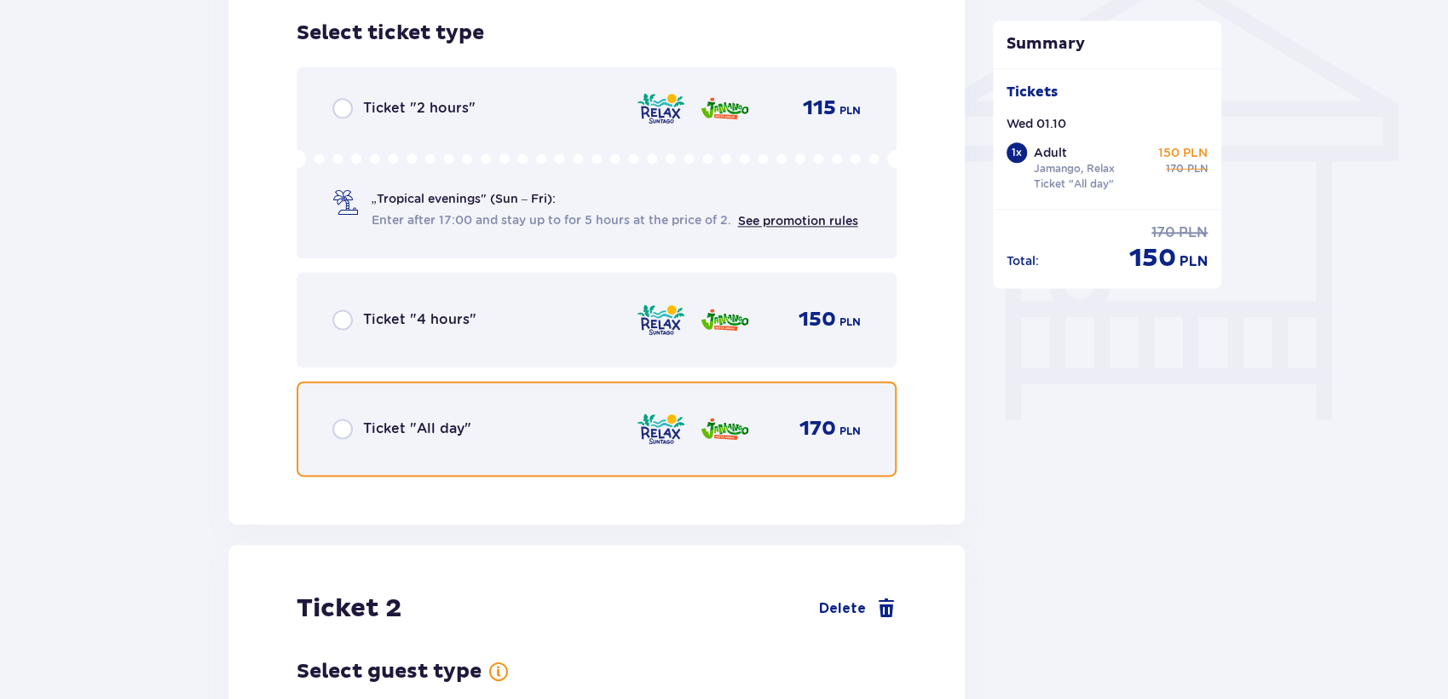
click at [341, 429] on input "radio" at bounding box center [342, 428] width 20 height 20
radio input "true"
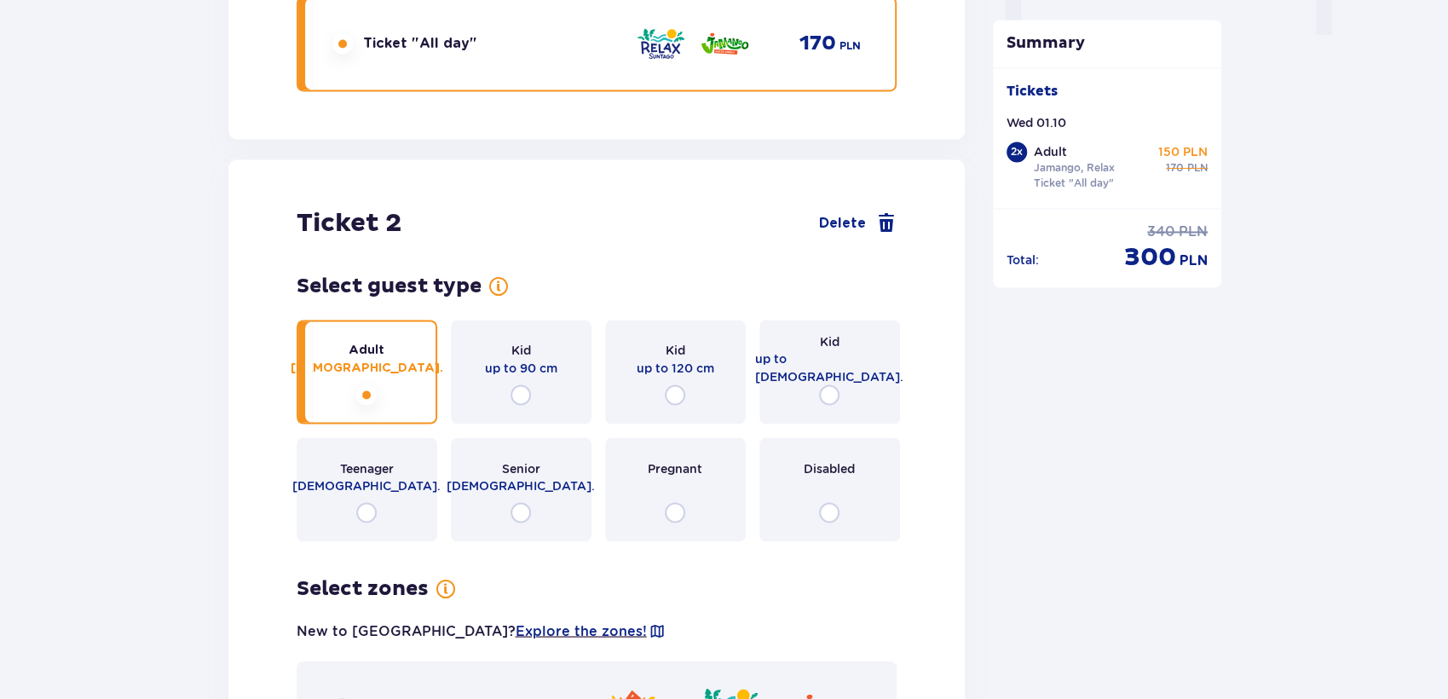
scroll to position [1837, 0]
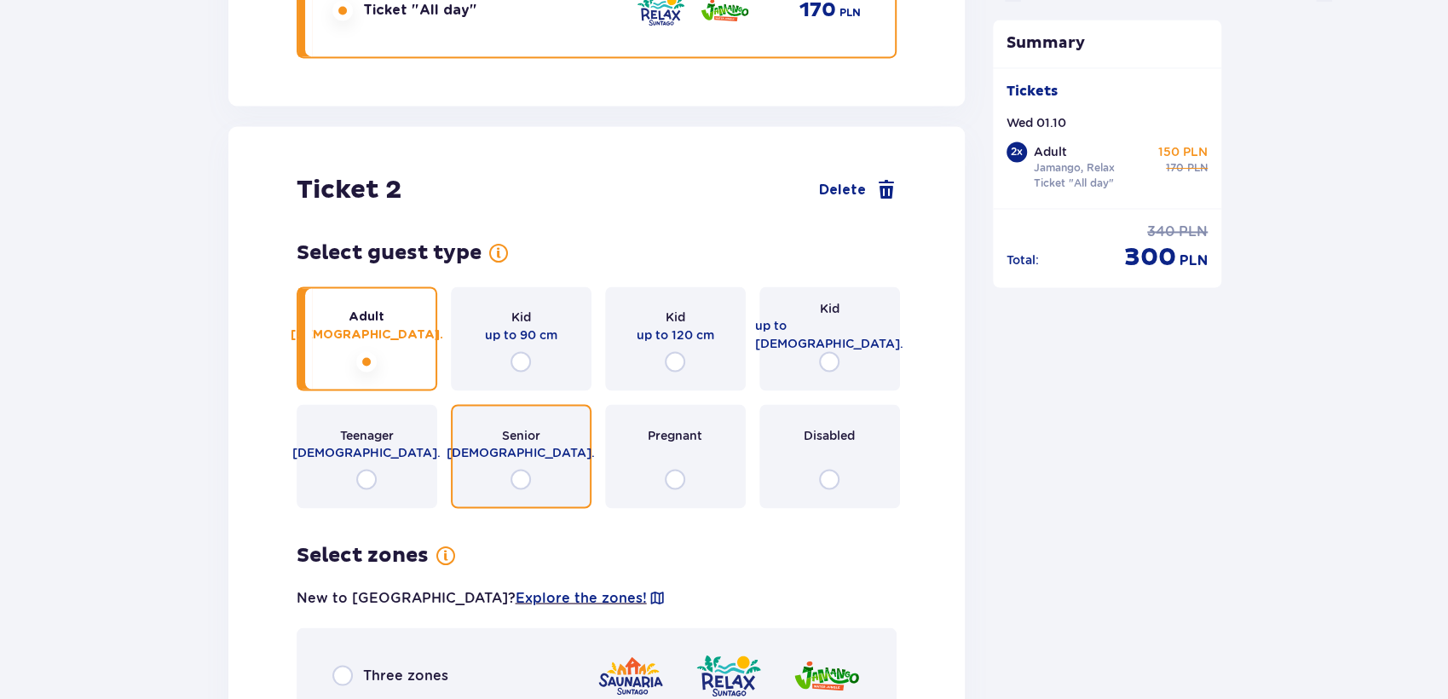
click at [520, 477] on input "radio" at bounding box center [521, 479] width 20 height 20
radio input "true"
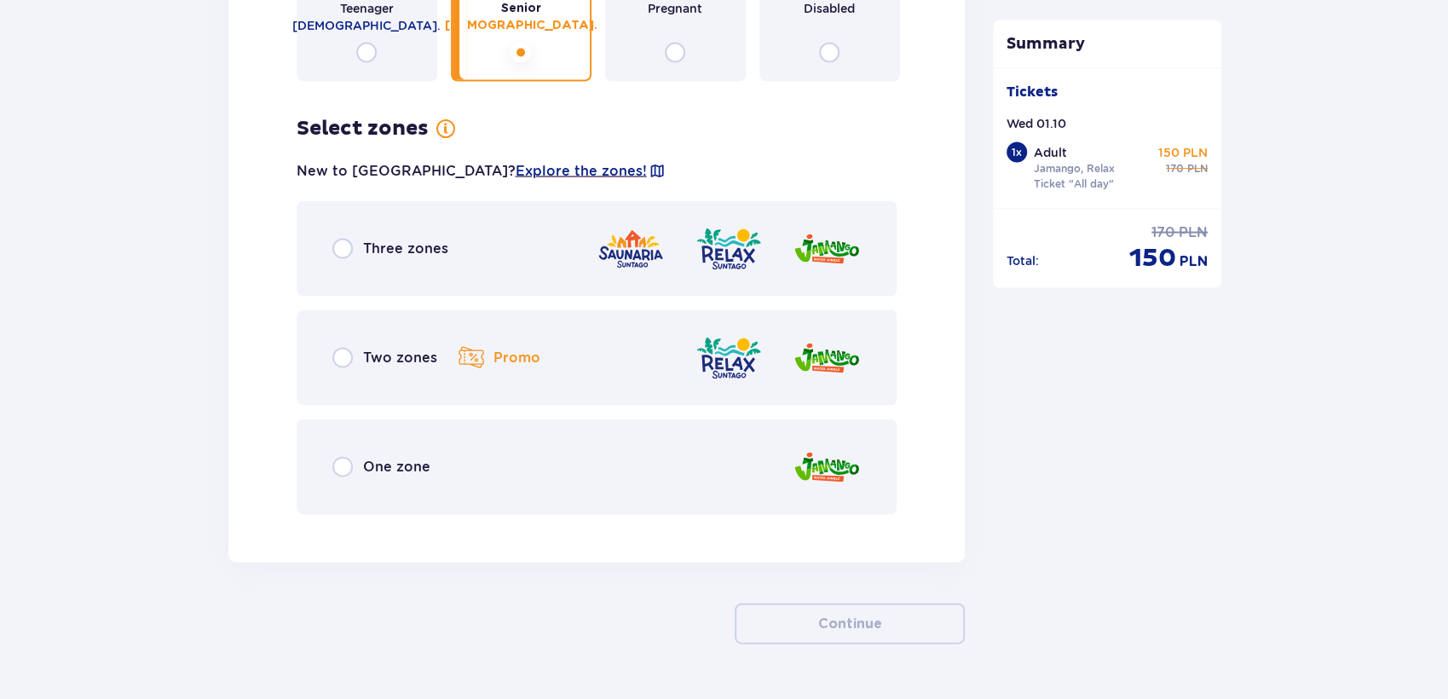
scroll to position [2311, 0]
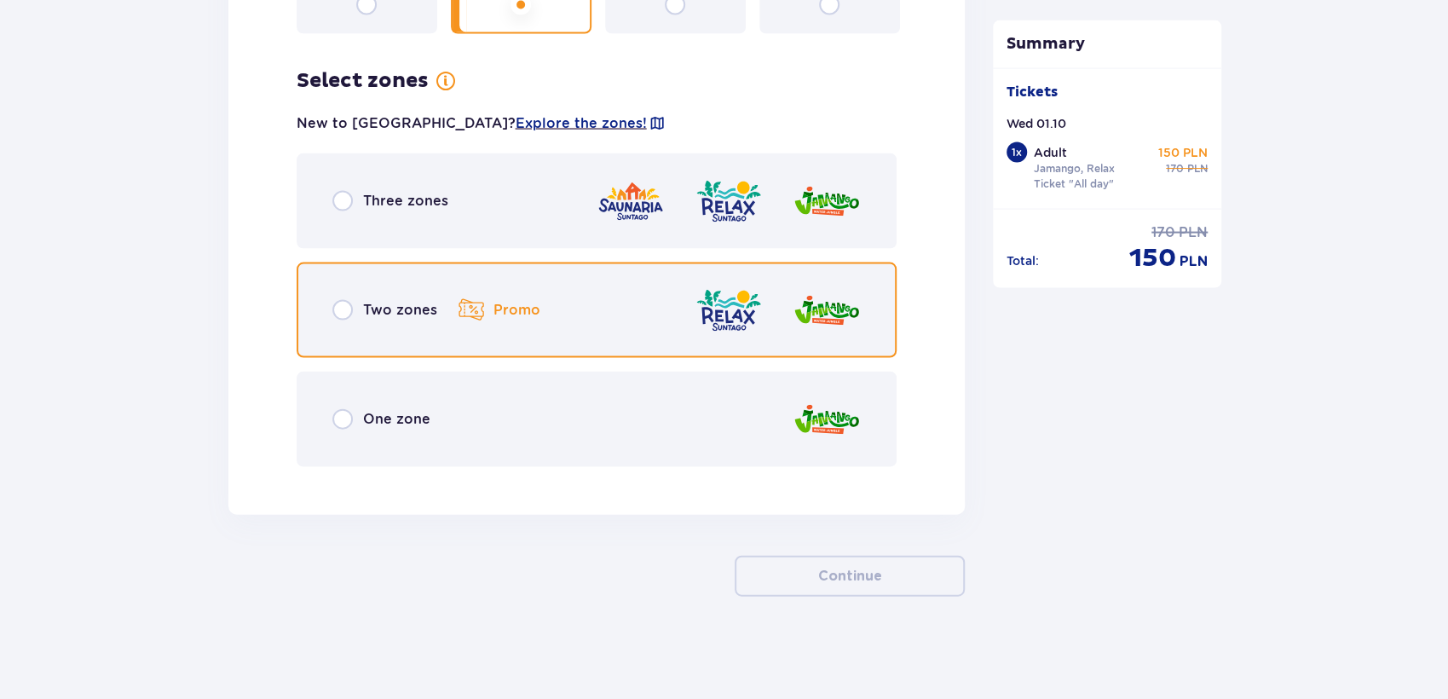
click at [344, 311] on input "radio" at bounding box center [342, 310] width 20 height 20
radio input "true"
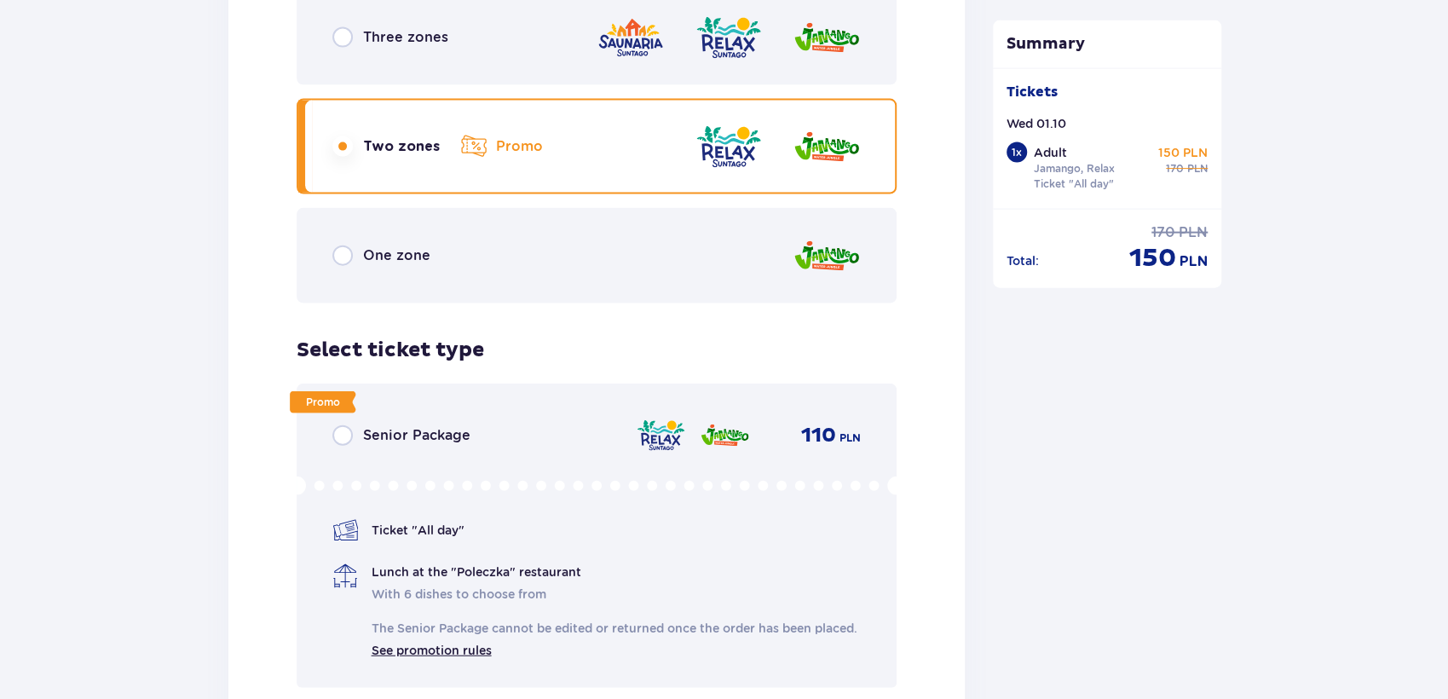
scroll to position [2507, 0]
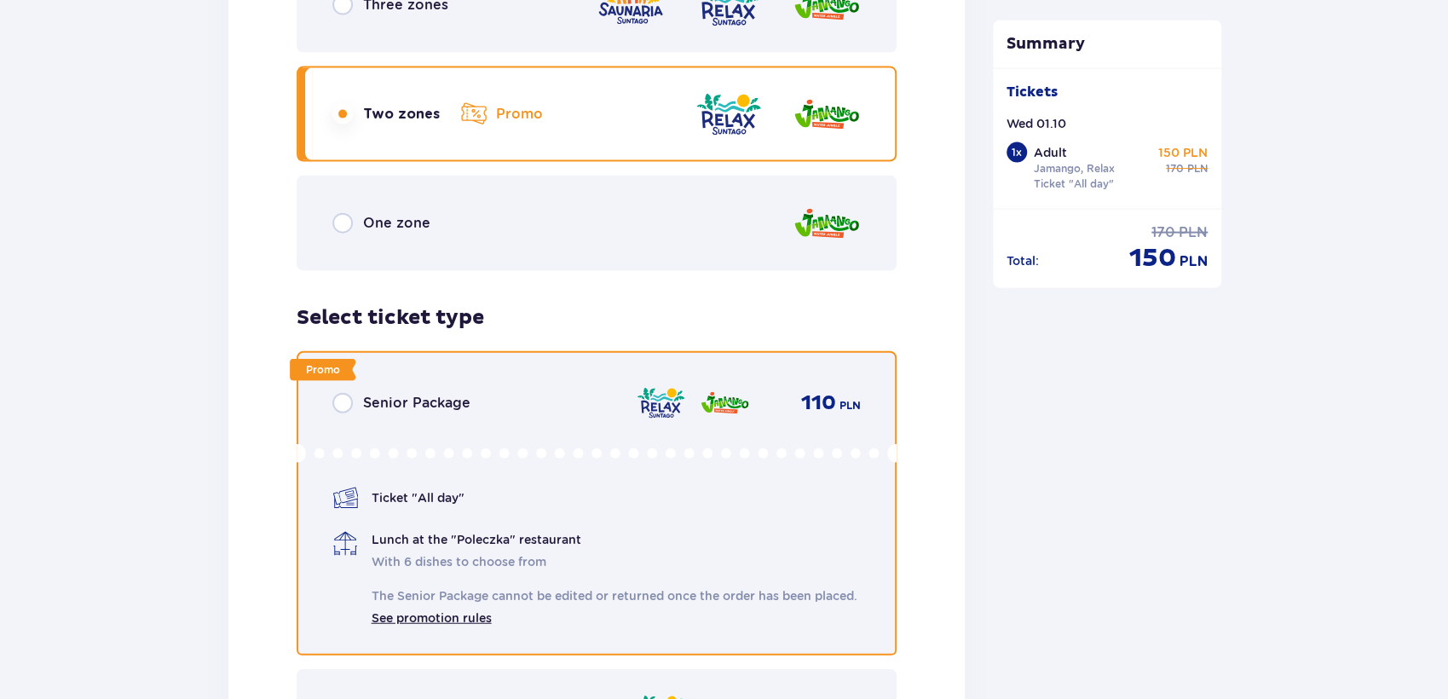
click at [343, 403] on input "radio" at bounding box center [342, 403] width 20 height 20
radio input "true"
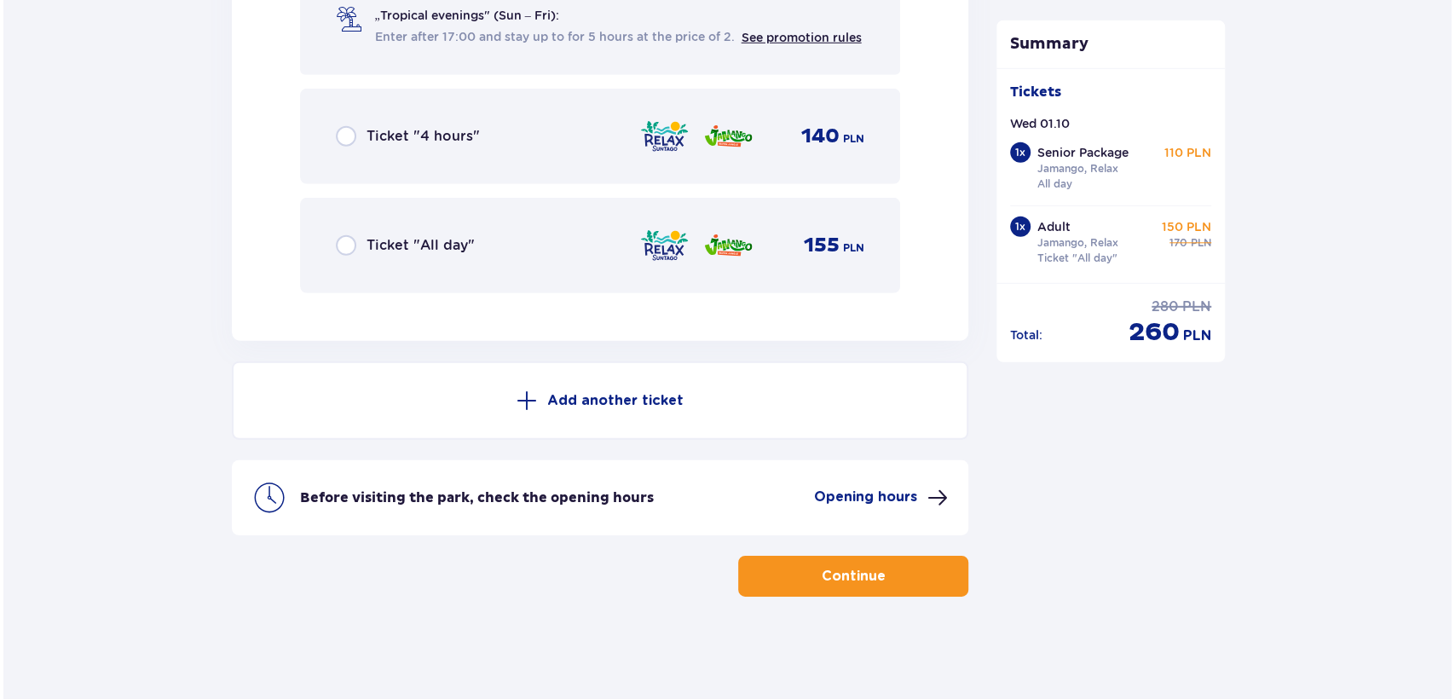
scroll to position [3307, 0]
click at [880, 494] on p "Opening hours" at bounding box center [862, 497] width 103 height 19
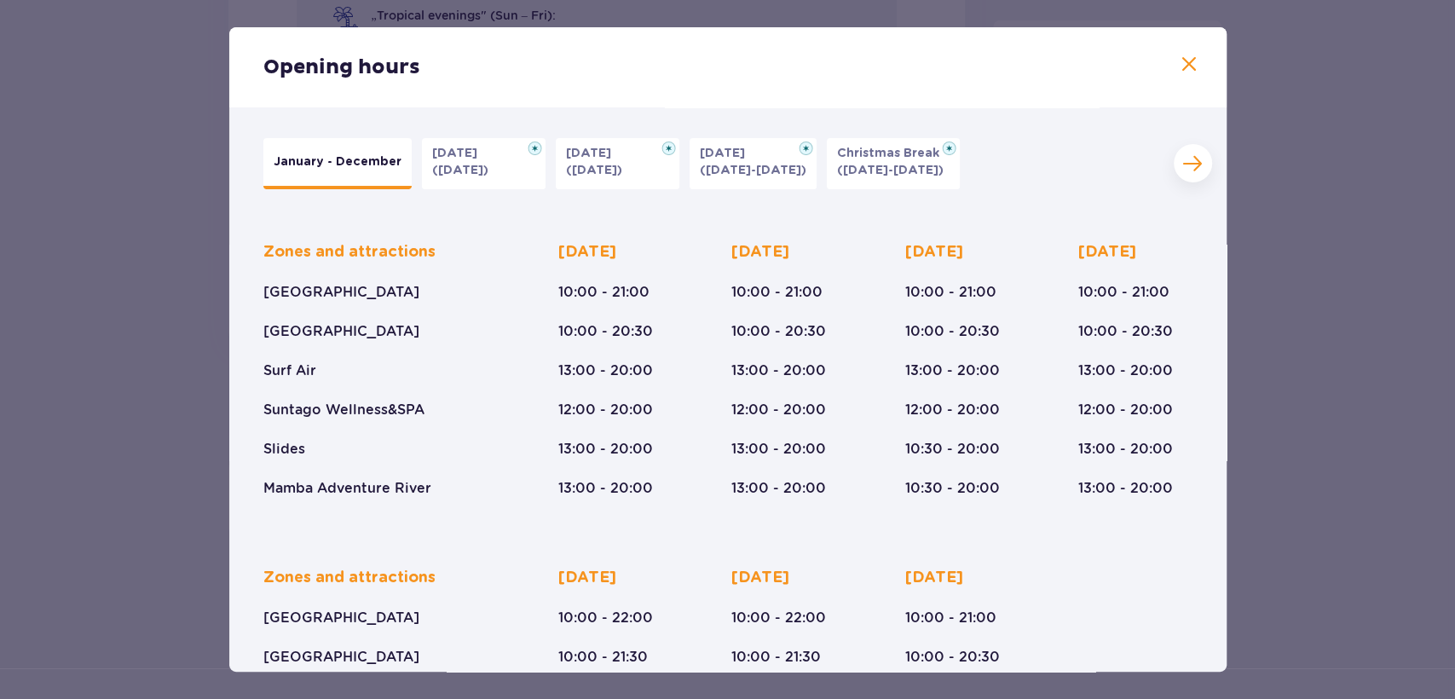
click at [615, 159] on p "All Saints' Day" at bounding box center [593, 153] width 55 height 17
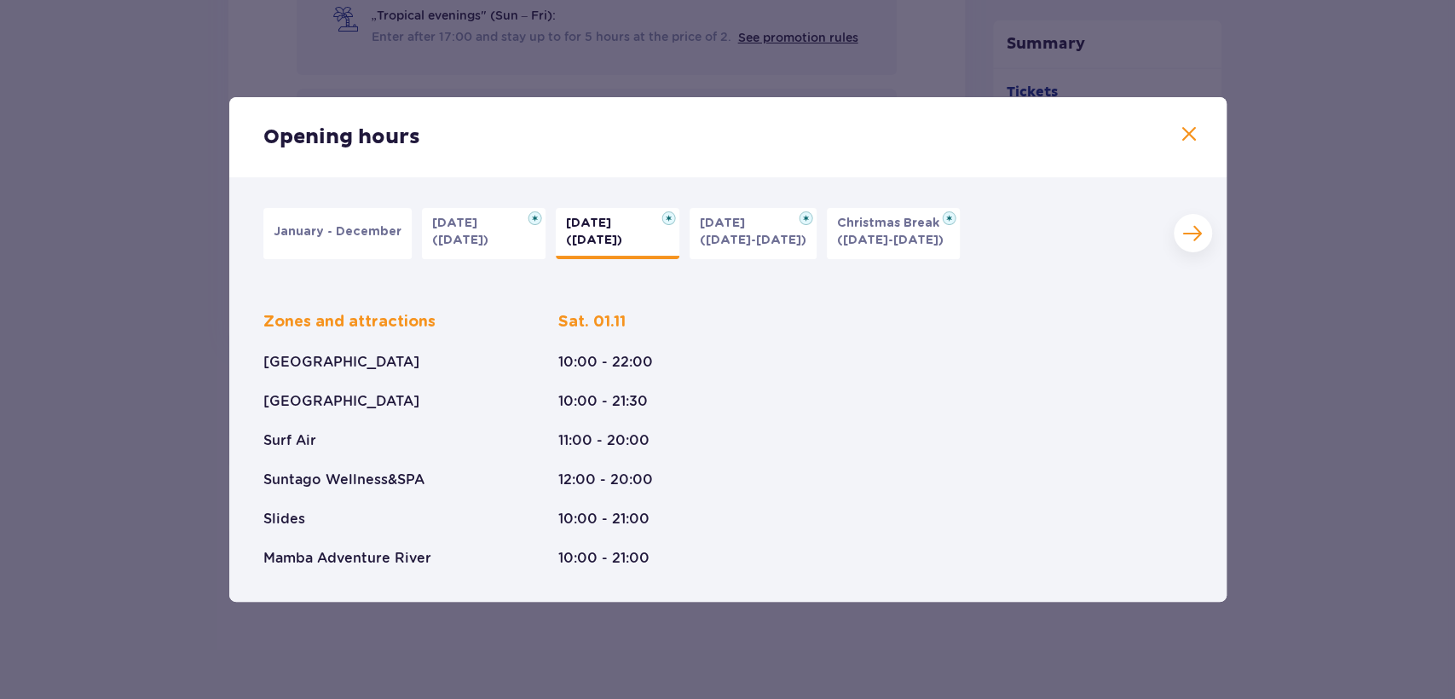
click at [343, 245] on button "January - December" at bounding box center [337, 233] width 148 height 51
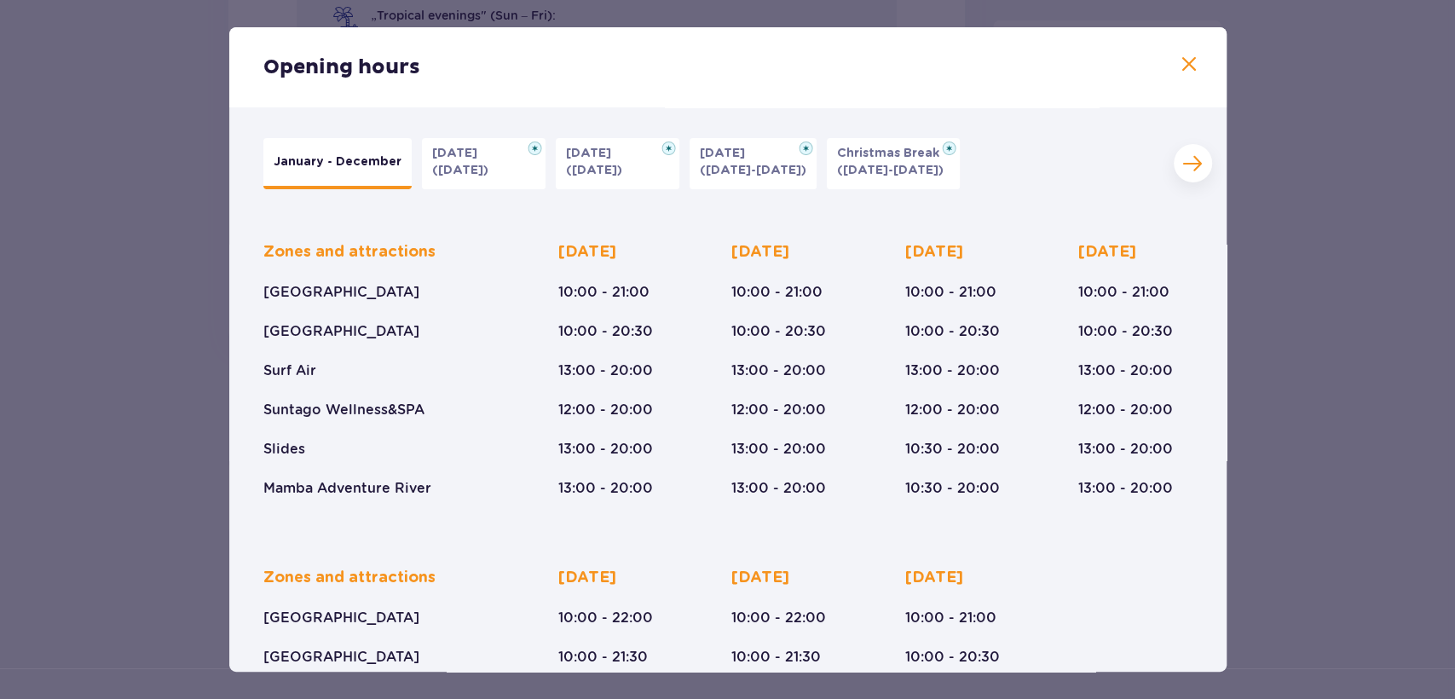
click at [313, 160] on p "January - December" at bounding box center [338, 161] width 128 height 17
click at [1179, 59] on span at bounding box center [1189, 65] width 20 height 20
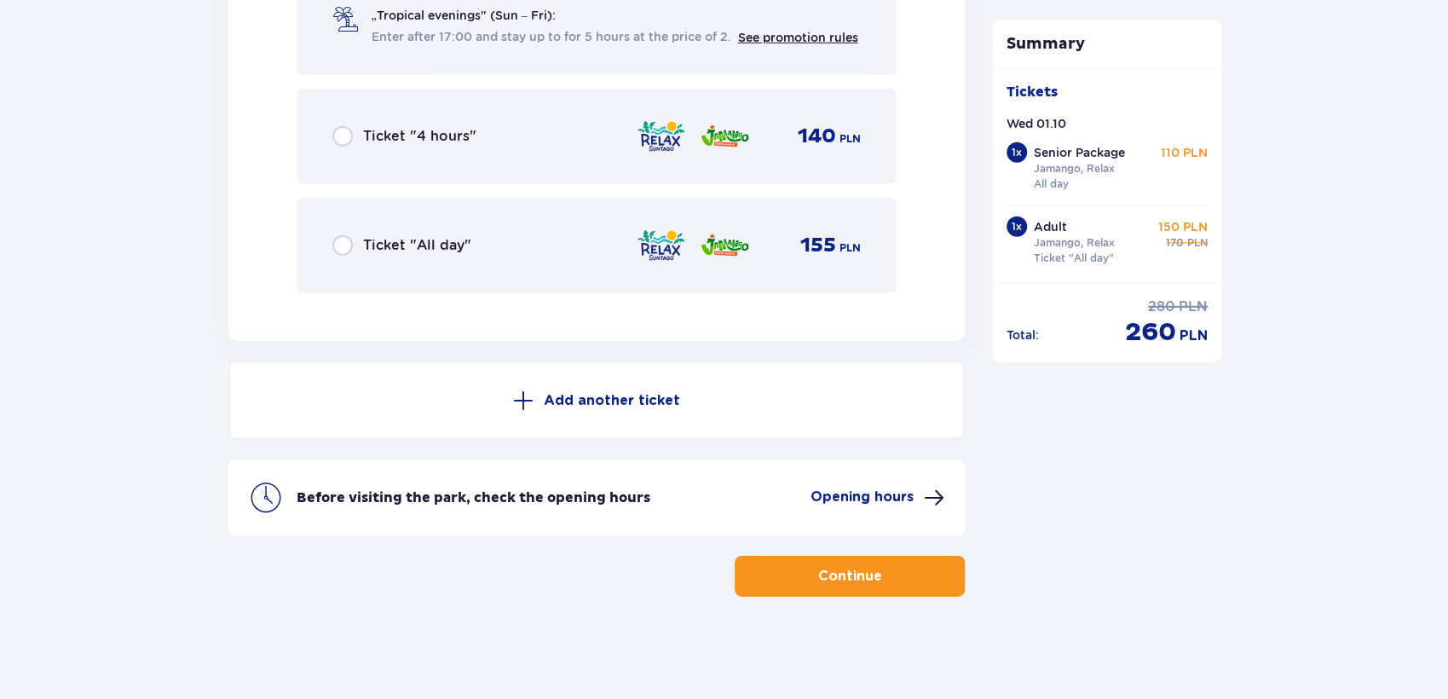
scroll to position [3308, 0]
click at [845, 575] on p "Continue" at bounding box center [850, 576] width 64 height 19
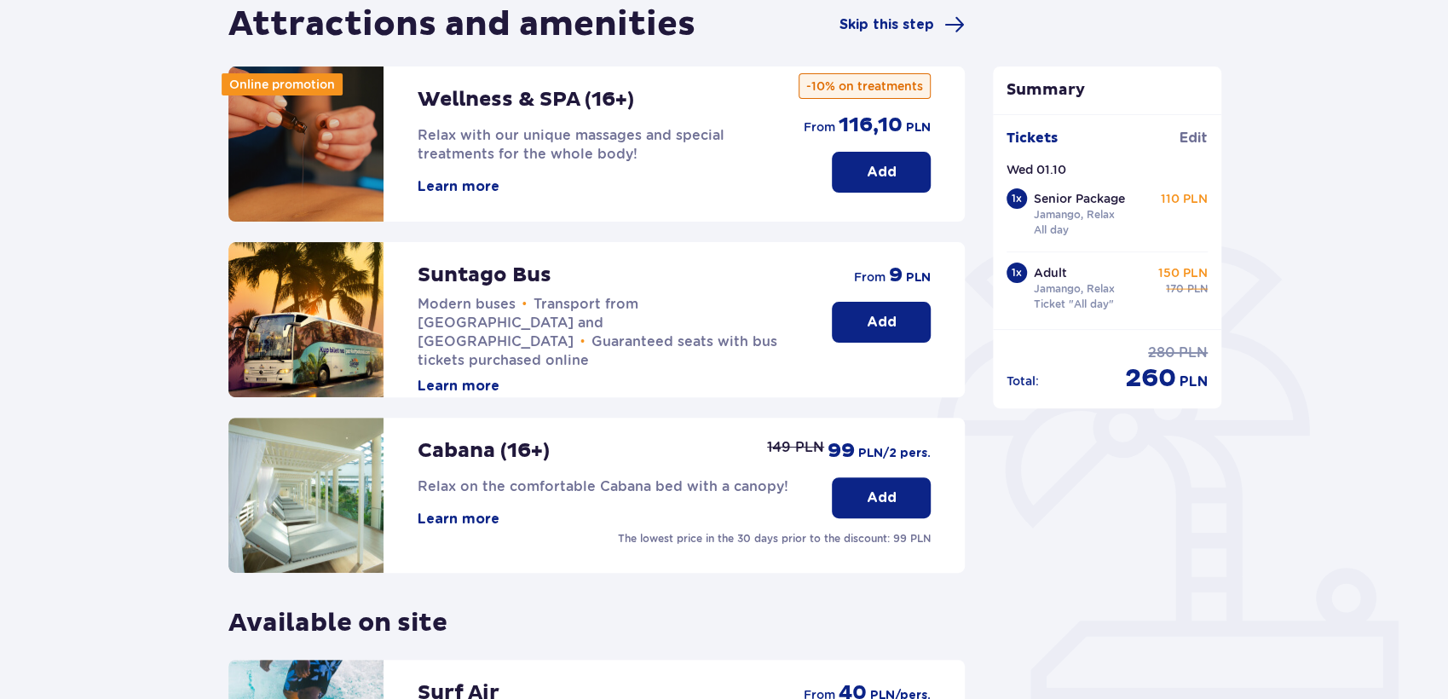
scroll to position [189, 0]
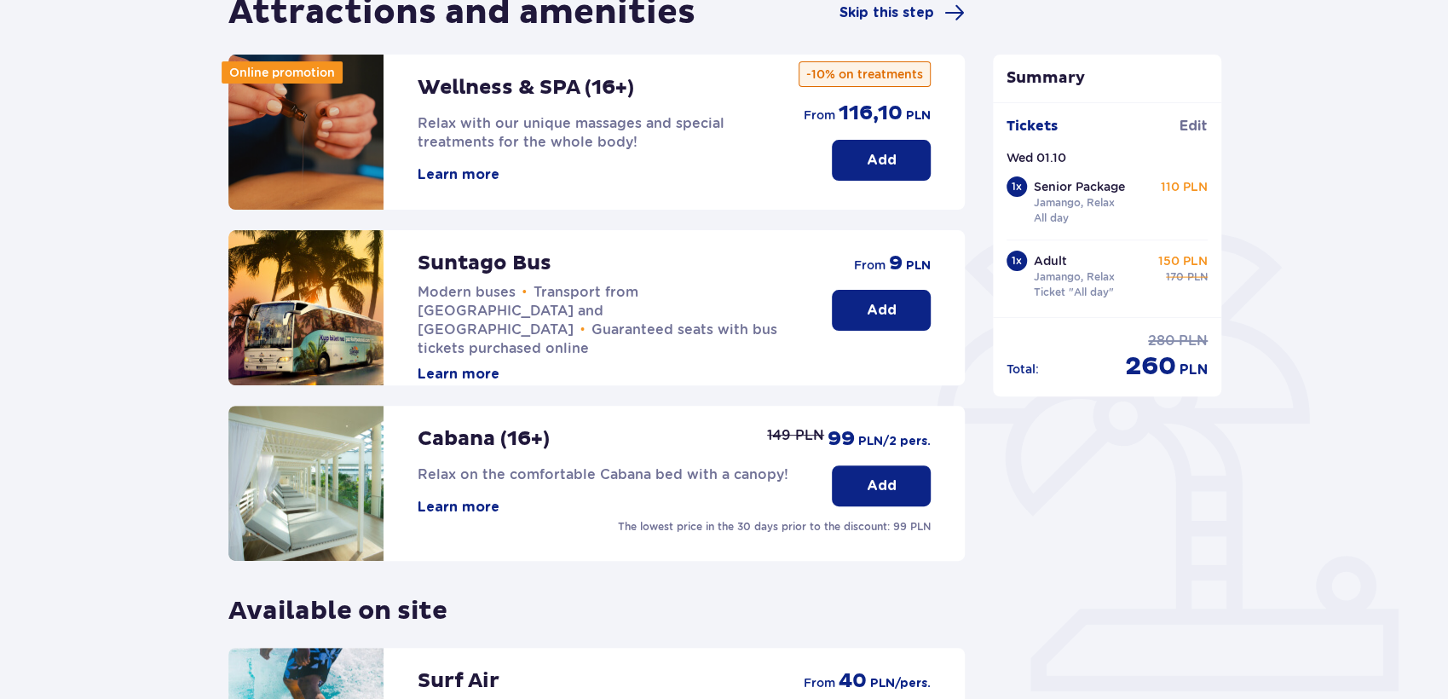
click at [870, 309] on p "Add" at bounding box center [882, 310] width 30 height 19
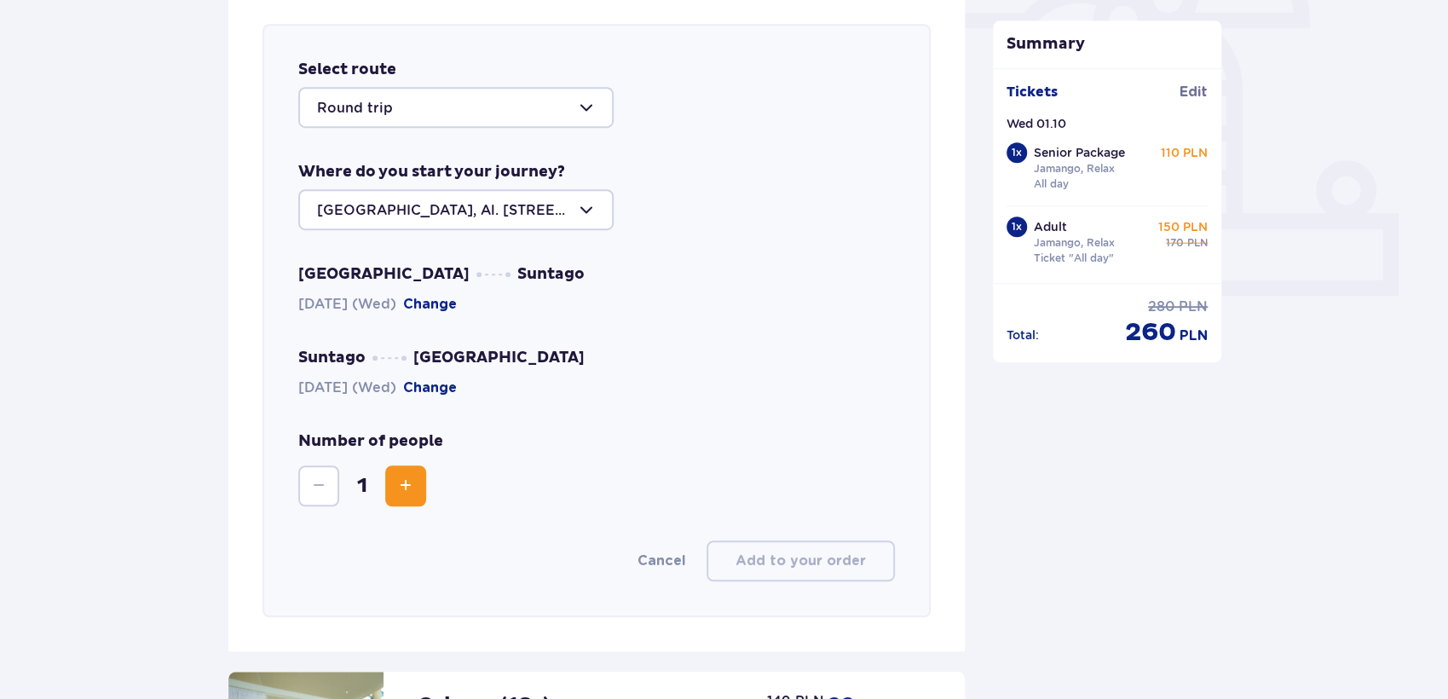
scroll to position [587, 0]
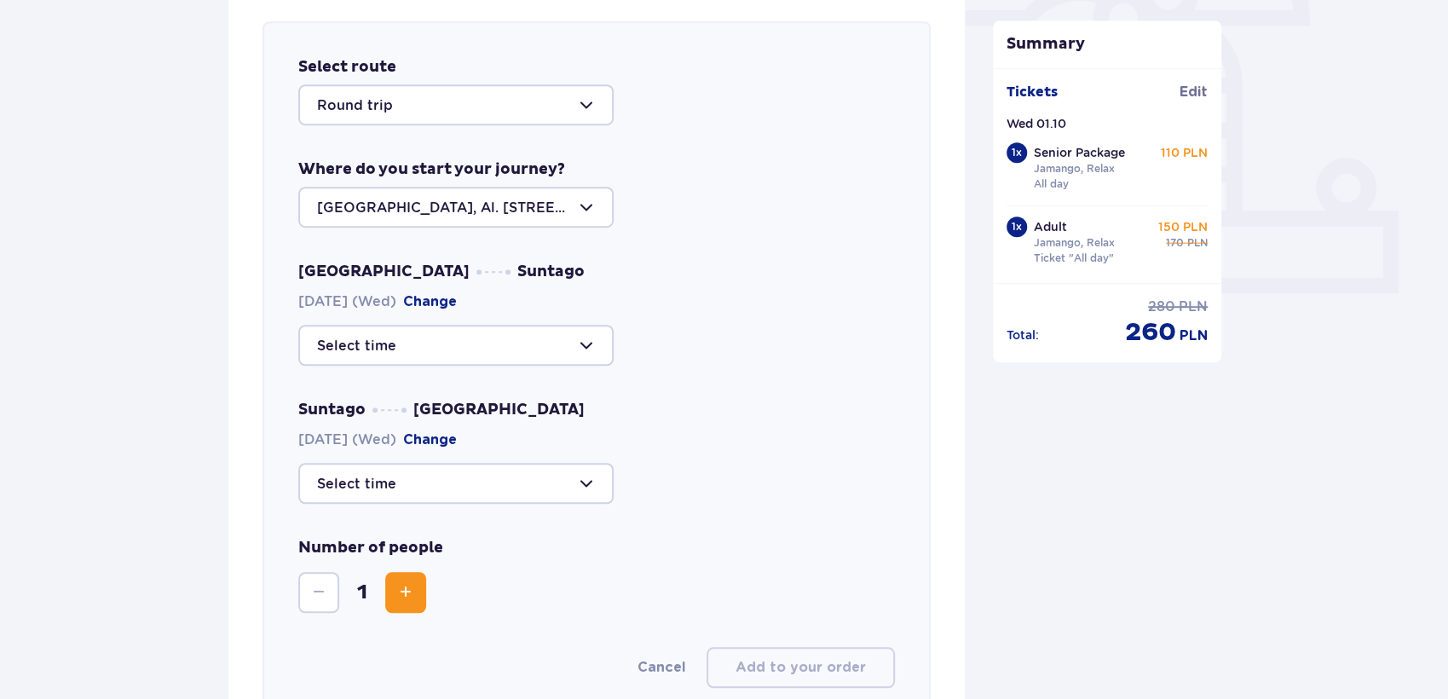
click at [584, 102] on div at bounding box center [455, 104] width 315 height 41
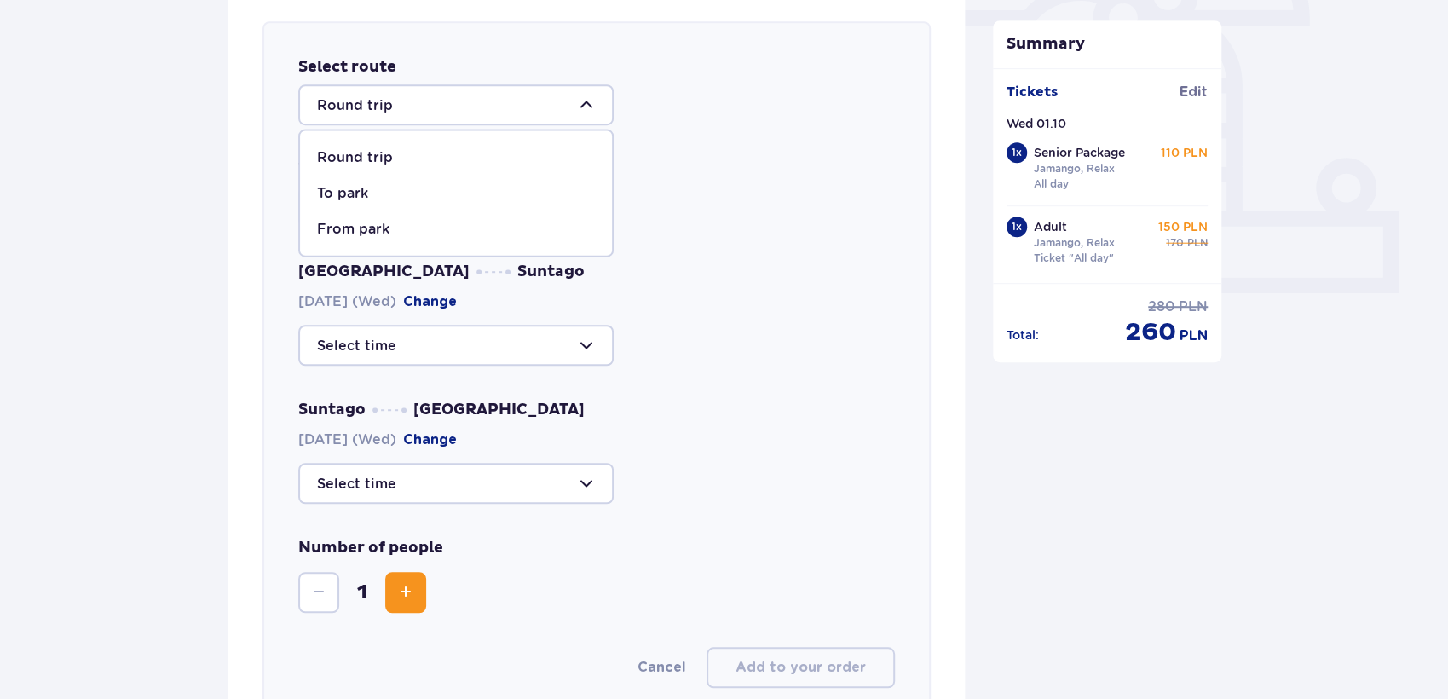
click at [361, 159] on p "Round trip" at bounding box center [355, 157] width 76 height 19
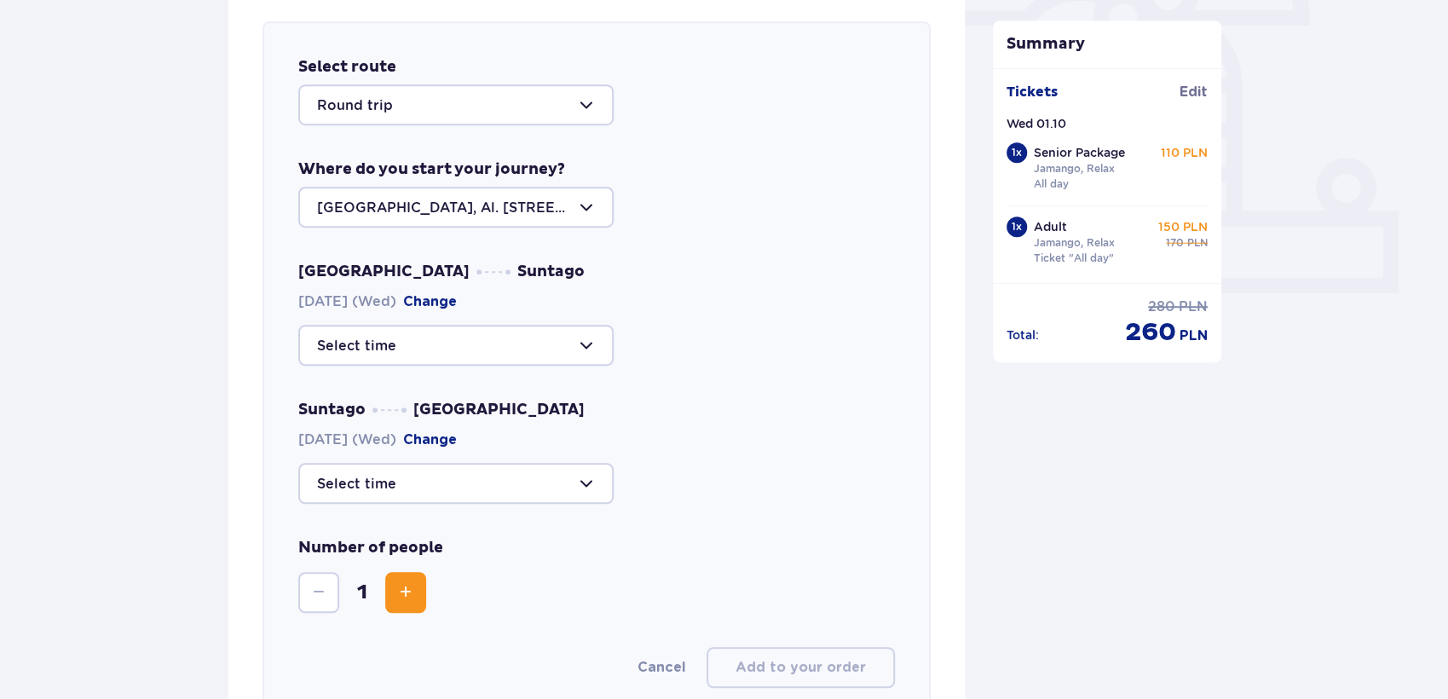
click at [585, 343] on div at bounding box center [455, 345] width 315 height 41
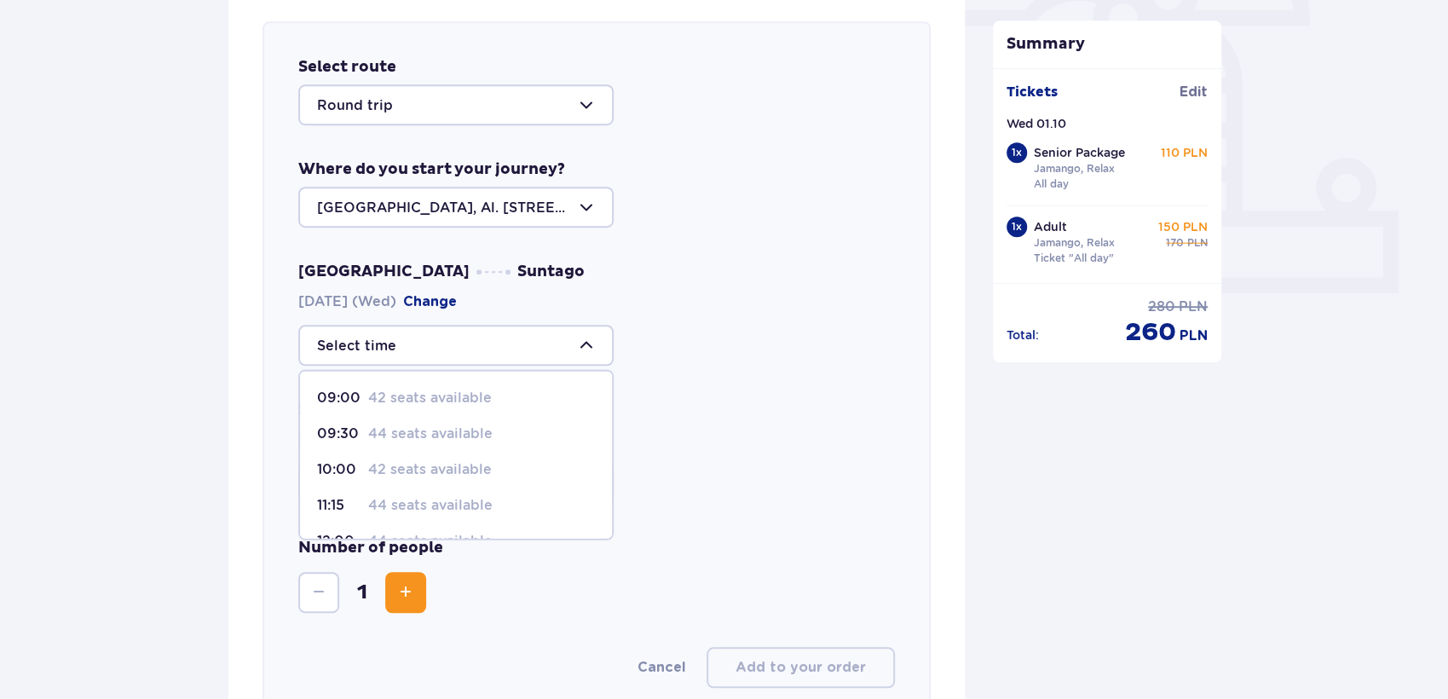
click at [460, 428] on p "44 seats available" at bounding box center [430, 433] width 124 height 19
type input "09:30"
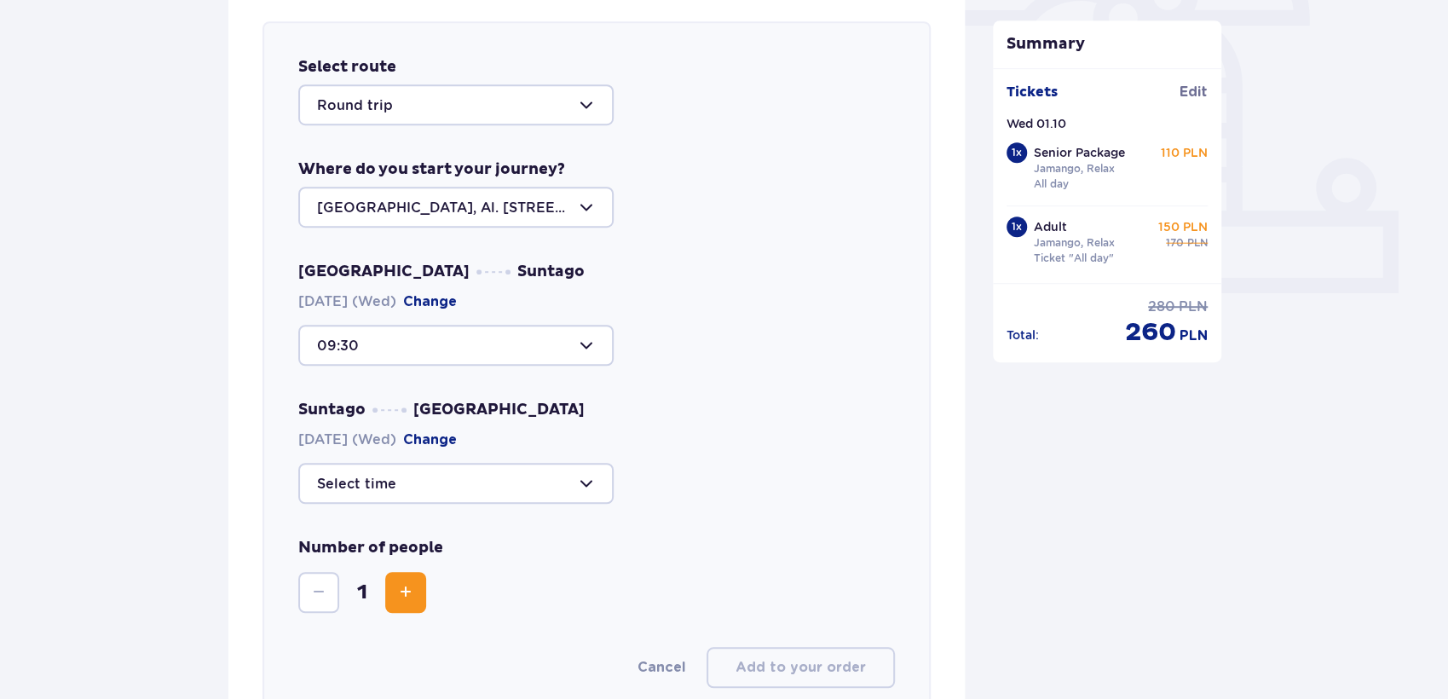
click at [586, 479] on div at bounding box center [455, 483] width 315 height 41
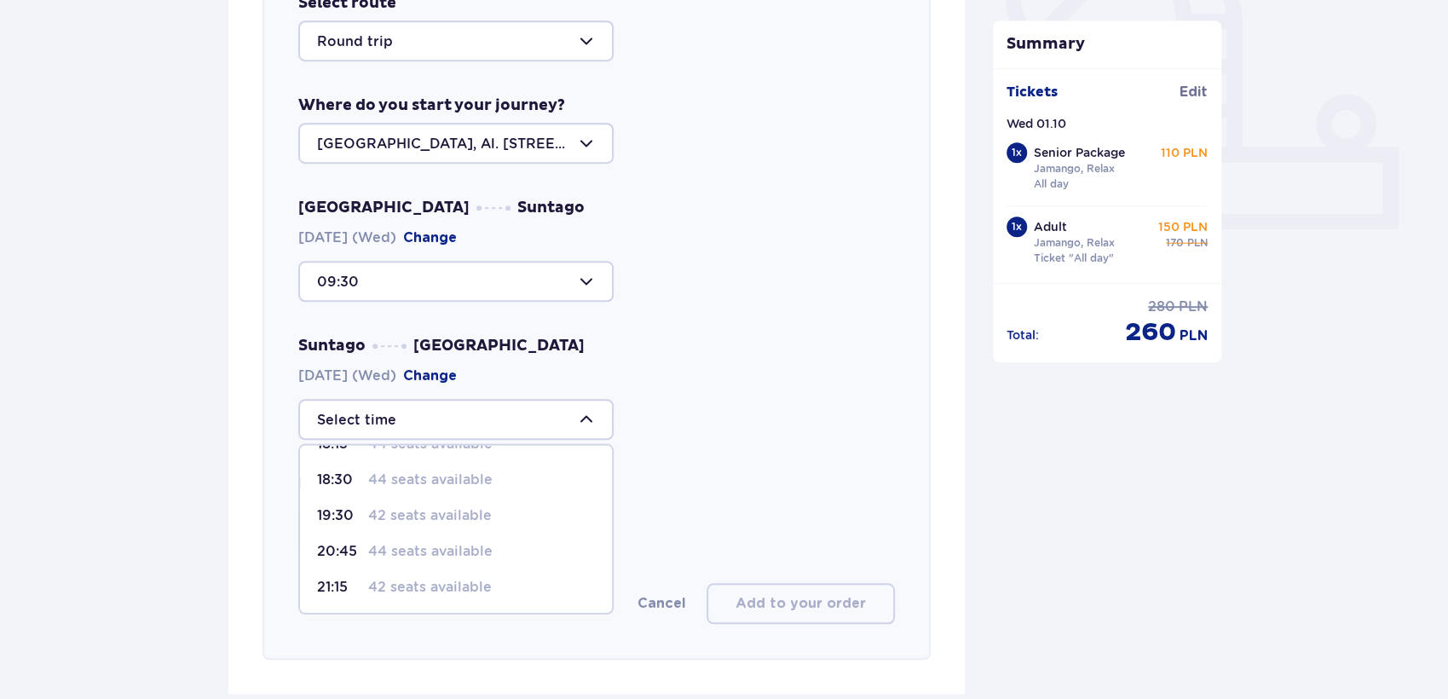
scroll to position [682, 0]
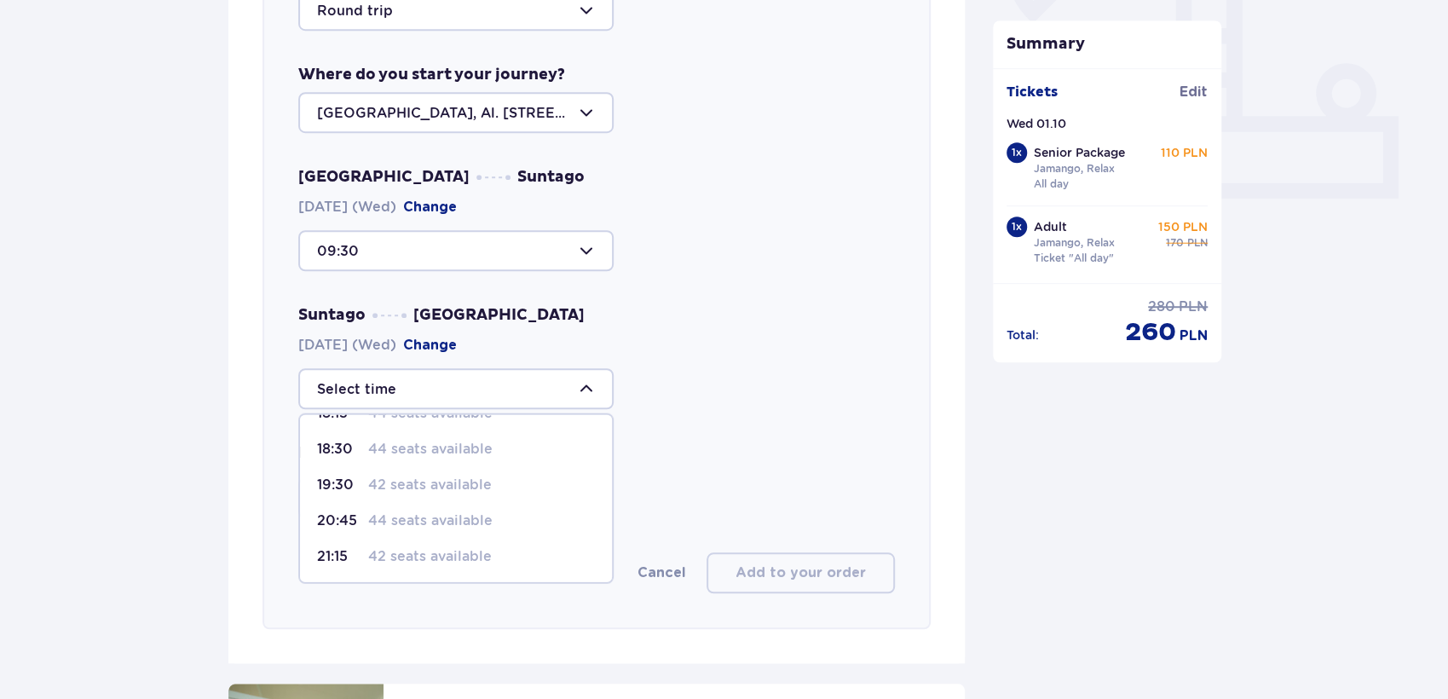
click at [445, 516] on p "44 seats available" at bounding box center [430, 520] width 124 height 19
type input "20:45"
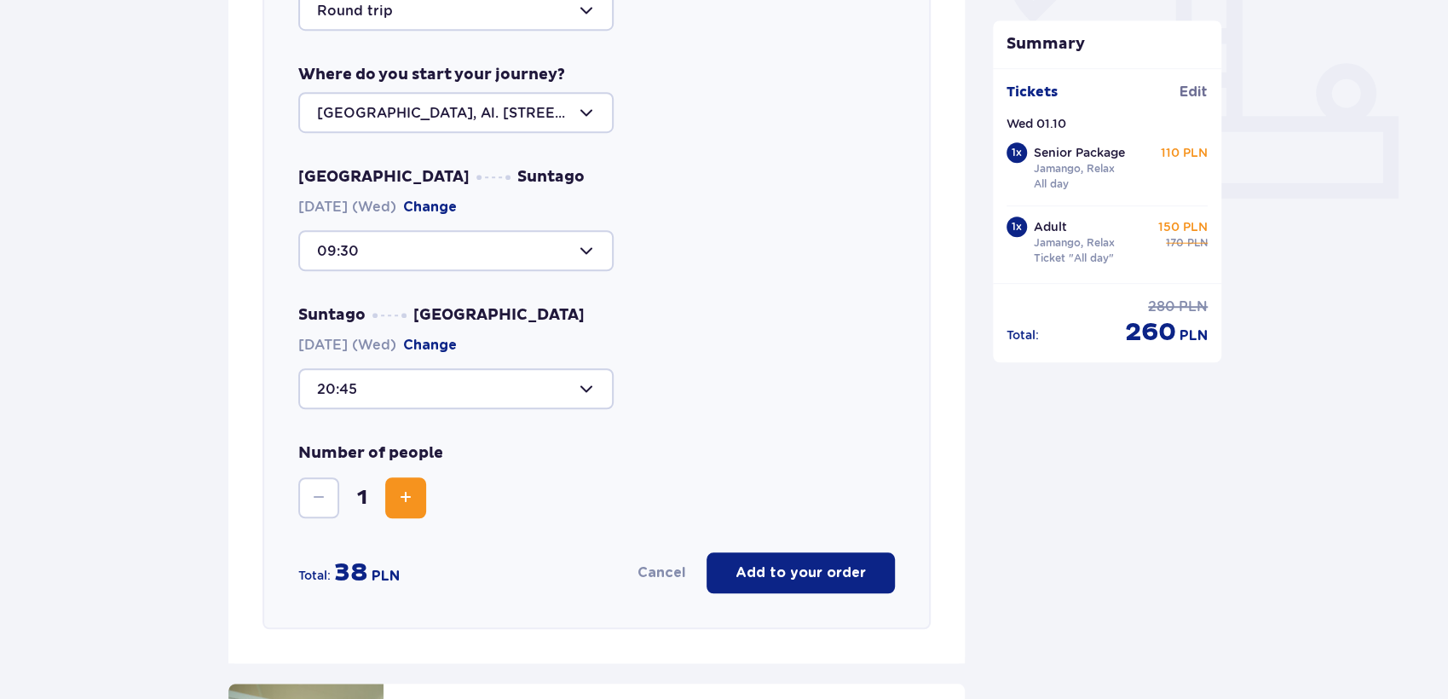
click at [404, 491] on span "Increase" at bounding box center [405, 498] width 20 height 20
click at [822, 581] on button "Add to your order" at bounding box center [801, 572] width 188 height 41
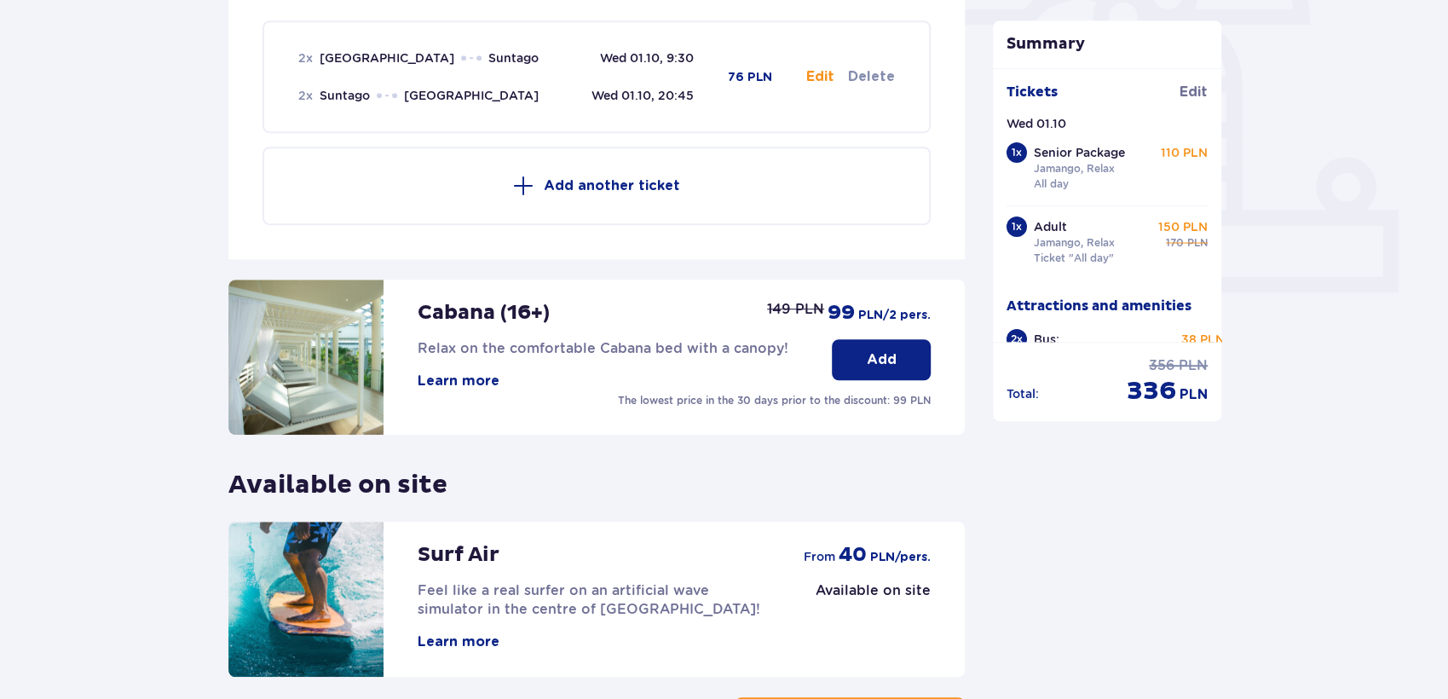
scroll to position [587, 0]
drag, startPoint x: 1220, startPoint y: 259, endPoint x: 1214, endPoint y: 285, distance: 26.5
click at [1214, 285] on div "Tickets Edit Wed 01.10 1 x Senior Package Jamango, Relax All day 110 PLN 1 x Ad…" at bounding box center [1107, 205] width 228 height 274
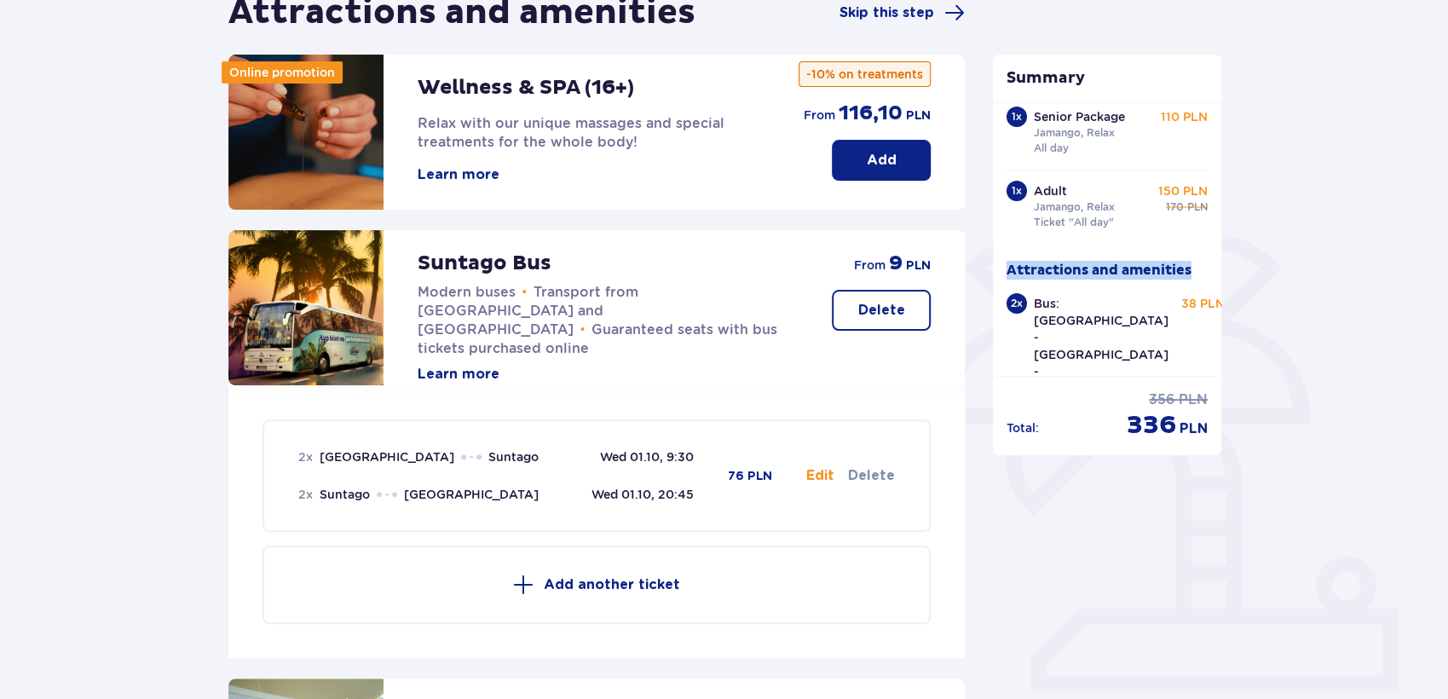
scroll to position [0, 0]
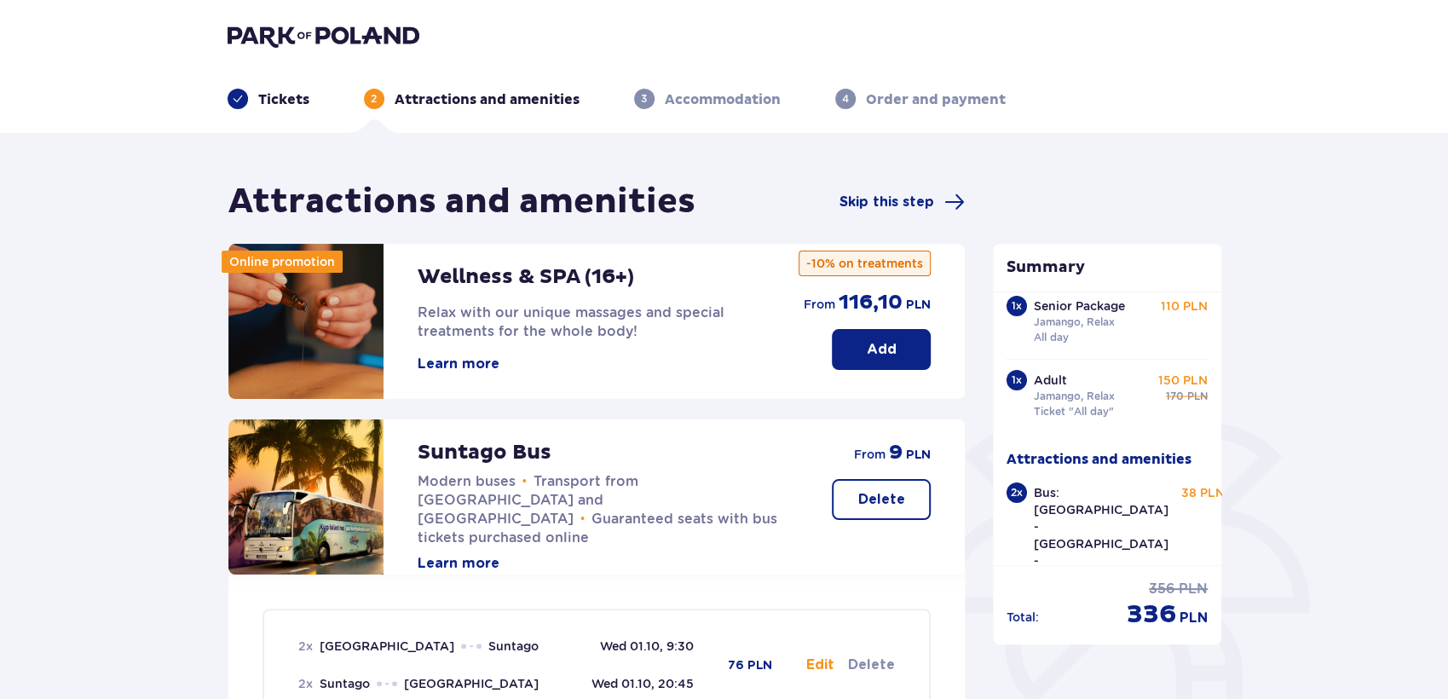
click at [878, 188] on div "Attractions and amenities Skip this step" at bounding box center [596, 202] width 737 height 43
click at [907, 193] on span "Skip this step" at bounding box center [886, 202] width 95 height 19
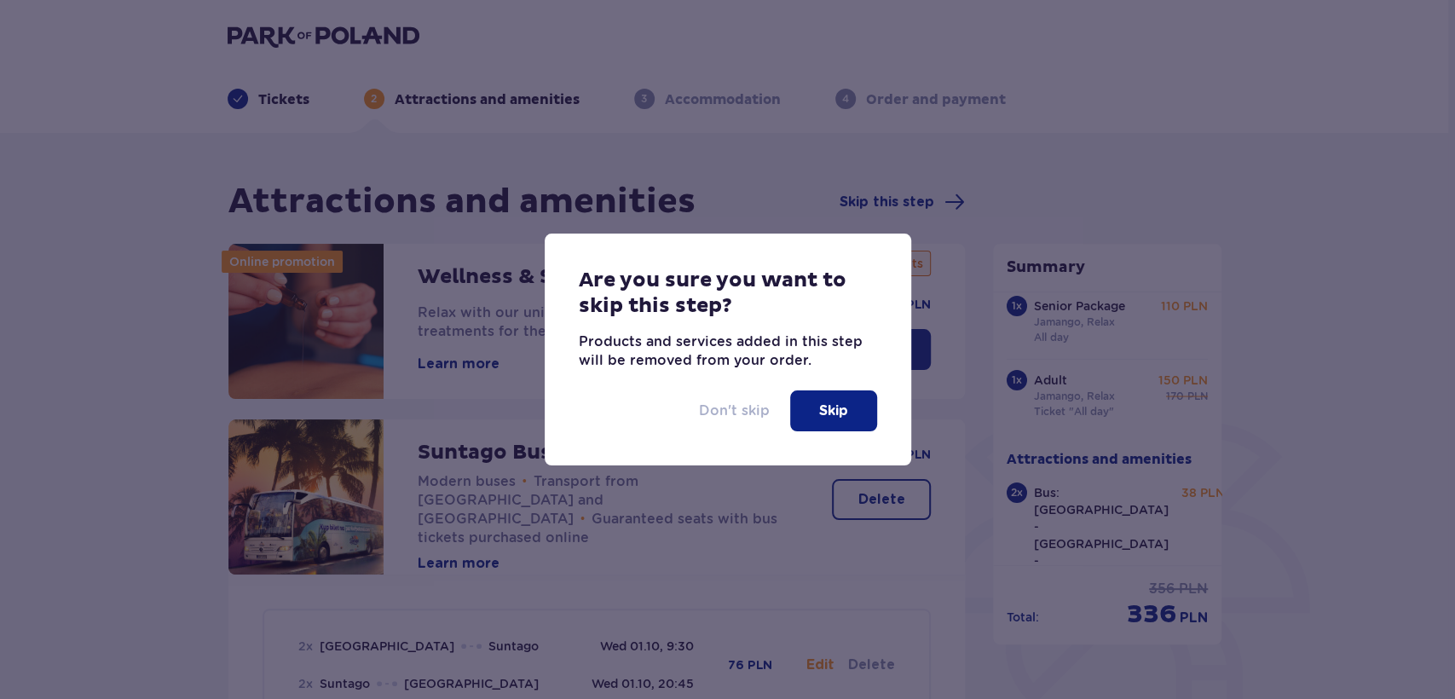
click at [716, 405] on p "Don't skip" at bounding box center [734, 410] width 71 height 19
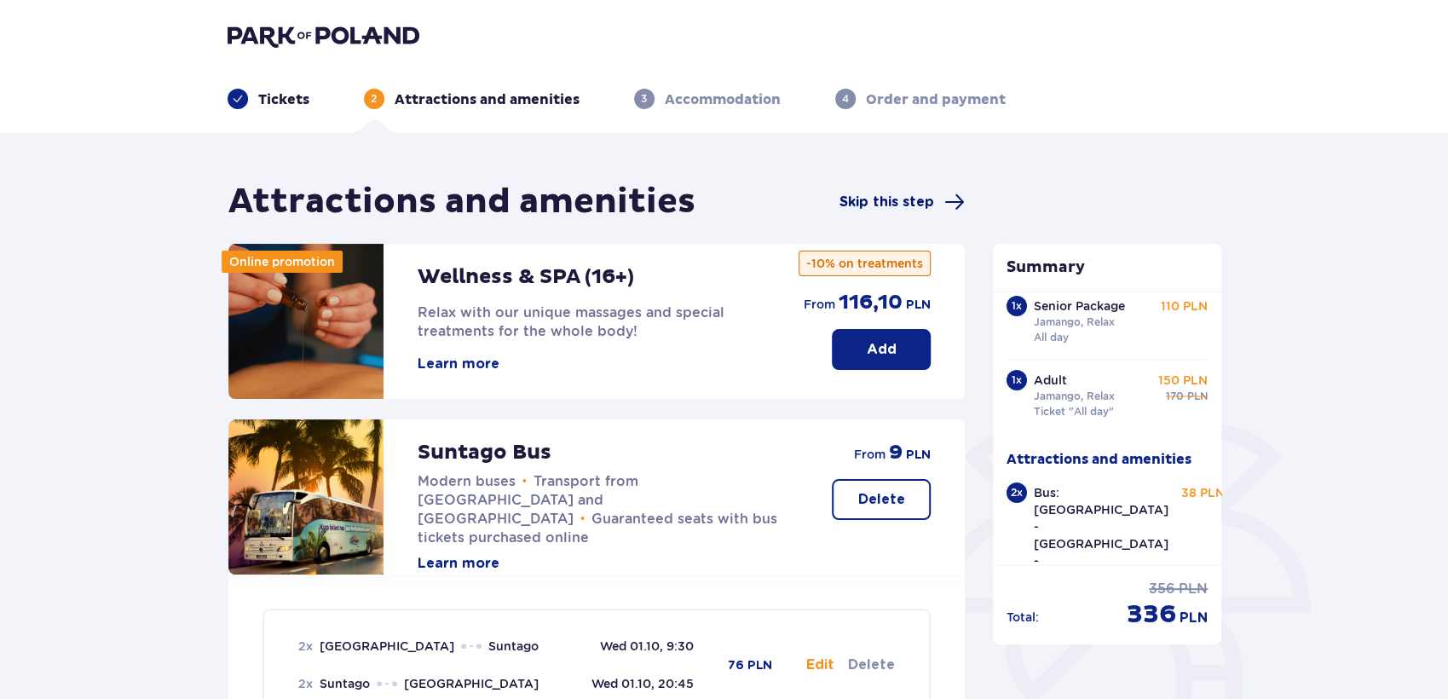
click at [897, 195] on span "Skip this step" at bounding box center [886, 202] width 95 height 19
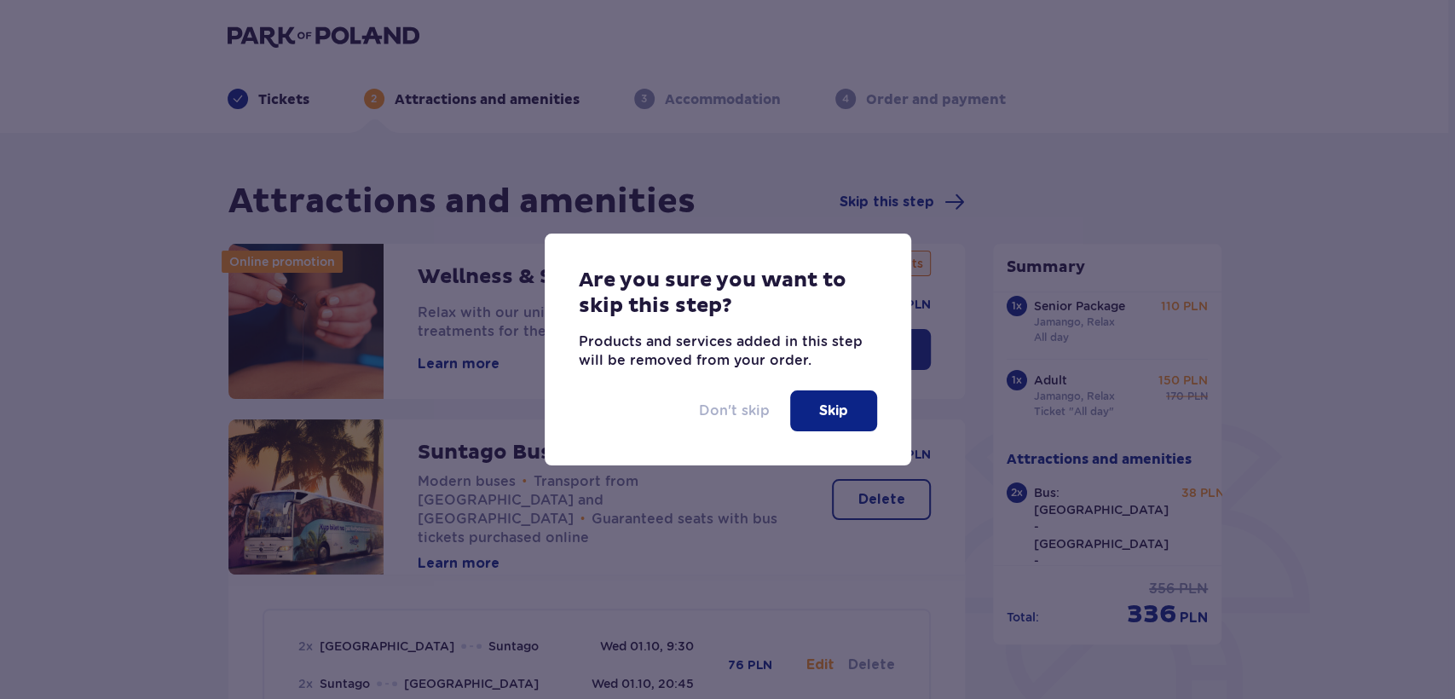
click at [742, 405] on p "Don't skip" at bounding box center [734, 410] width 71 height 19
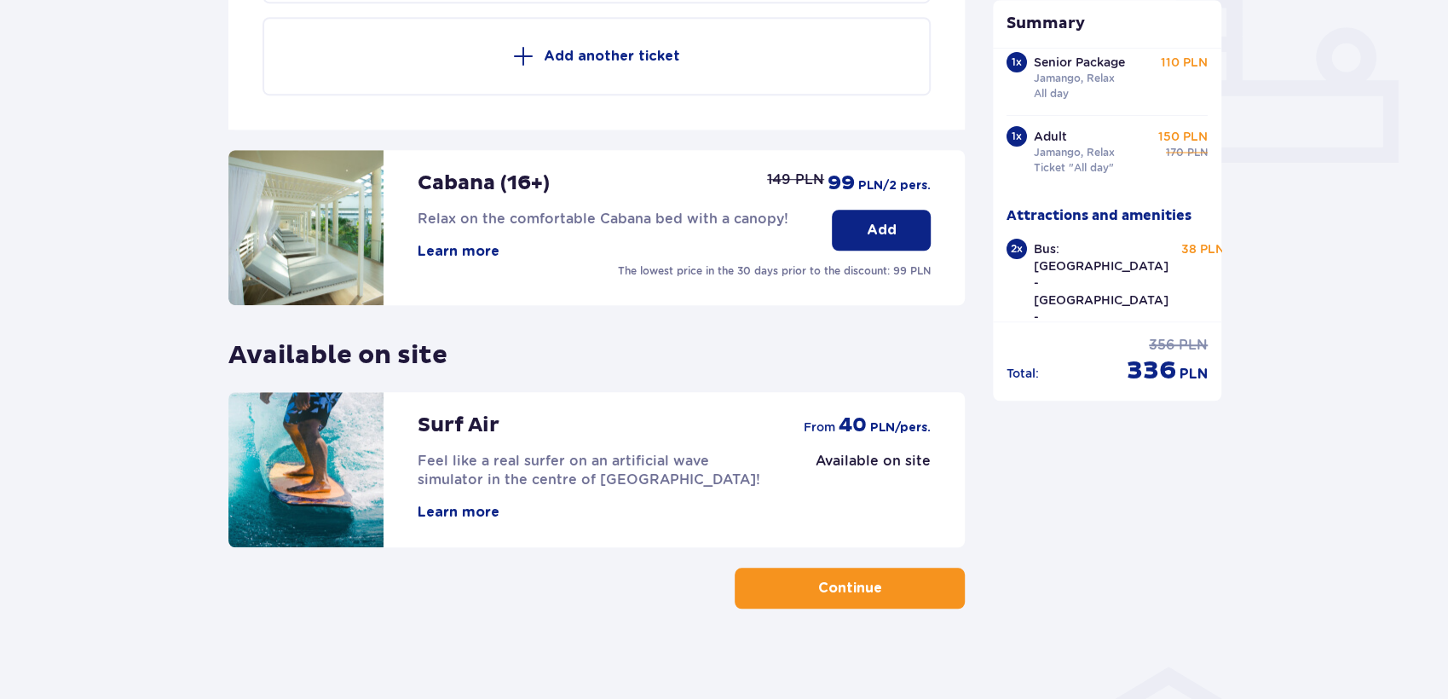
scroll to position [730, 0]
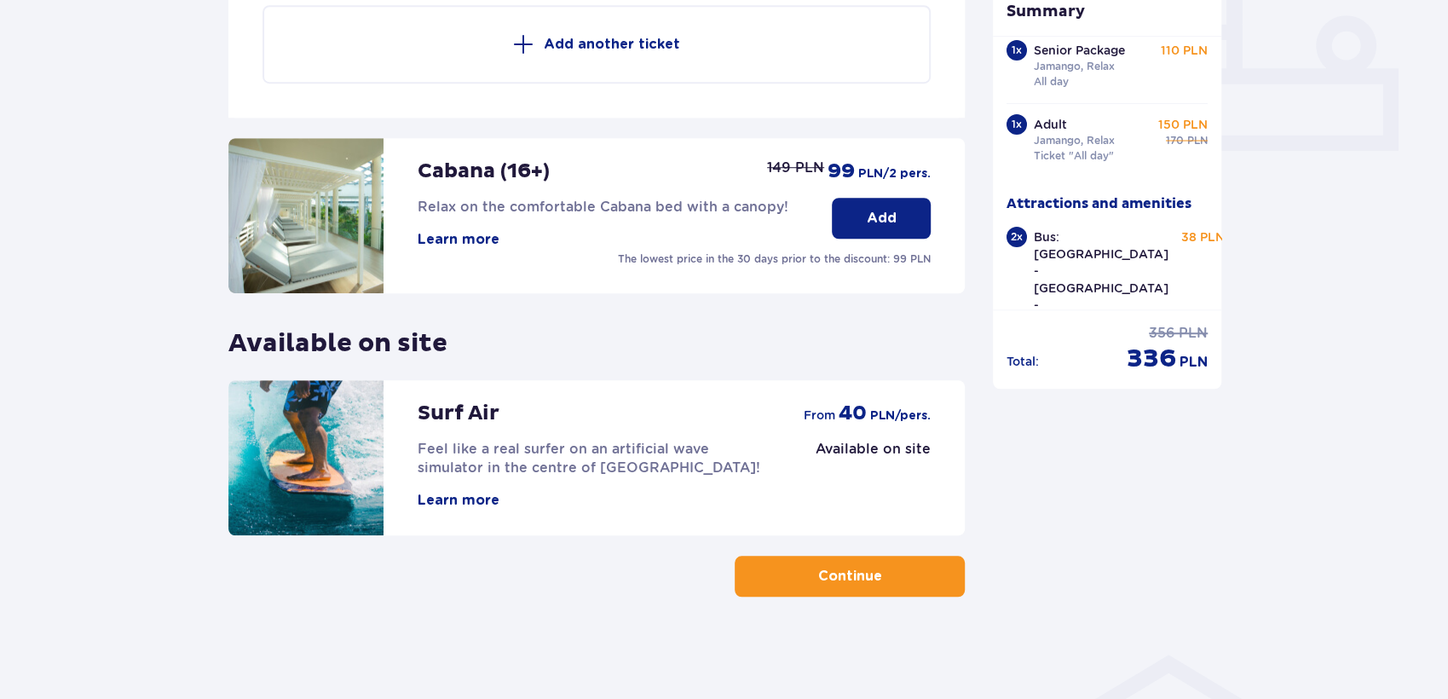
click at [839, 581] on p "Continue" at bounding box center [850, 576] width 64 height 19
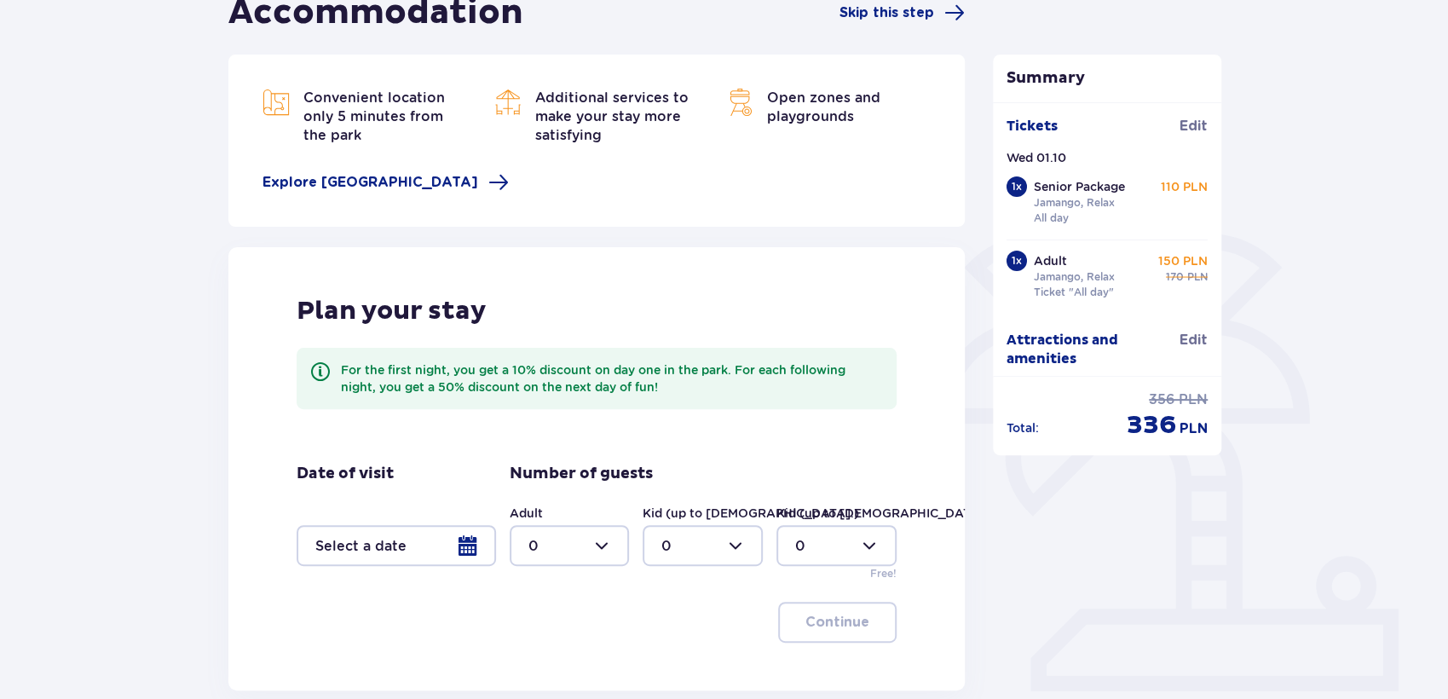
scroll to position [284, 0]
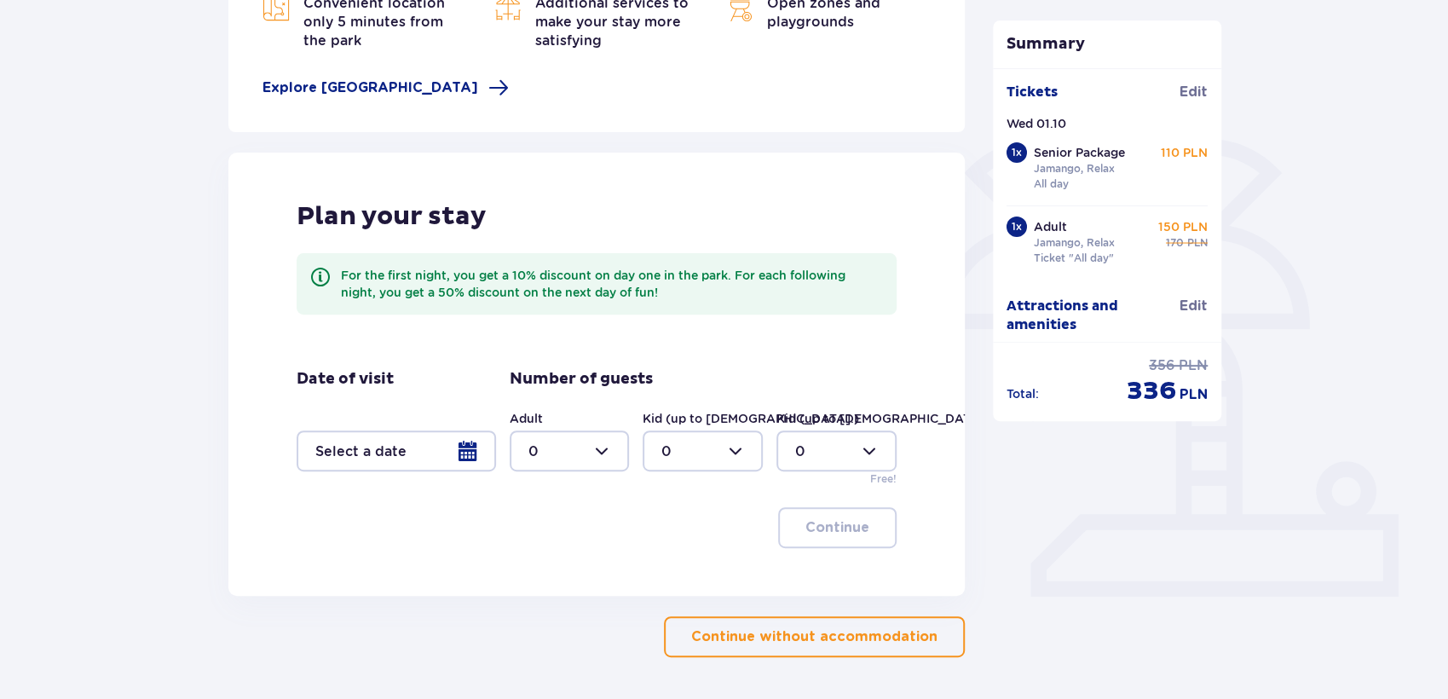
click at [776, 622] on button "Continue without accommodation" at bounding box center [814, 636] width 301 height 41
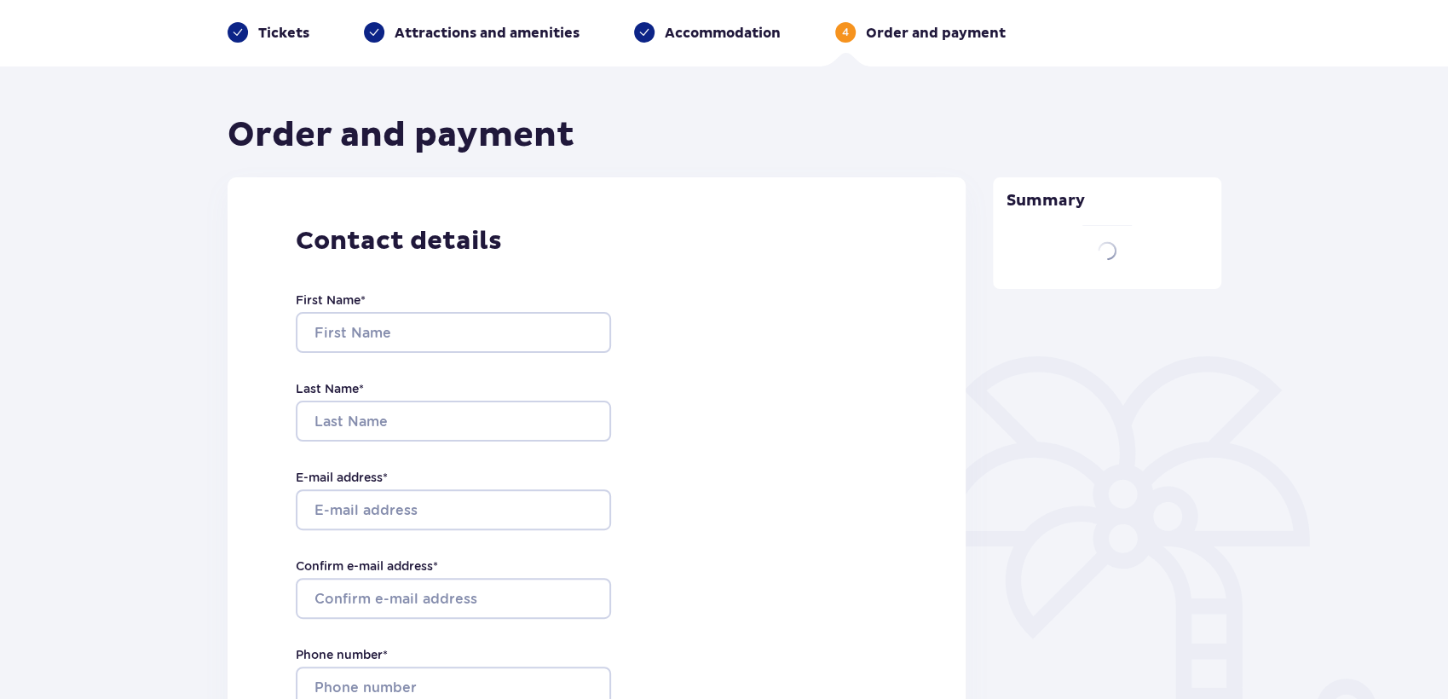
type input "Volodymyr"
type input "Ostapchenko"
type input "vostapchenkov@gmail.com"
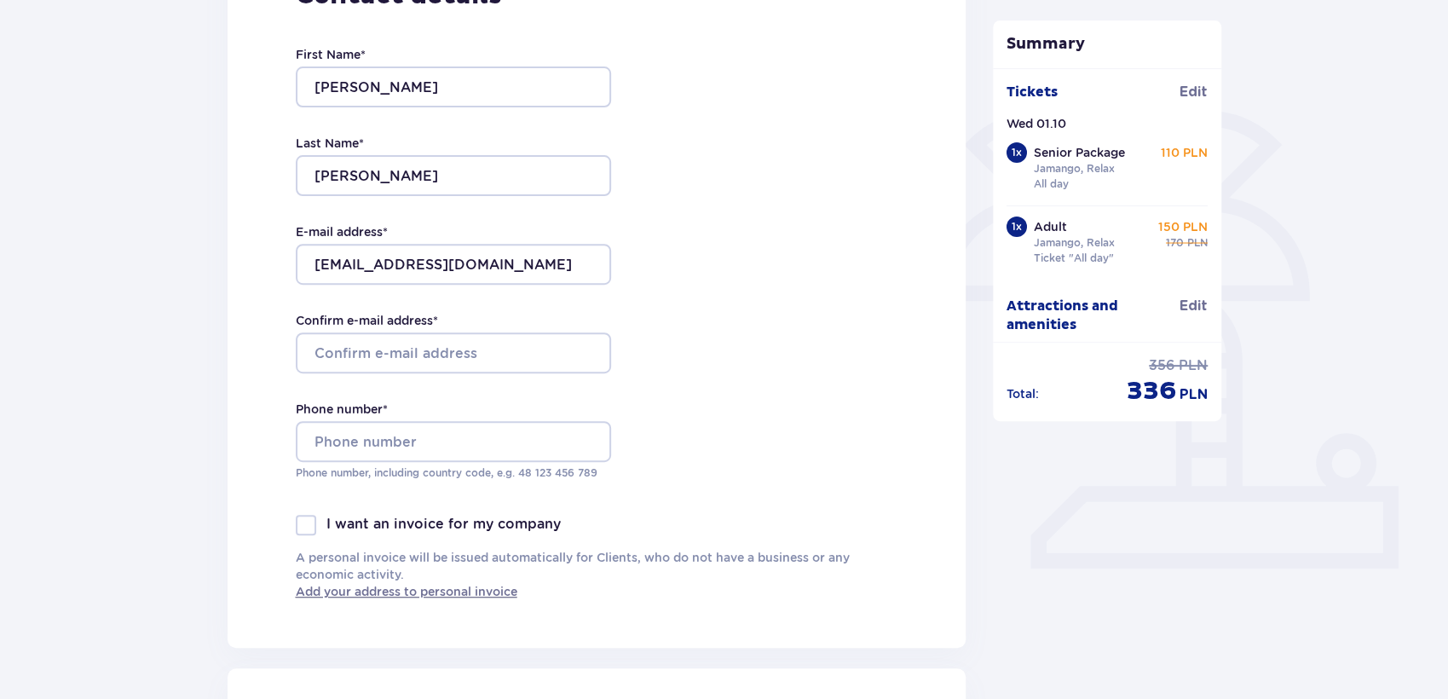
scroll to position [378, 0]
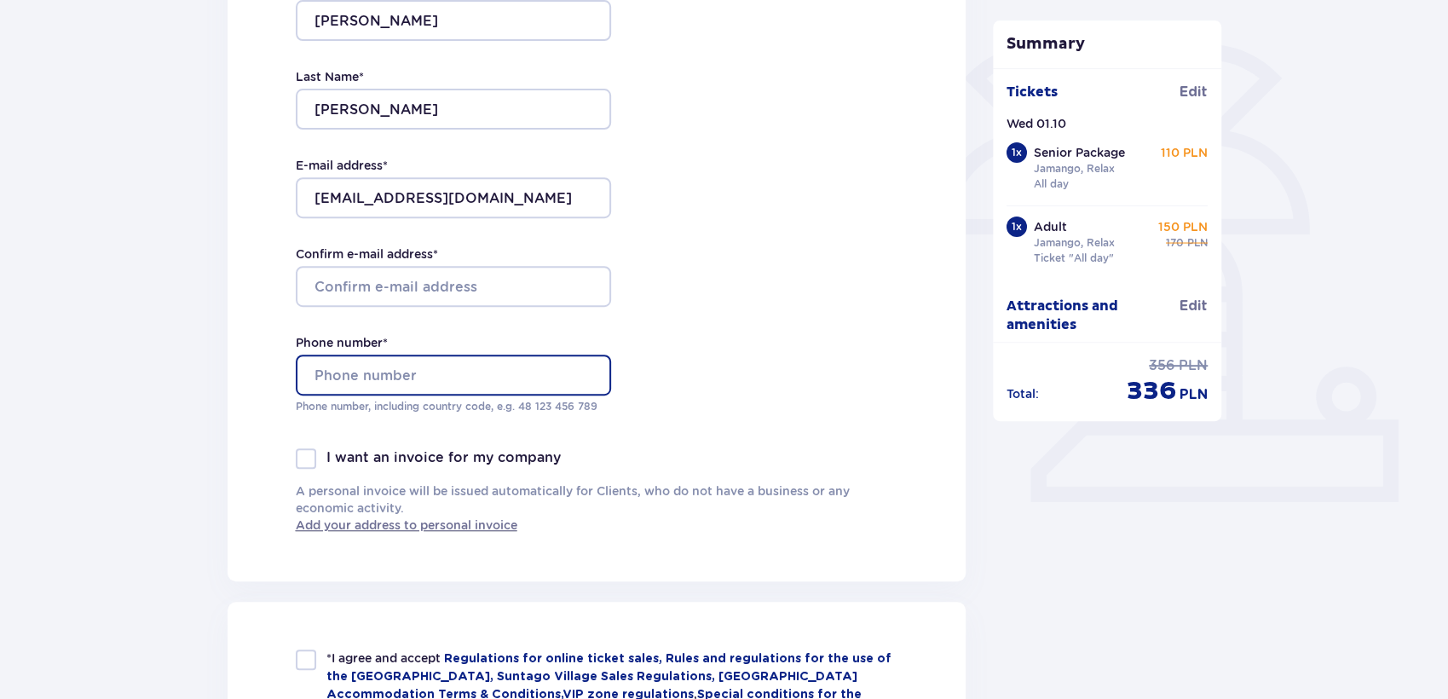
click at [453, 373] on input "Phone number *" at bounding box center [453, 375] width 315 height 41
click at [442, 377] on input "Phone number *" at bounding box center [453, 375] width 315 height 41
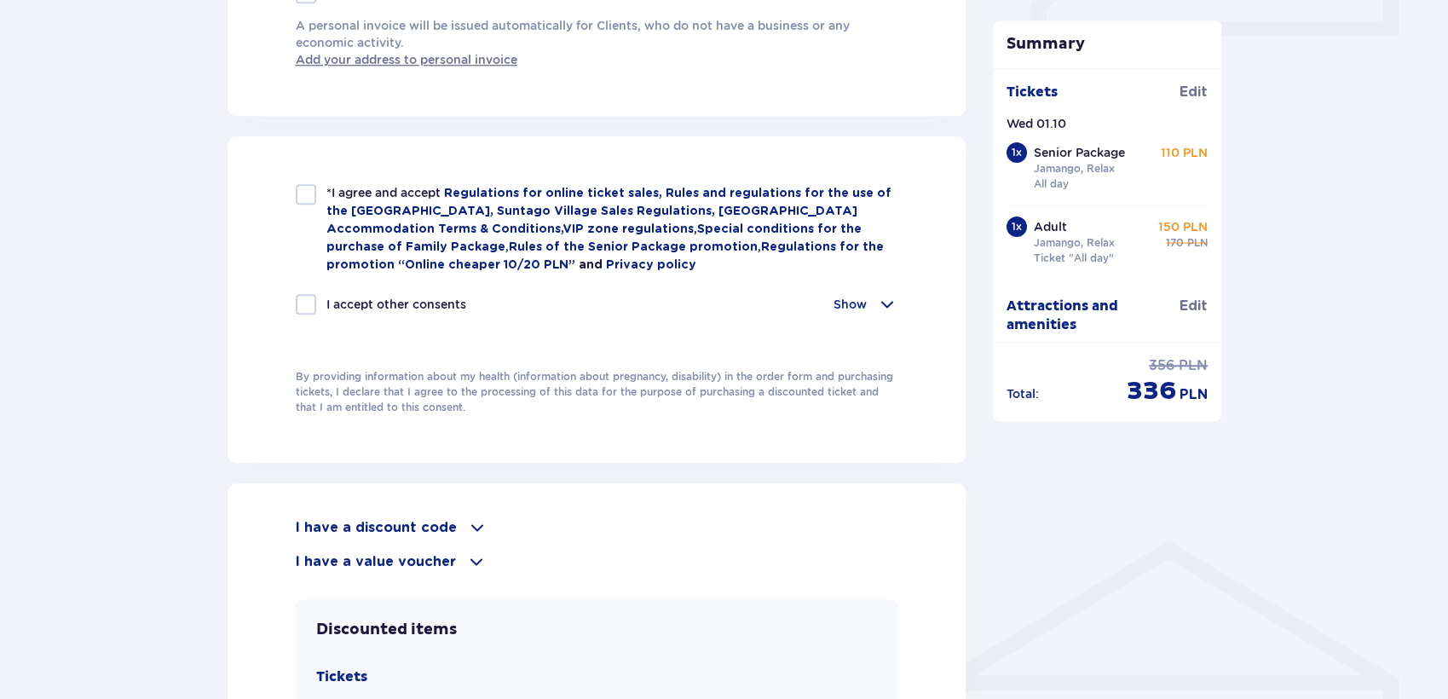
scroll to position [852, 0]
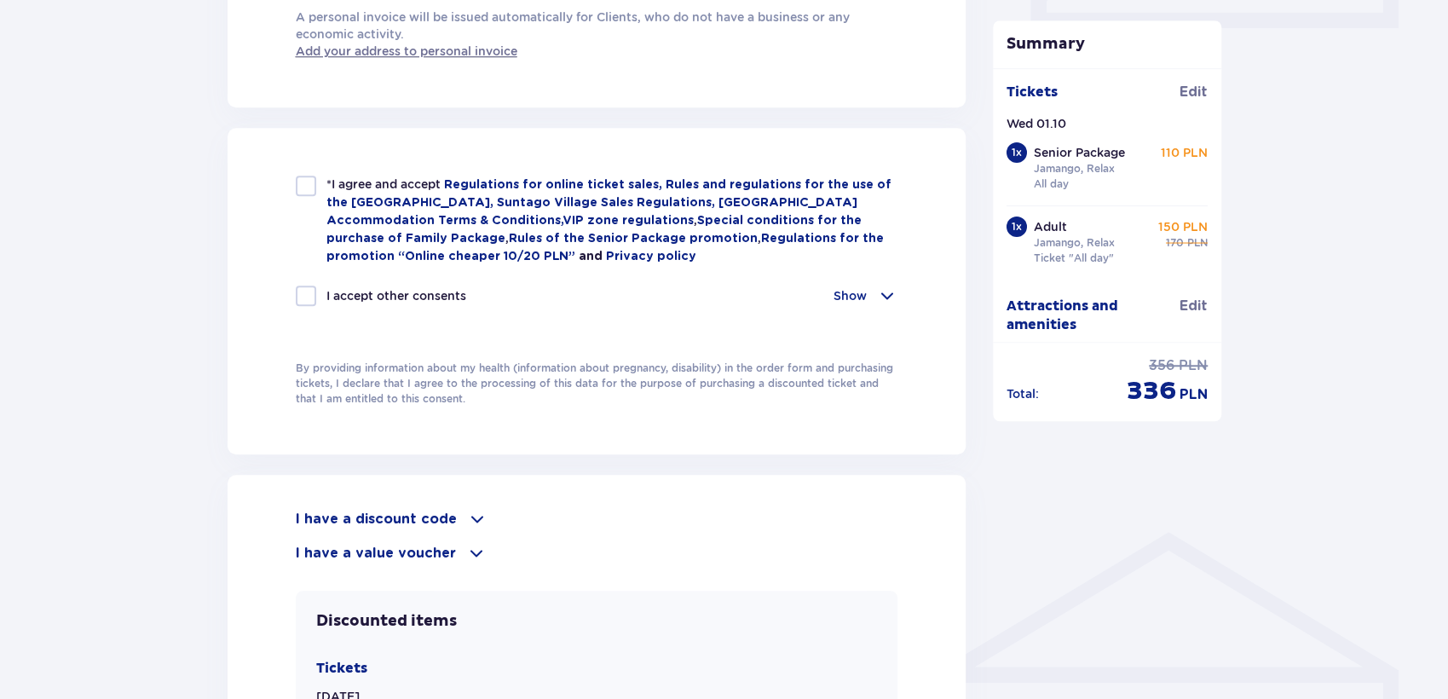
type input "574011600"
click at [309, 190] on div at bounding box center [306, 186] width 20 height 20
checkbox input "true"
click at [303, 288] on div at bounding box center [306, 296] width 20 height 20
checkbox input "true"
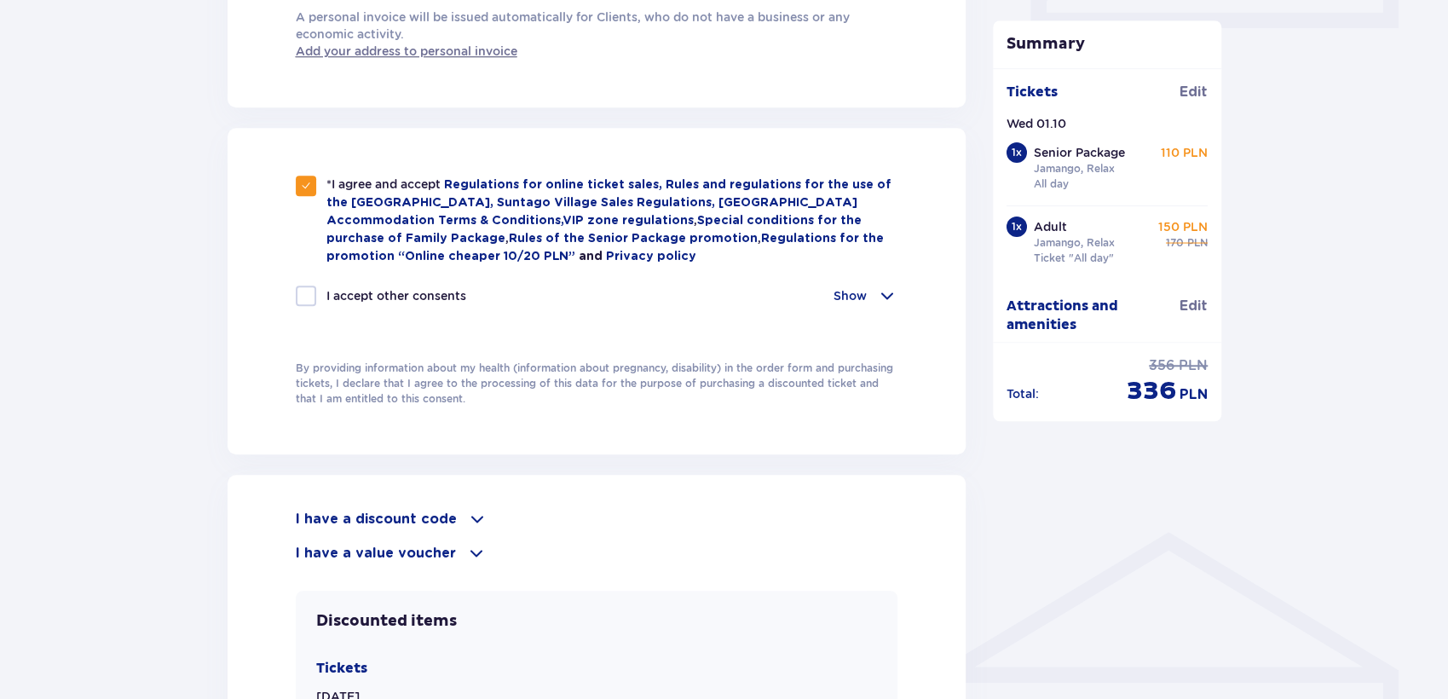
checkbox input "true"
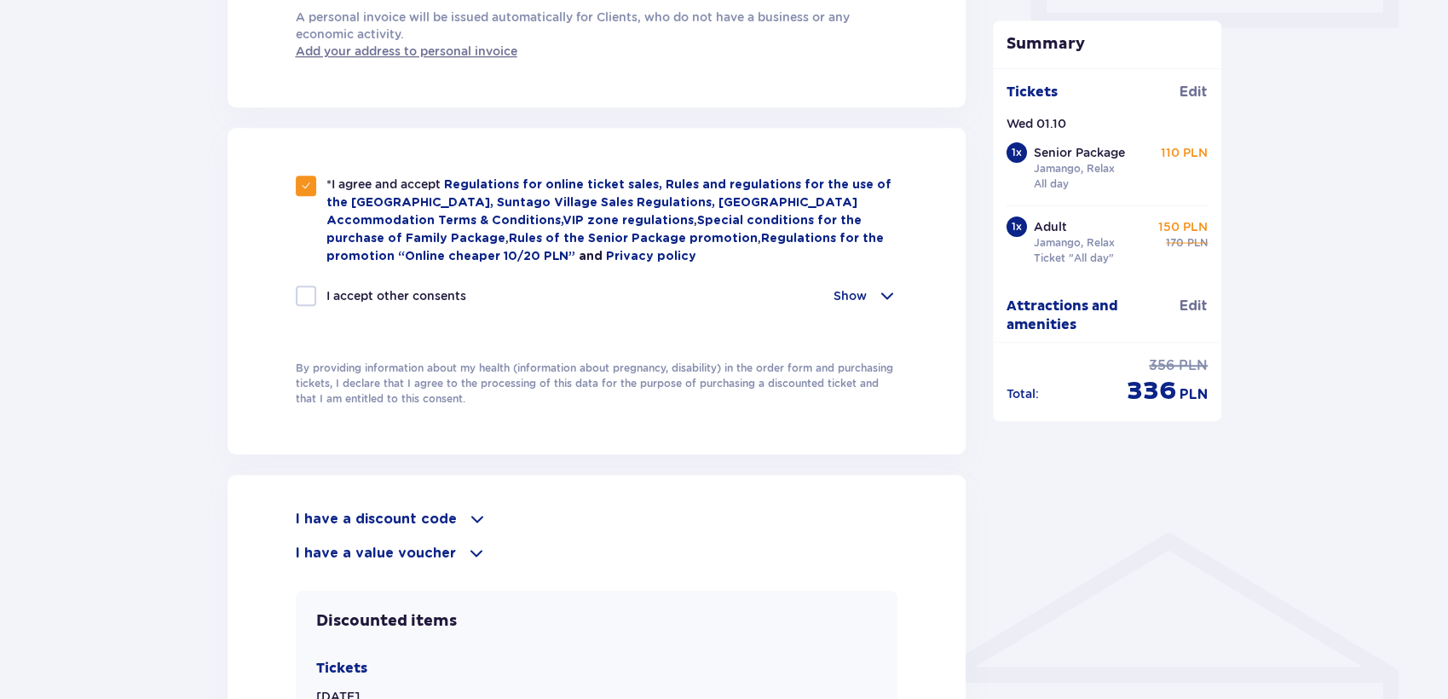
checkbox input "true"
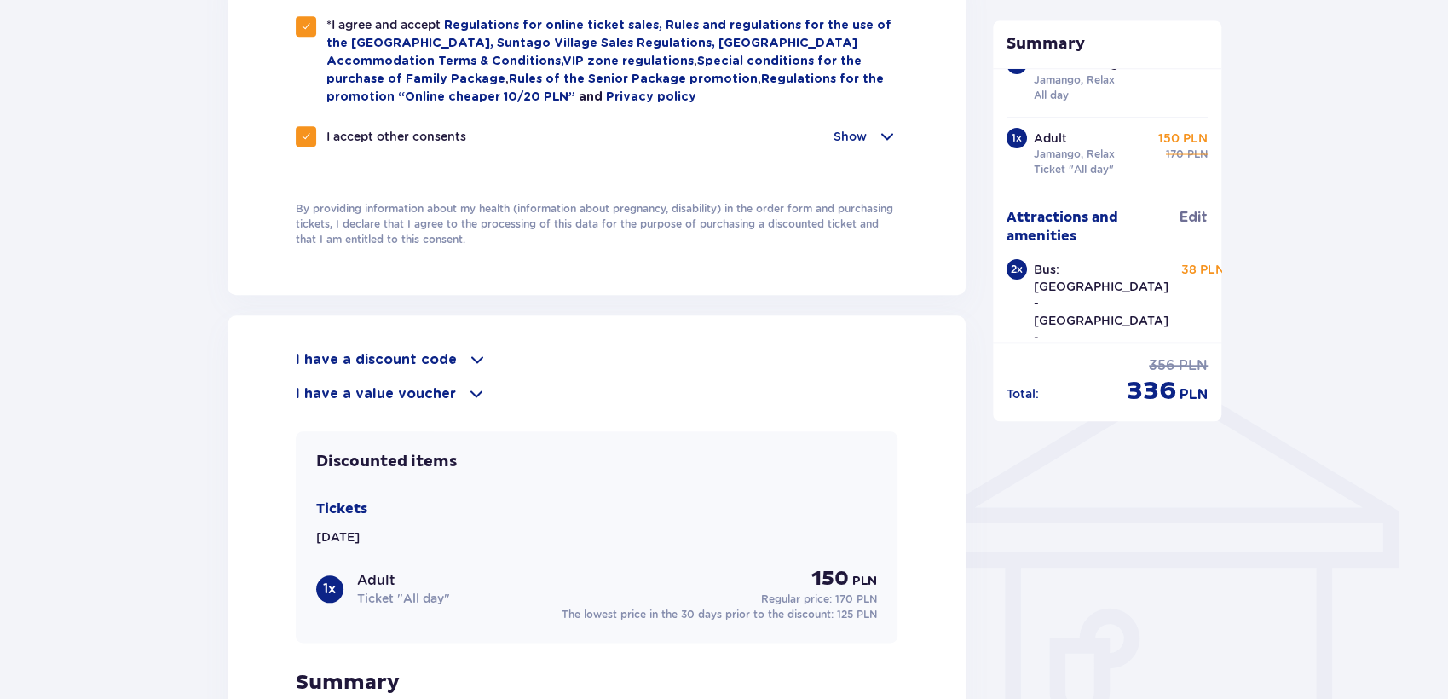
scroll to position [1016, 0]
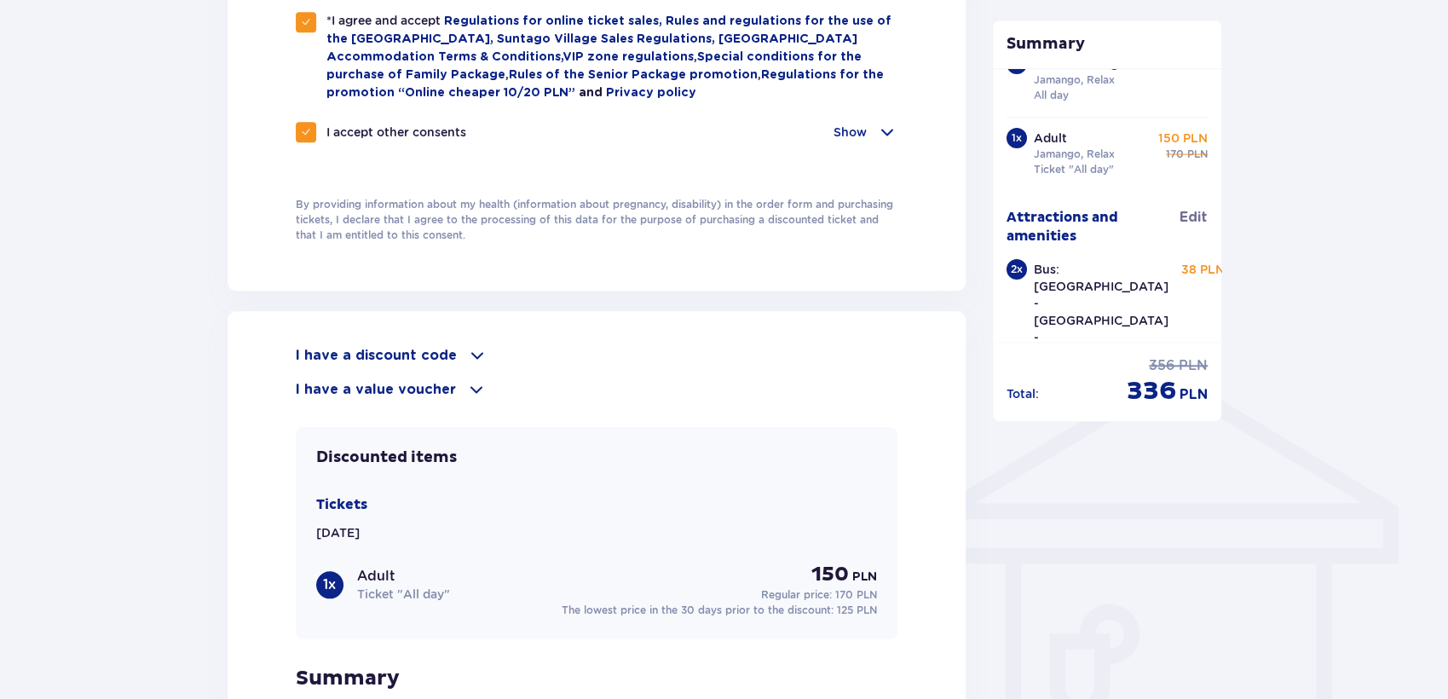
drag, startPoint x: 1447, startPoint y: 430, endPoint x: 1445, endPoint y: 450, distance: 19.7
click at [1445, 450] on div "Order and payment Contact details First Name * Volodymyr Last Name * Ostapchenk…" at bounding box center [724, 81] width 1448 height 1929
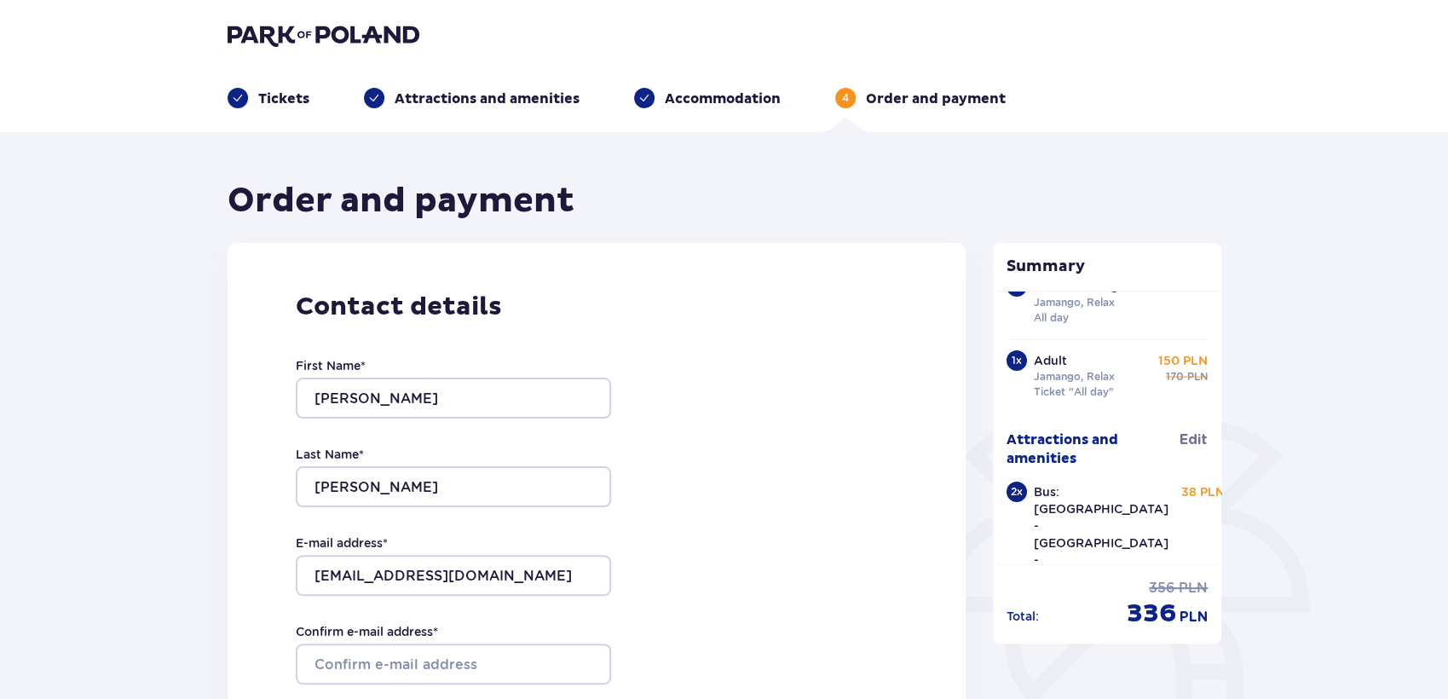
scroll to position [0, 0]
click at [324, 30] on img at bounding box center [324, 36] width 192 height 24
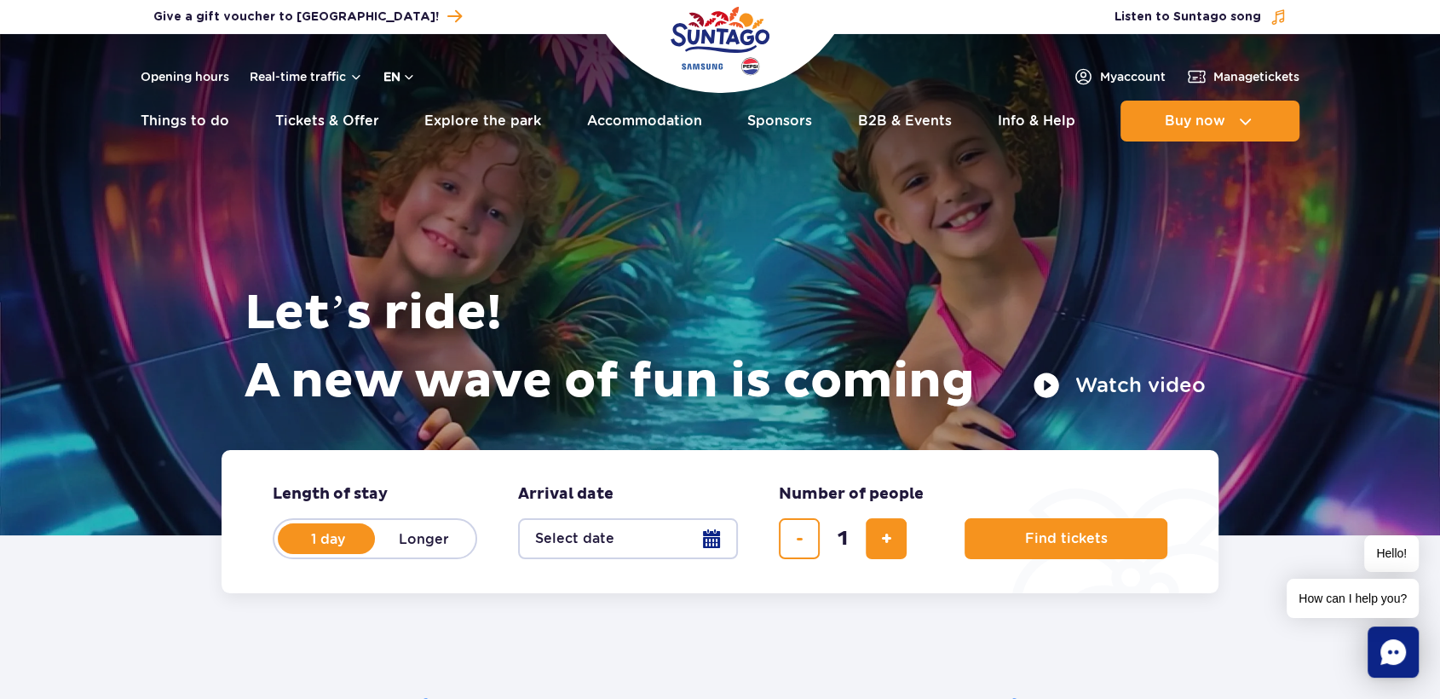
click at [404, 68] on button "en" at bounding box center [400, 76] width 32 height 17
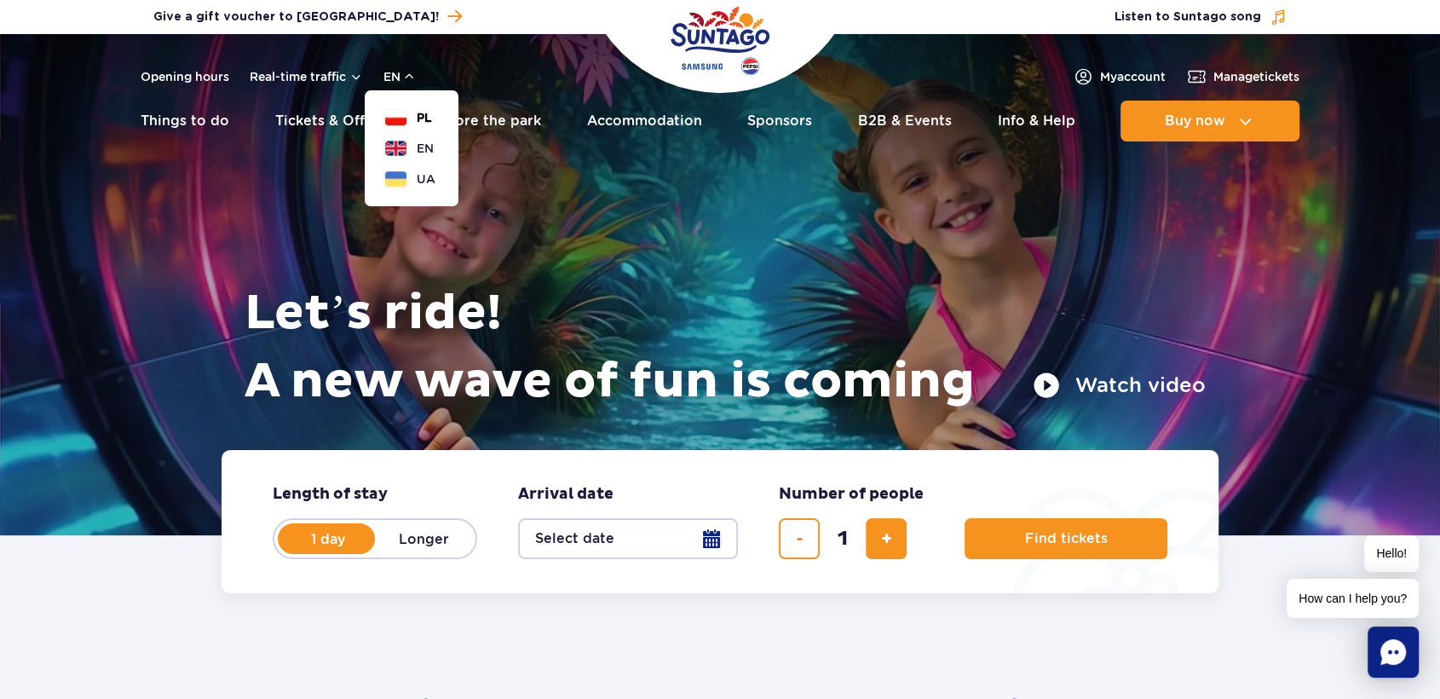
click at [414, 118] on button "PL" at bounding box center [408, 117] width 47 height 17
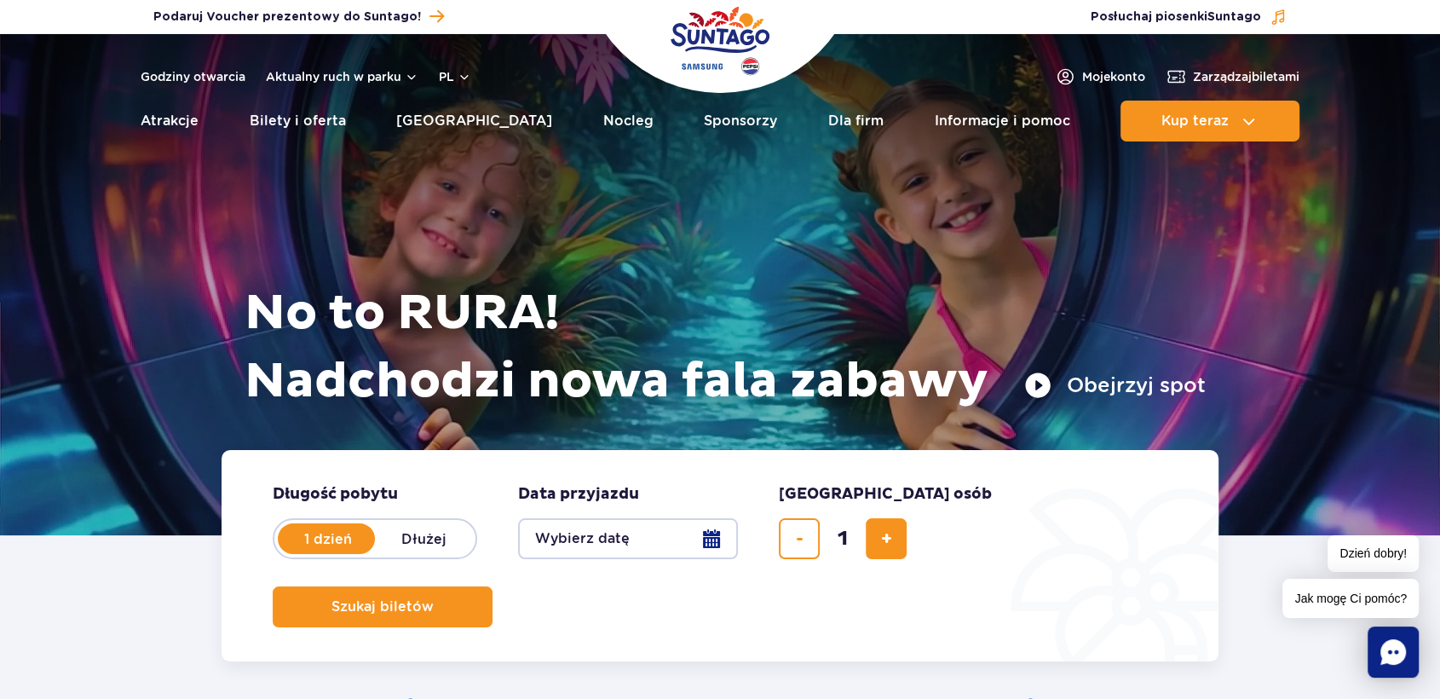
click at [1380, 594] on span "Jak mogę Ci pomóc?" at bounding box center [1351, 598] width 136 height 39
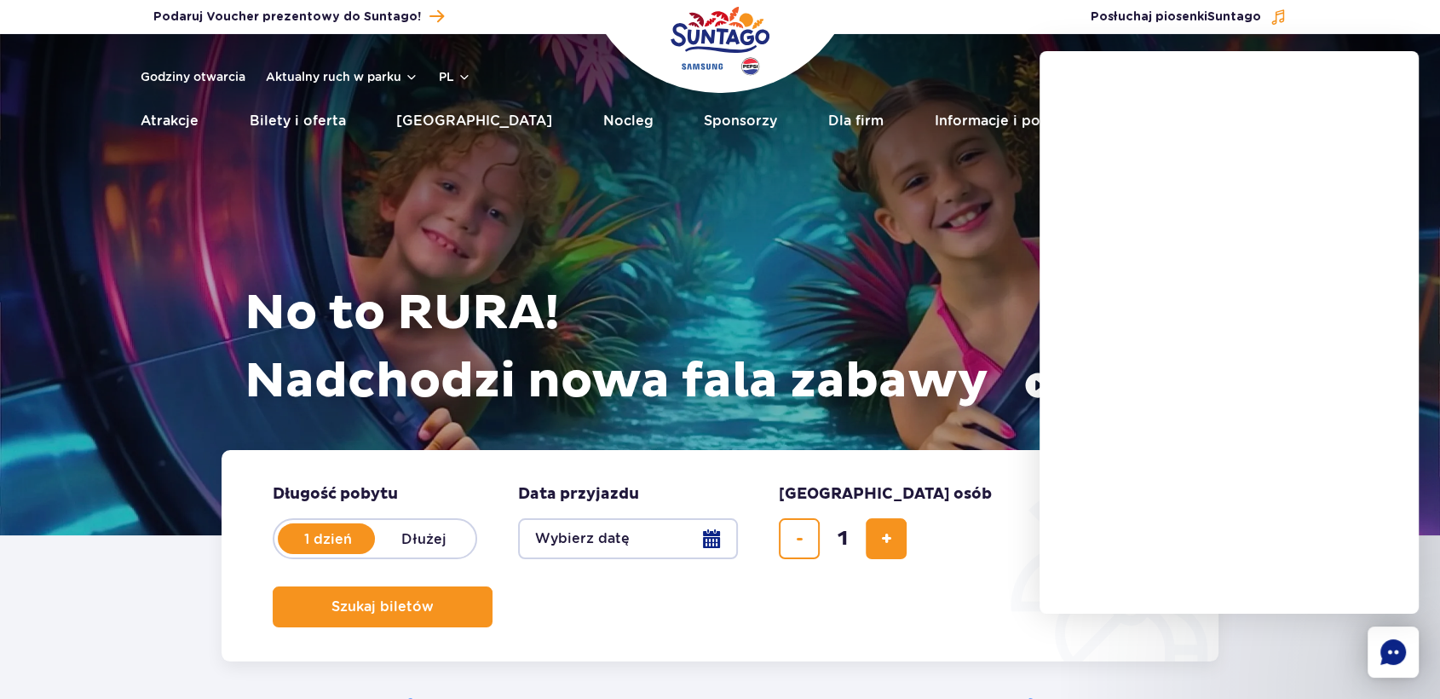
click at [1002, 61] on header "Godziny otwarcia Aktualny ruch w parku pl PL EN UA Moje konto Zarządzaj biletam…" at bounding box center [720, 92] width 1440 height 117
